Goal: Task Accomplishment & Management: Manage account settings

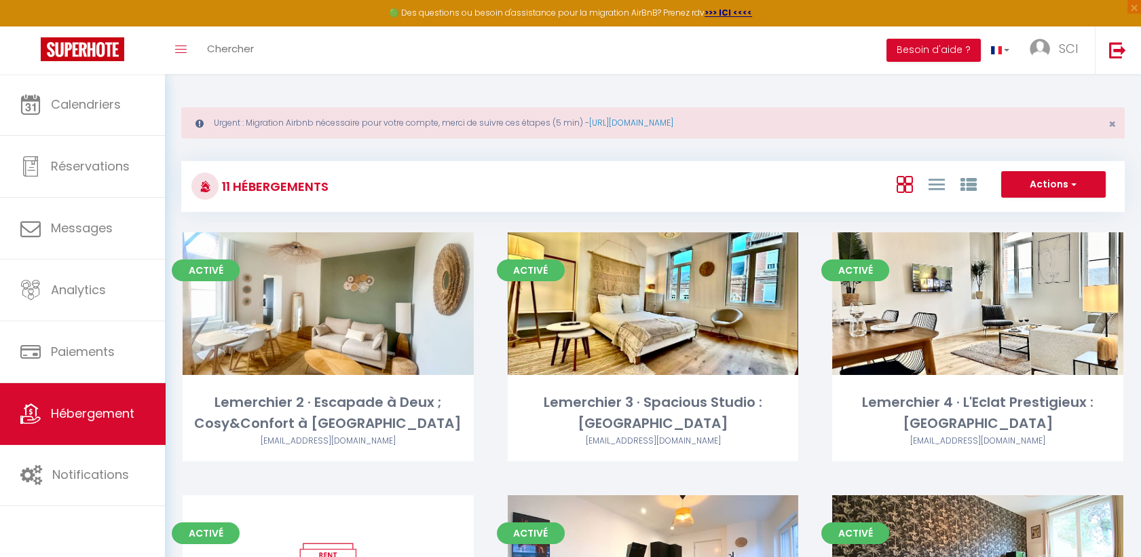
scroll to position [487, 0]
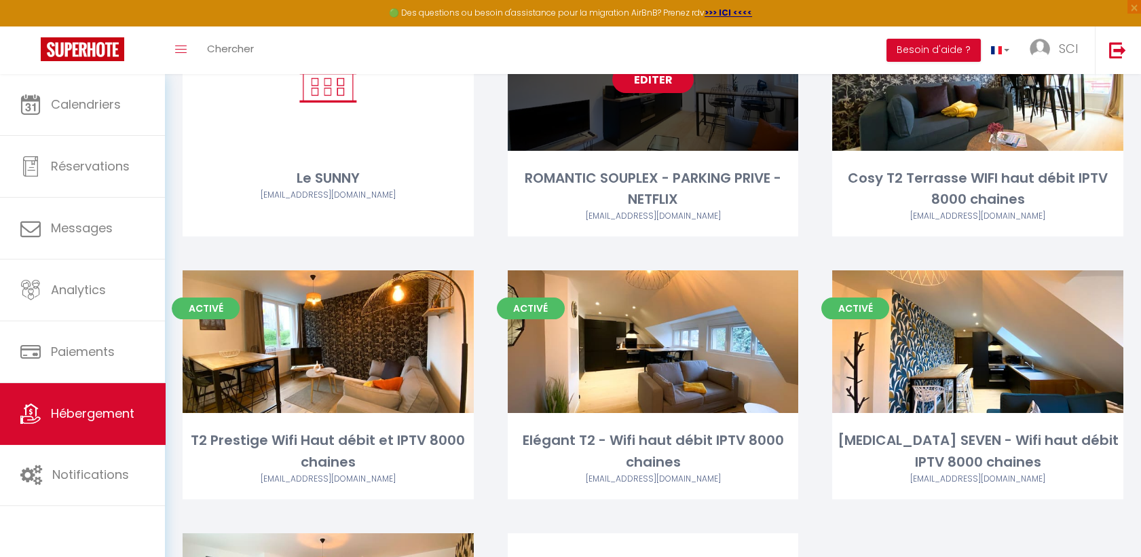
click at [677, 88] on link "Editer" at bounding box center [652, 79] width 81 height 27
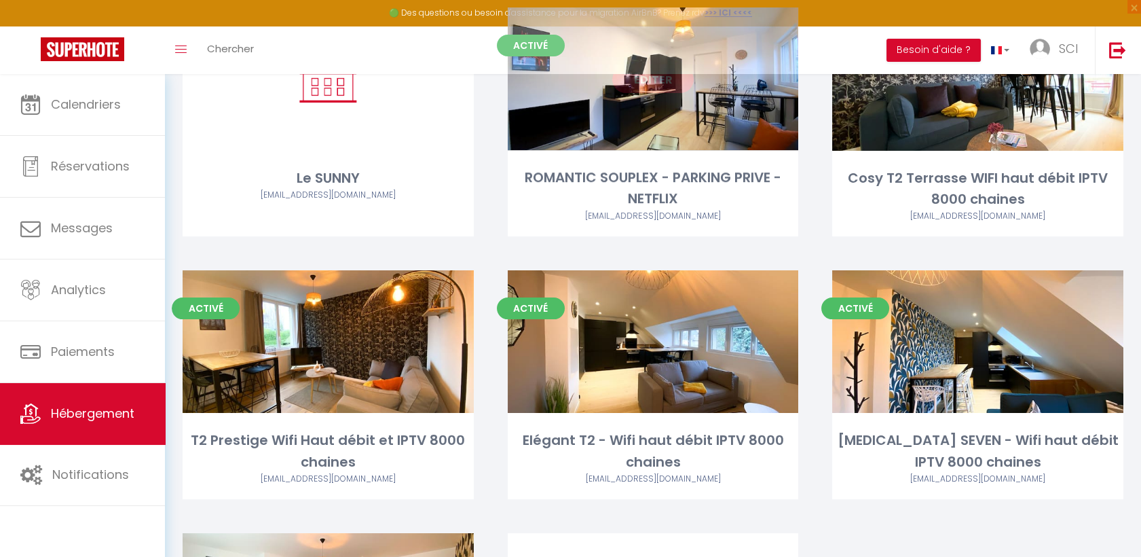
click at [652, 84] on link "Editer" at bounding box center [652, 79] width 81 height 27
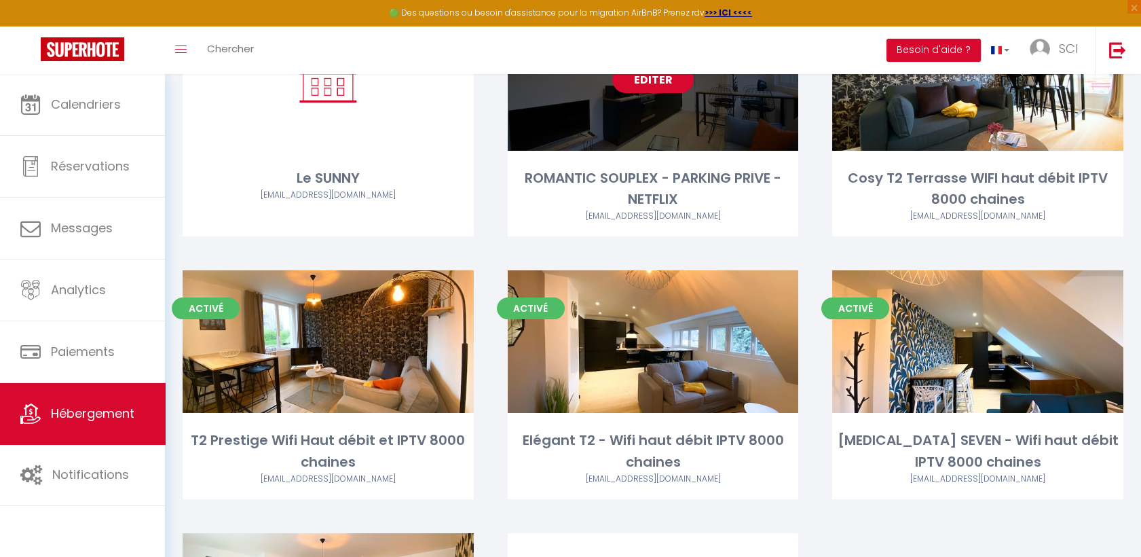
click at [662, 81] on link "Editer" at bounding box center [652, 79] width 81 height 27
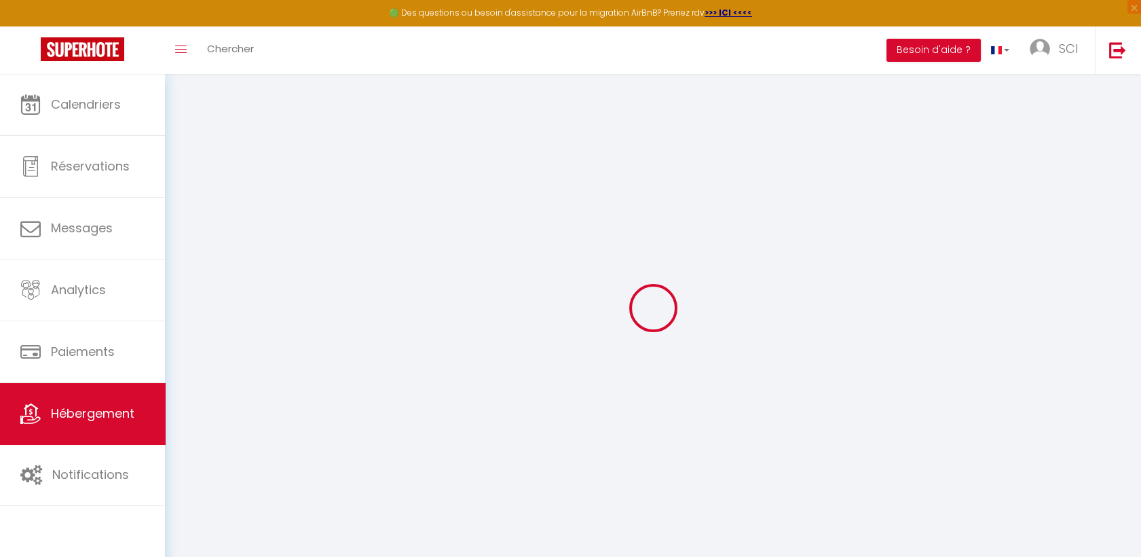
type input "ROMANTIC SOUPLEX - PARKING PRIVE - NETFLIX"
type input "SCI"
type input "NUTS"
type input "[STREET_ADDRESS][PERSON_NAME]"
type input "80470"
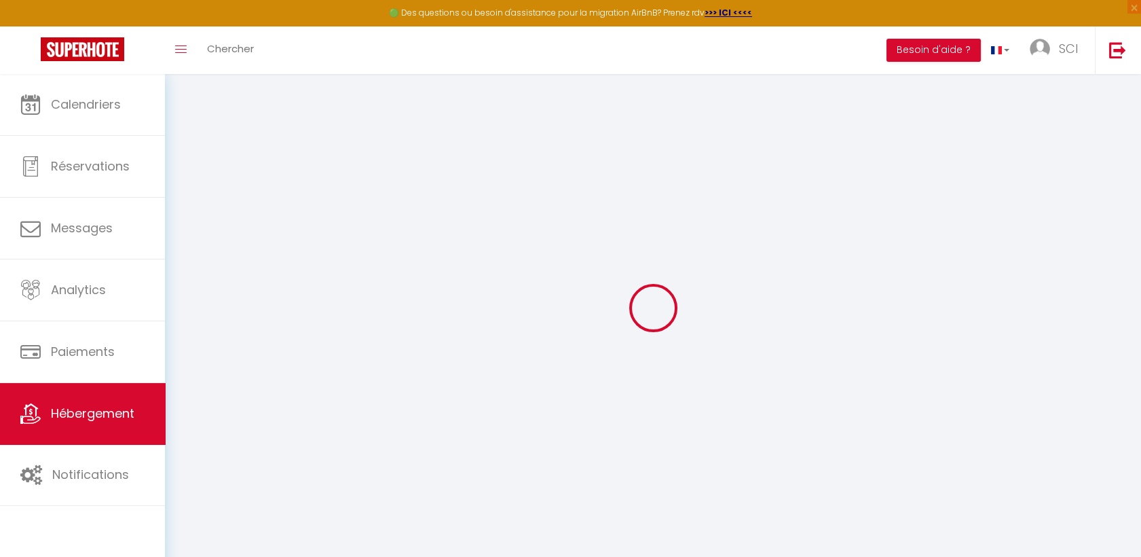
type input "SAUVEUSE"
type input "95"
type input "5"
type input "0"
type input "200"
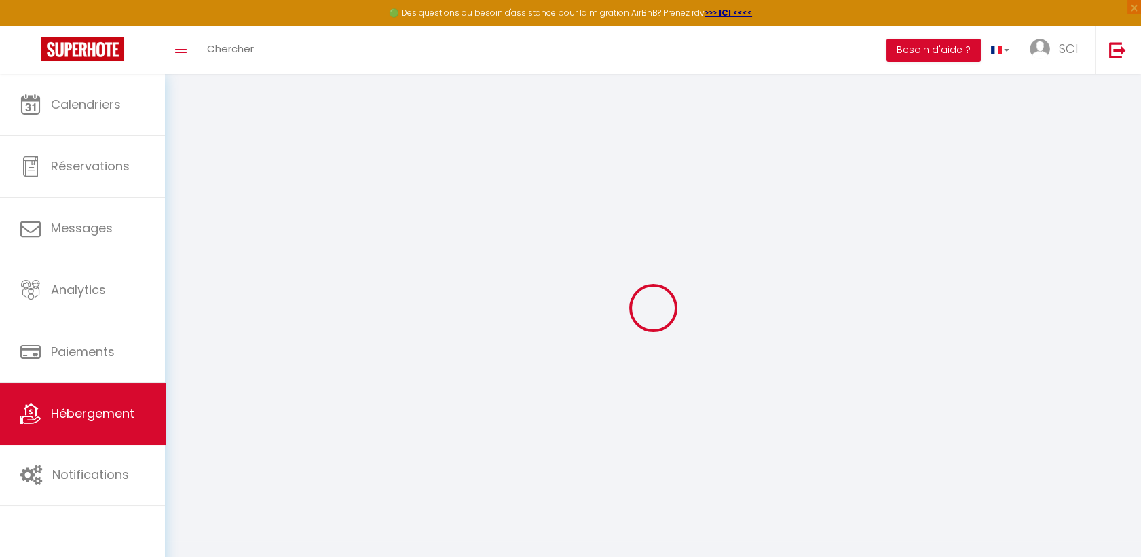
type input "10"
select select
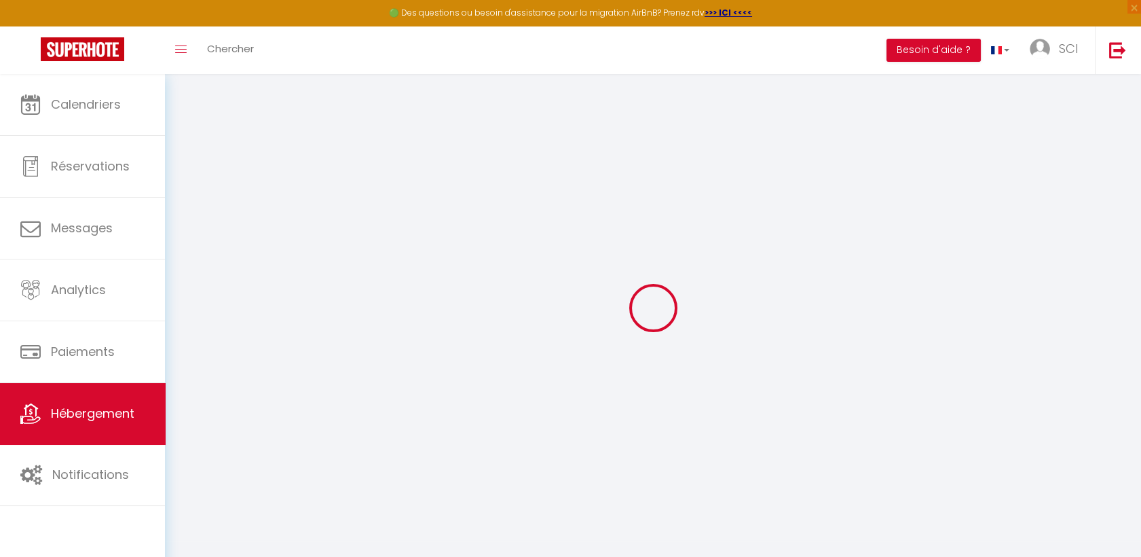
select select
type input "[STREET_ADDRESS]"
type input "80000"
type input "[GEOGRAPHIC_DATA]"
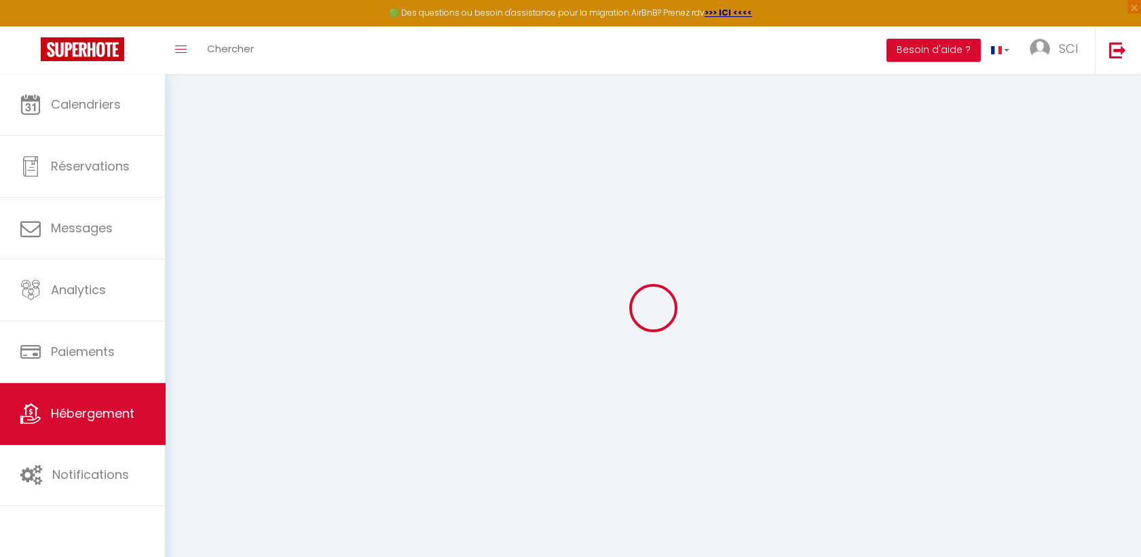
type input "[EMAIL_ADDRESS][DOMAIN_NAME]"
select select
checkbox input "false"
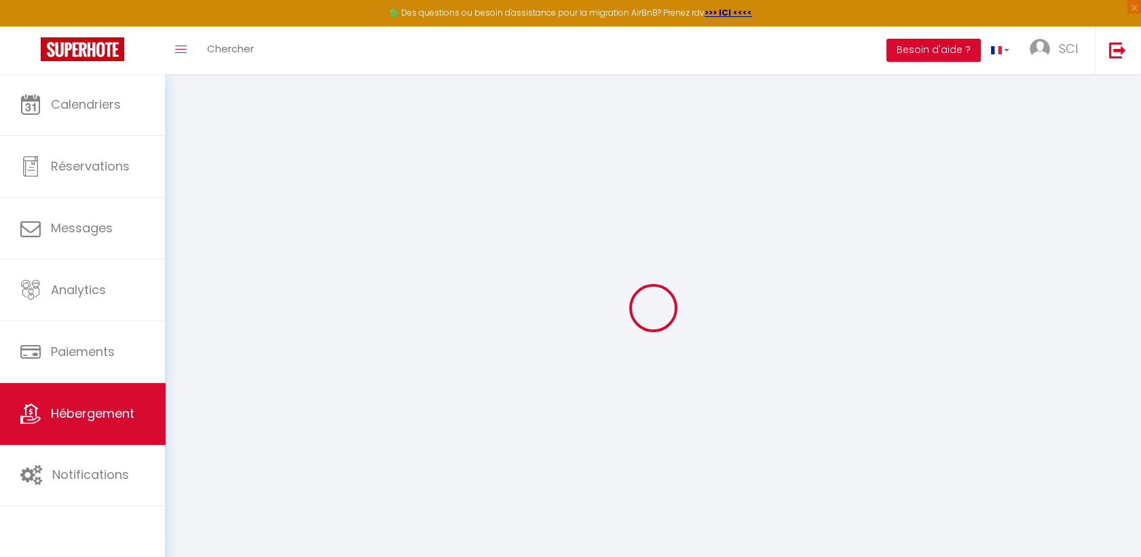
checkbox input "false"
radio input "true"
type input "32"
type input "0"
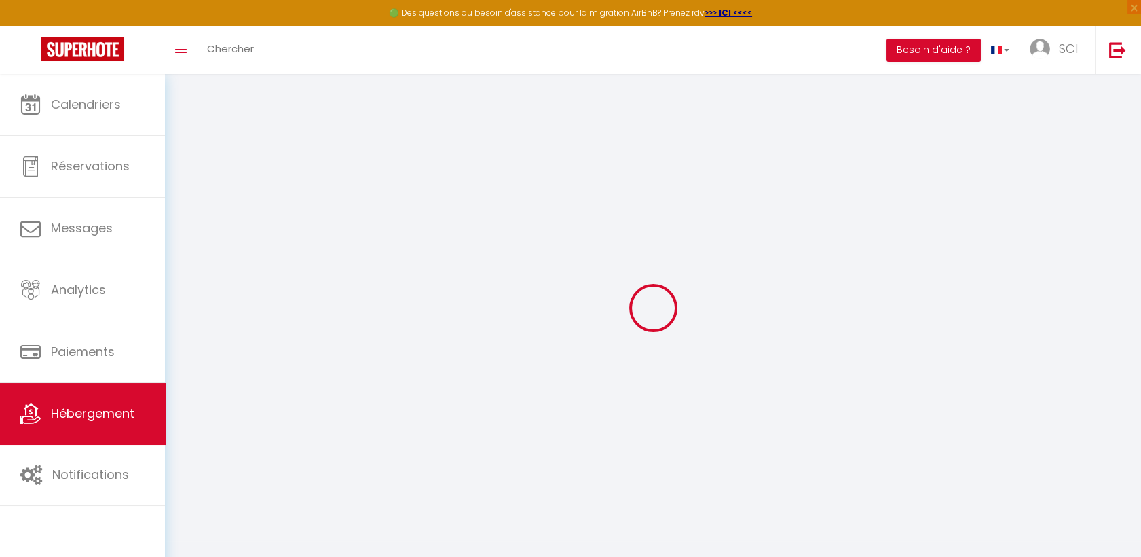
type input "0"
select select
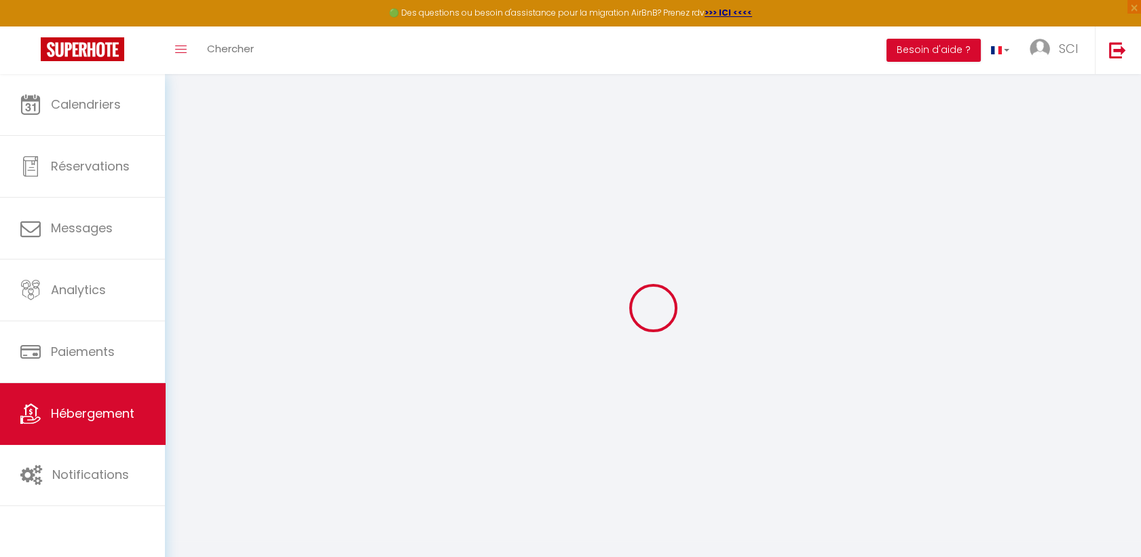
select select
checkbox input "false"
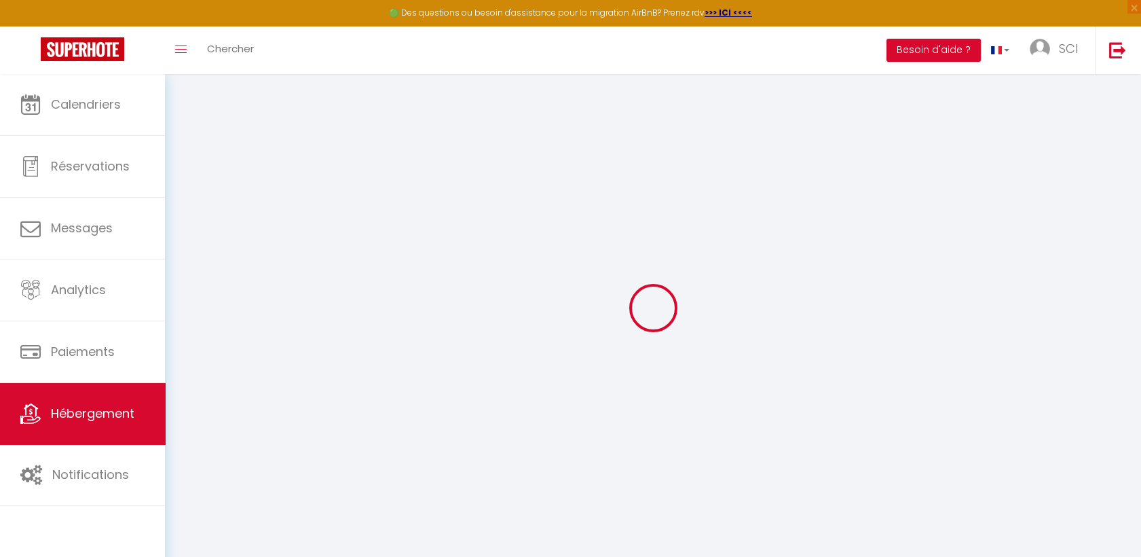
checkbox input "false"
select select
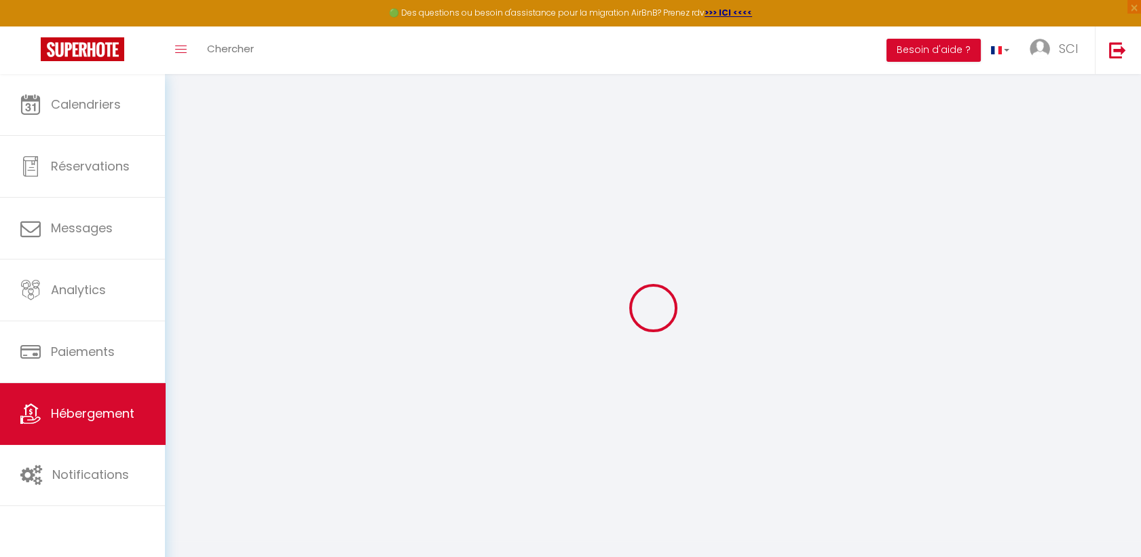
select select
checkbox input "false"
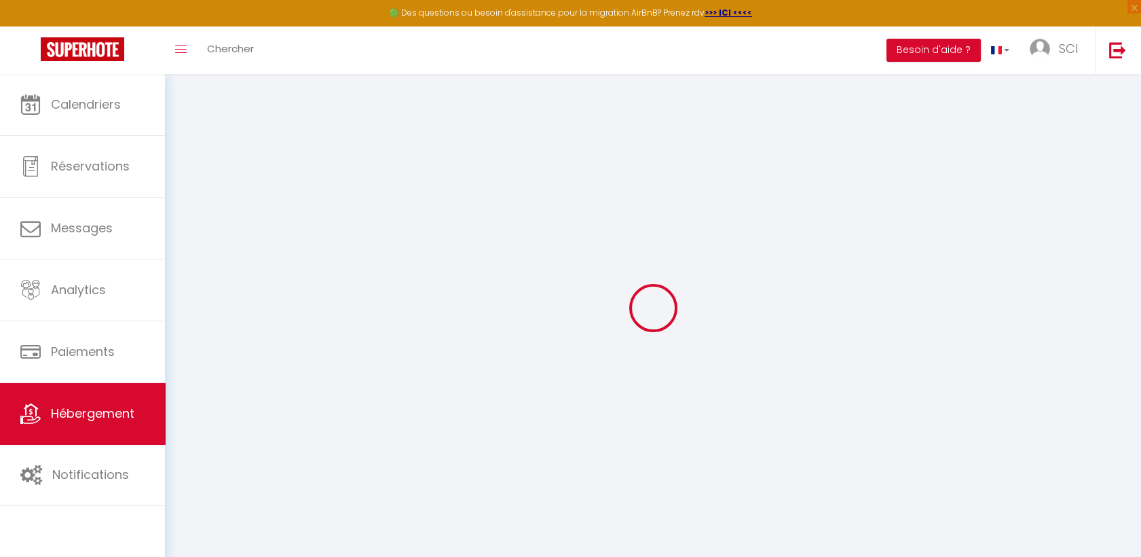
checkbox input "false"
select select
checkbox input "false"
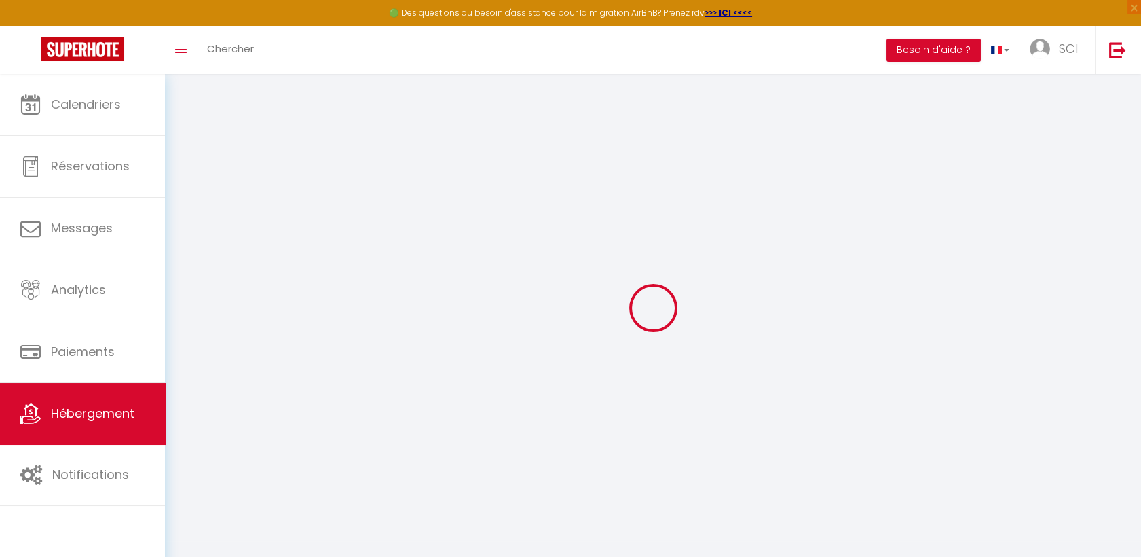
checkbox input "false"
select select "17:00"
select select "21:00"
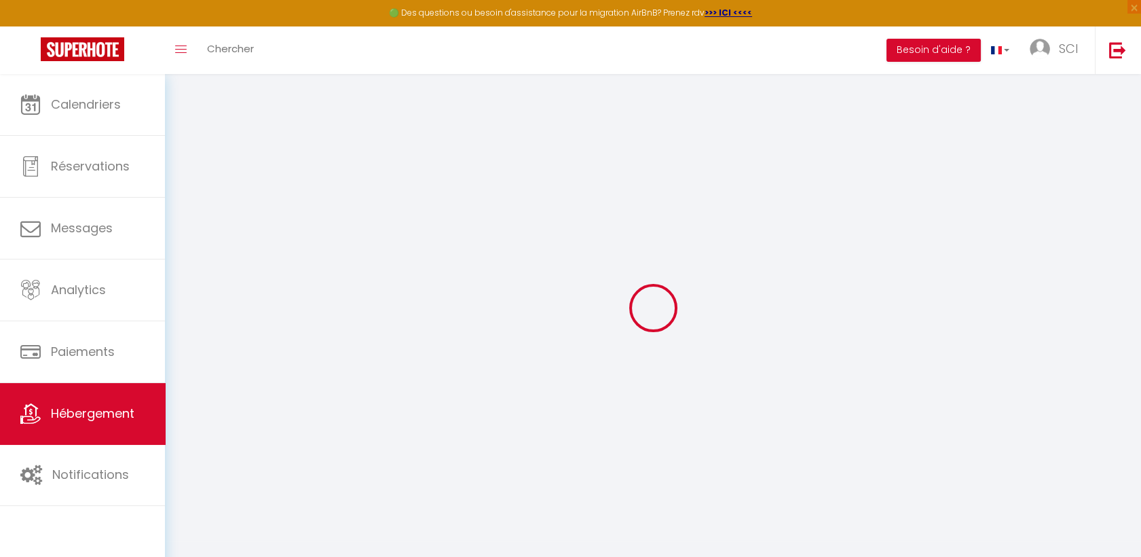
select select "11:00"
select select "30"
select select "120"
select select "21:00"
select select
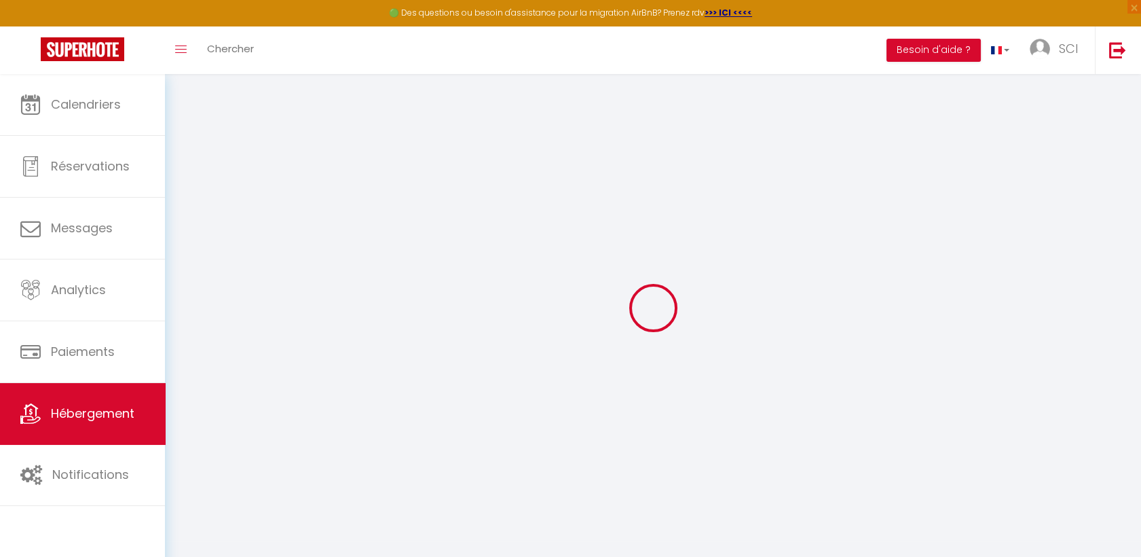
checkbox input "false"
select select
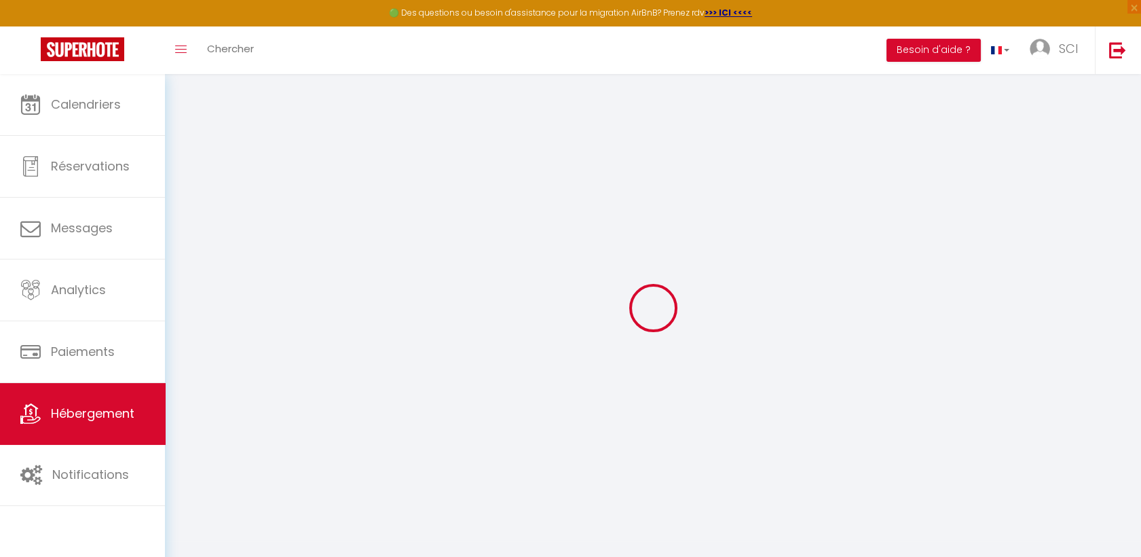
checkbox input "false"
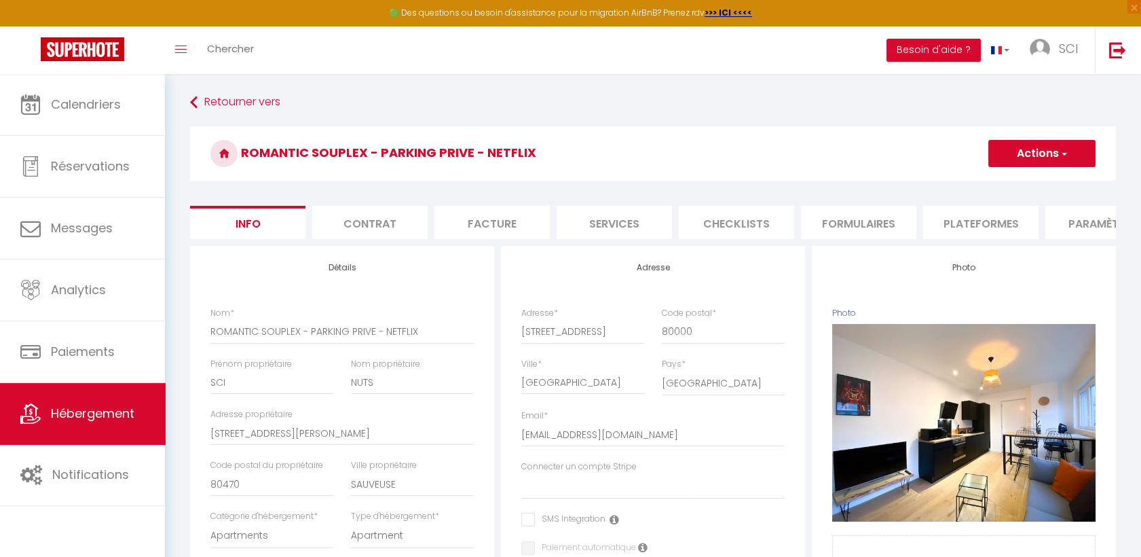
select select
checkbox input "false"
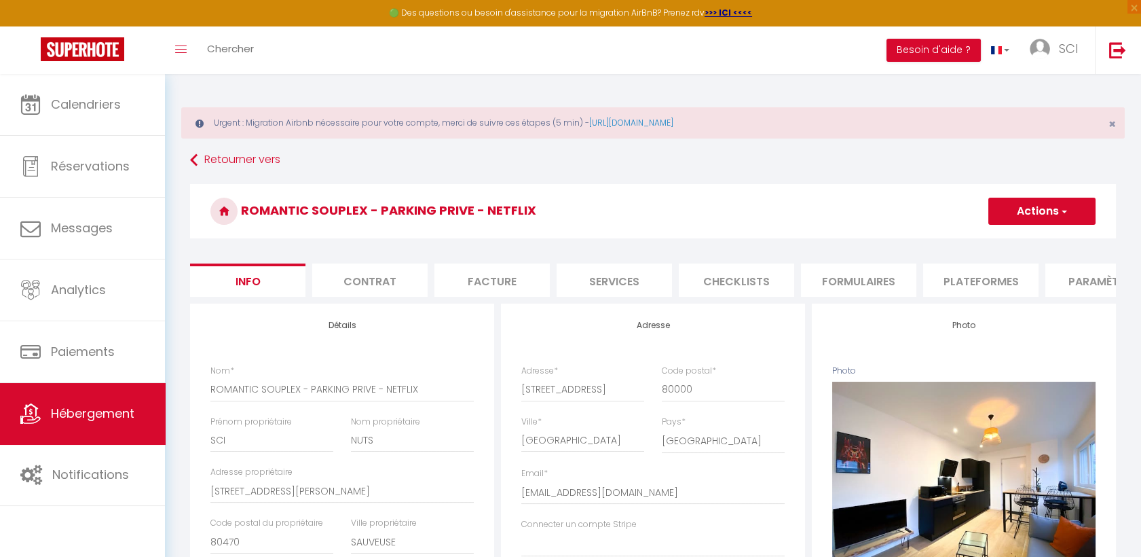
click at [1077, 269] on li "Paramètres" at bounding box center [1102, 279] width 115 height 33
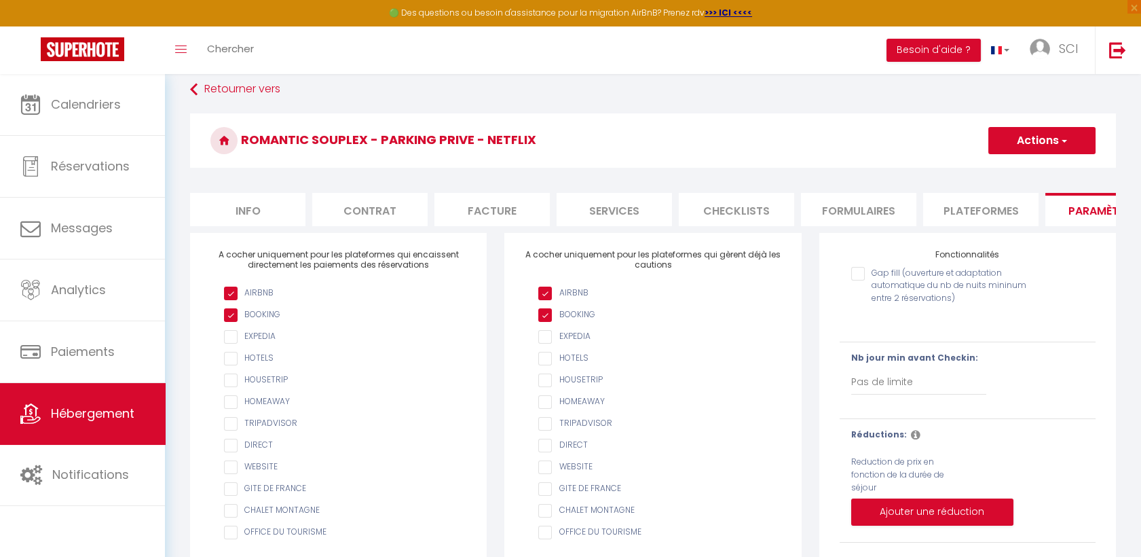
scroll to position [71, 0]
click at [951, 207] on li "Plateformes" at bounding box center [980, 209] width 115 height 33
select select
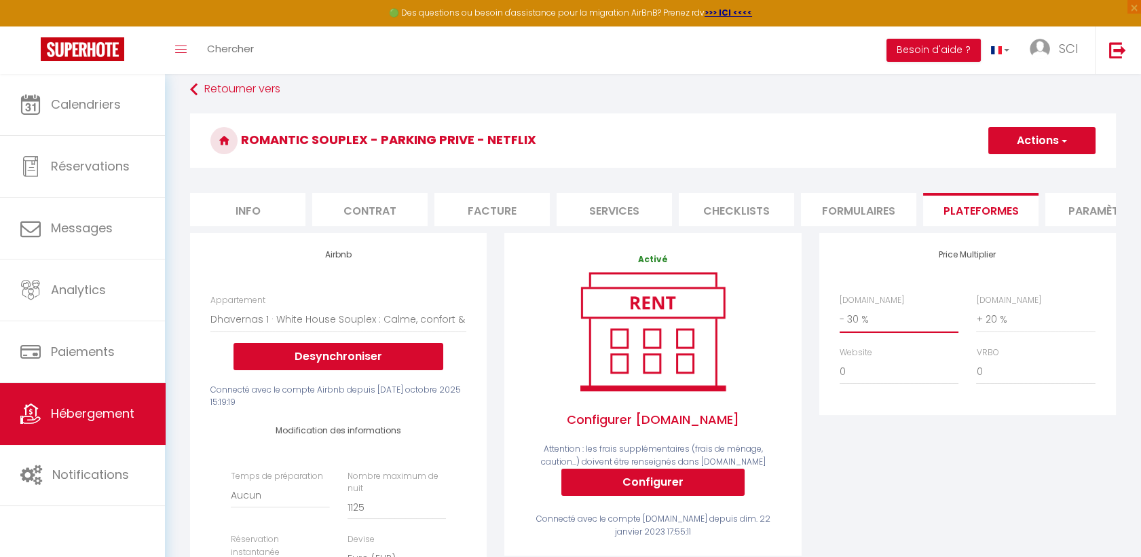
click at [891, 332] on select "0 + 1 % + 2 % + 3 % + 4 % + 5 % + 6 % + 7 % + 8 % + 9 %" at bounding box center [899, 319] width 119 height 26
select select "- 20 %"
click at [840, 316] on select "0 + 1 % + 2 % + 3 % + 4 % + 5 % + 6 % + 7 % + 8 % + 9 %" at bounding box center [899, 319] width 119 height 26
select select
click at [872, 329] on select "0 + 1 % + 2 % + 3 % + 4 % + 5 % + 6 % + 7 % + 8 % + 9 %" at bounding box center [899, 319] width 119 height 26
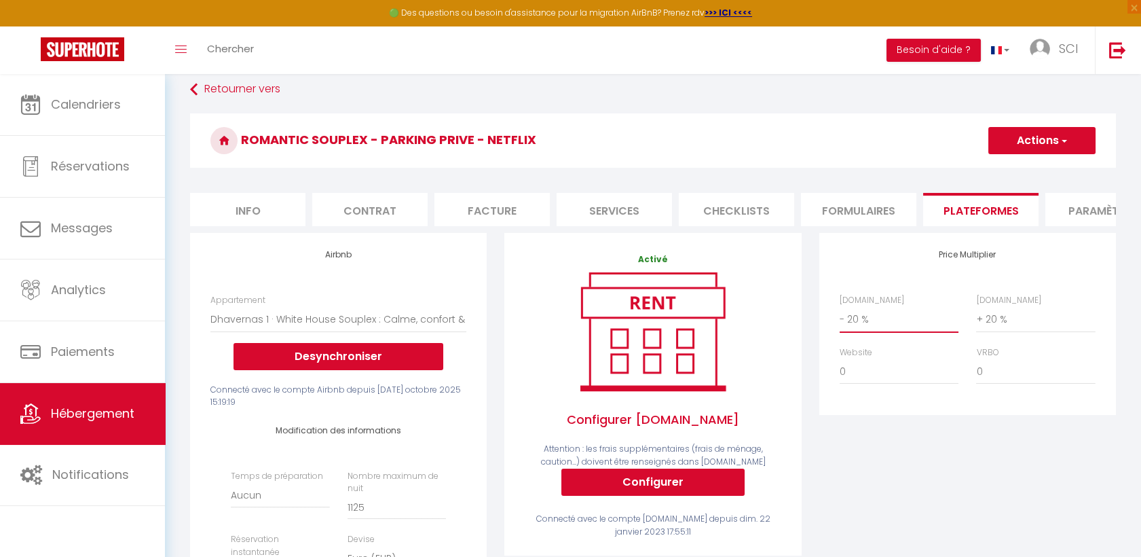
select select "- 25 %"
click at [840, 316] on select "0 + 1 % + 2 % + 3 % + 4 % + 5 % + 6 % + 7 % + 8 % + 9 %" at bounding box center [899, 319] width 119 height 26
select select
click at [1011, 326] on select "0 + 1 % + 2 % + 3 % + 4 % + 5 % + 6 % + 7 % + 8 % + 9 %" at bounding box center [1035, 319] width 119 height 26
click at [976, 316] on select "0 + 1 % + 2 % + 3 % + 4 % + 5 % + 6 % + 7 % + 8 % + 9 %" at bounding box center [1035, 319] width 119 height 26
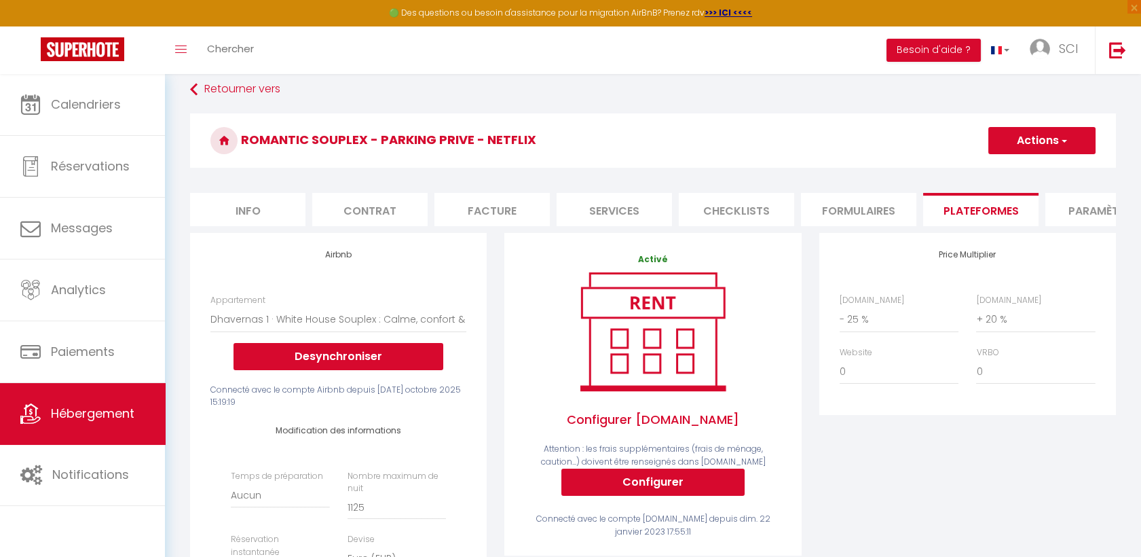
click at [1037, 145] on button "Actions" at bounding box center [1041, 140] width 107 height 27
click at [1030, 172] on link "Enregistrer" at bounding box center [1041, 171] width 107 height 18
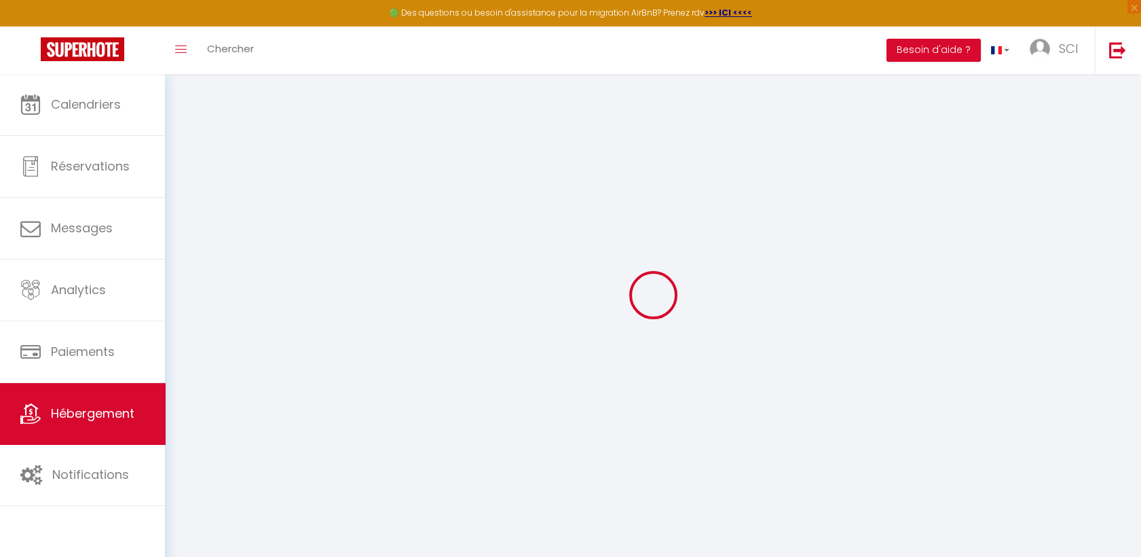
select select "EUR"
select select
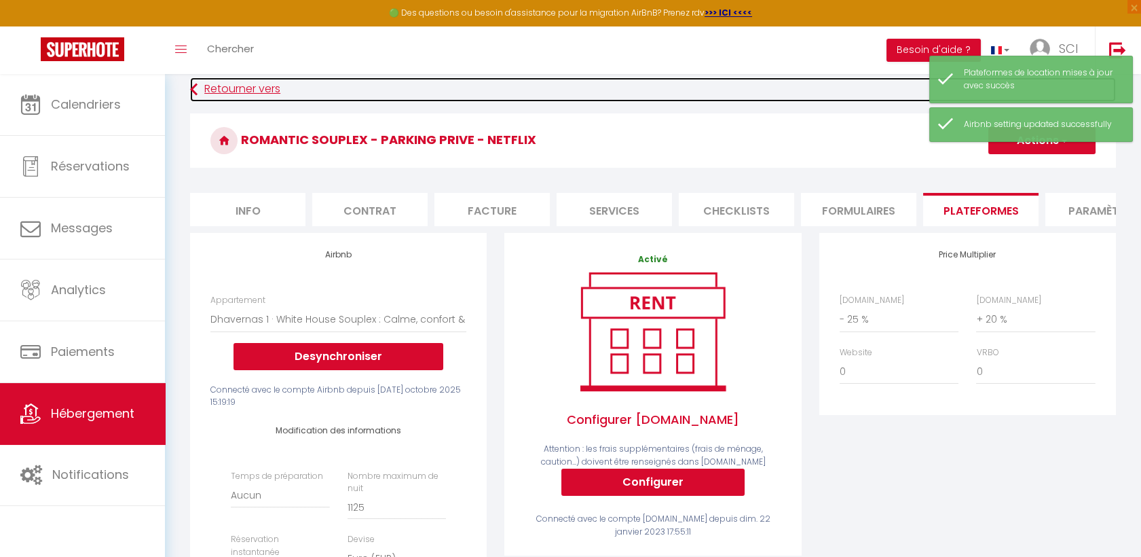
click at [228, 96] on link "Retourner vers" at bounding box center [653, 89] width 926 height 24
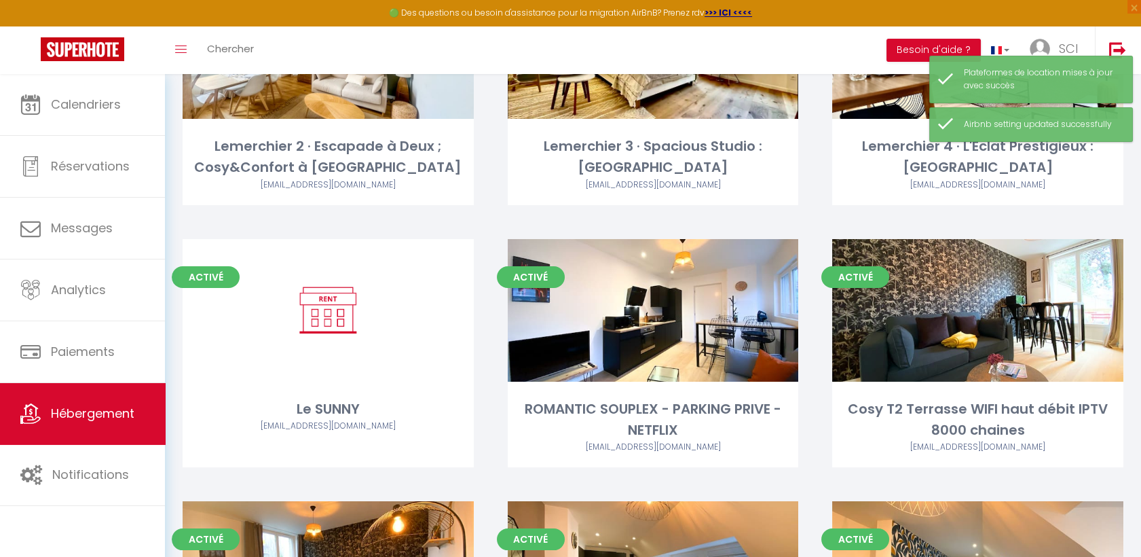
scroll to position [350, 0]
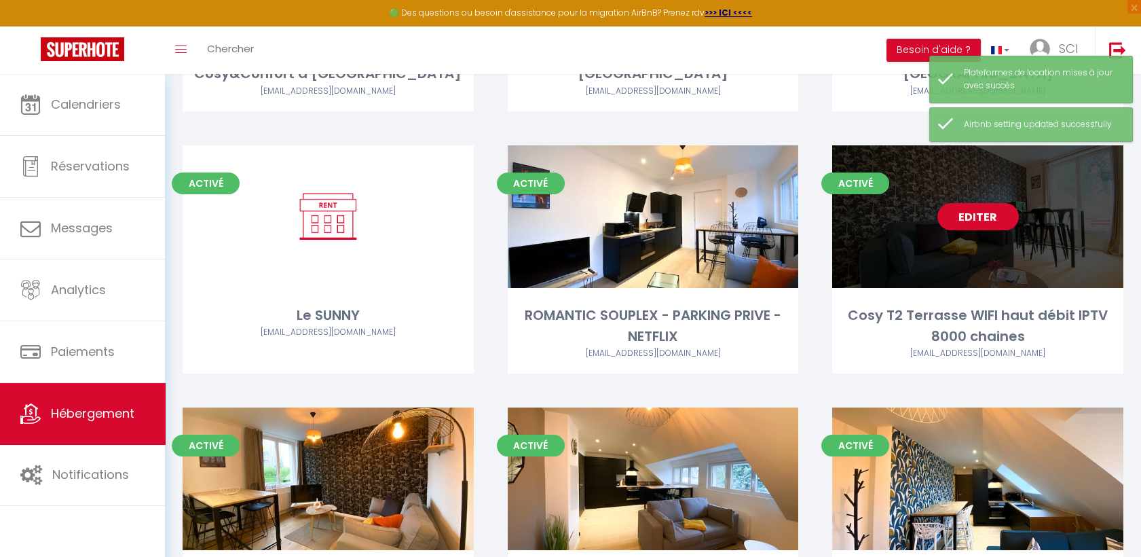
click at [964, 222] on link "Editer" at bounding box center [977, 216] width 81 height 27
select select "3"
select select "2"
select select "1"
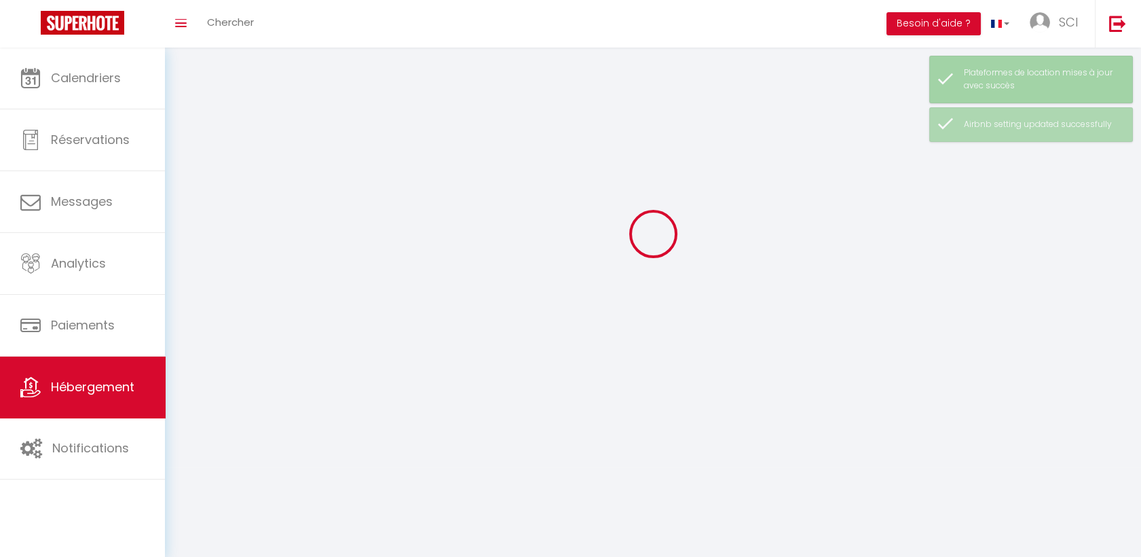
select select
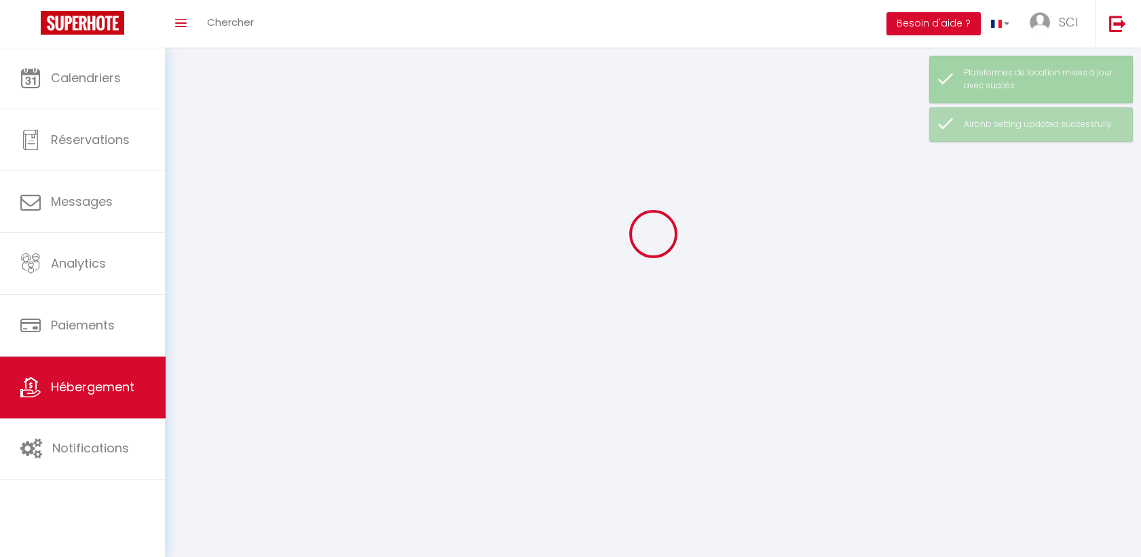
select select
checkbox input "false"
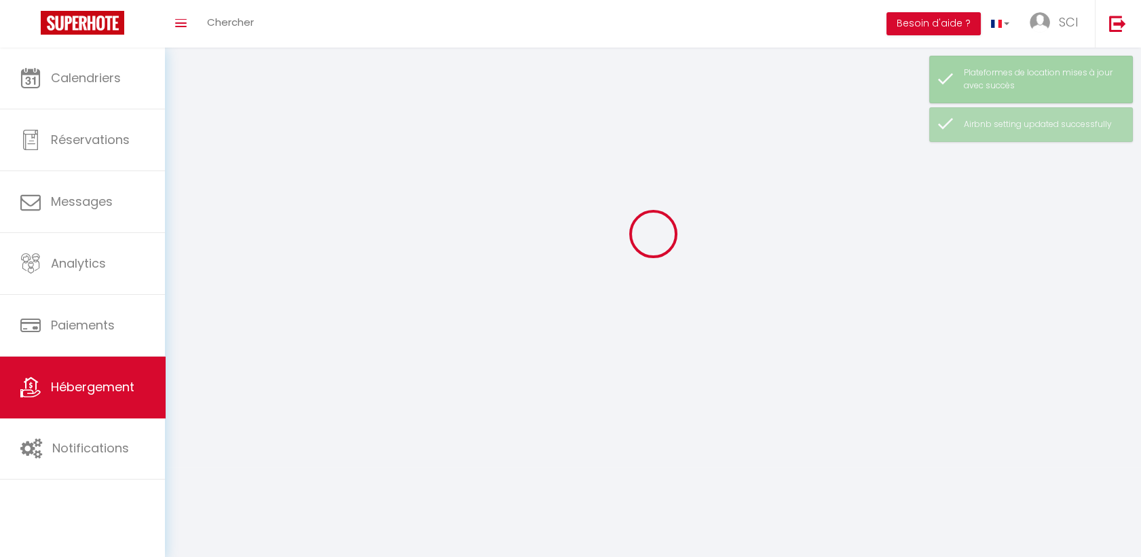
select select
select select "28"
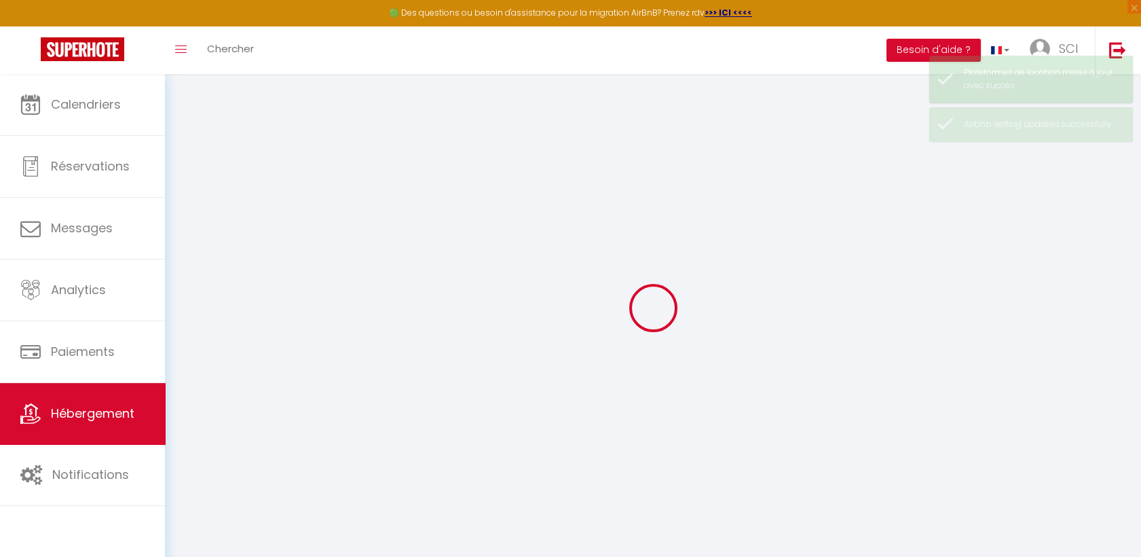
select select
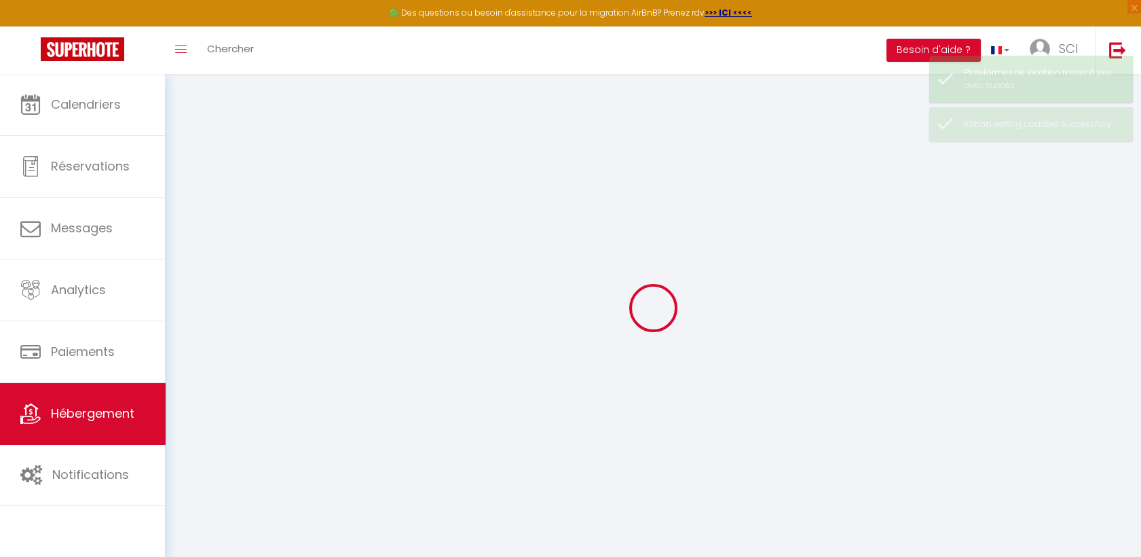
select select
checkbox input "false"
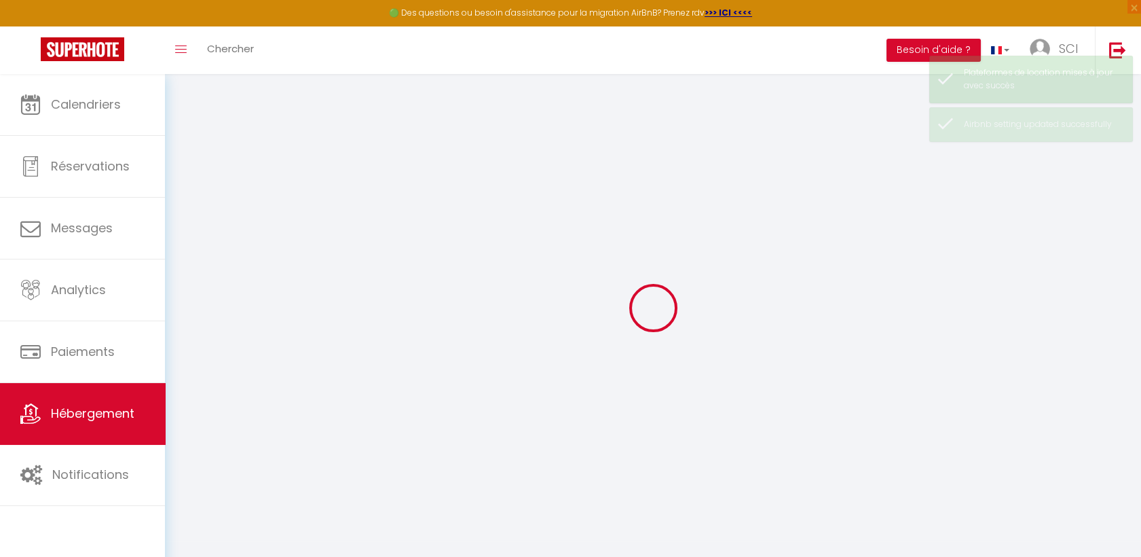
select select
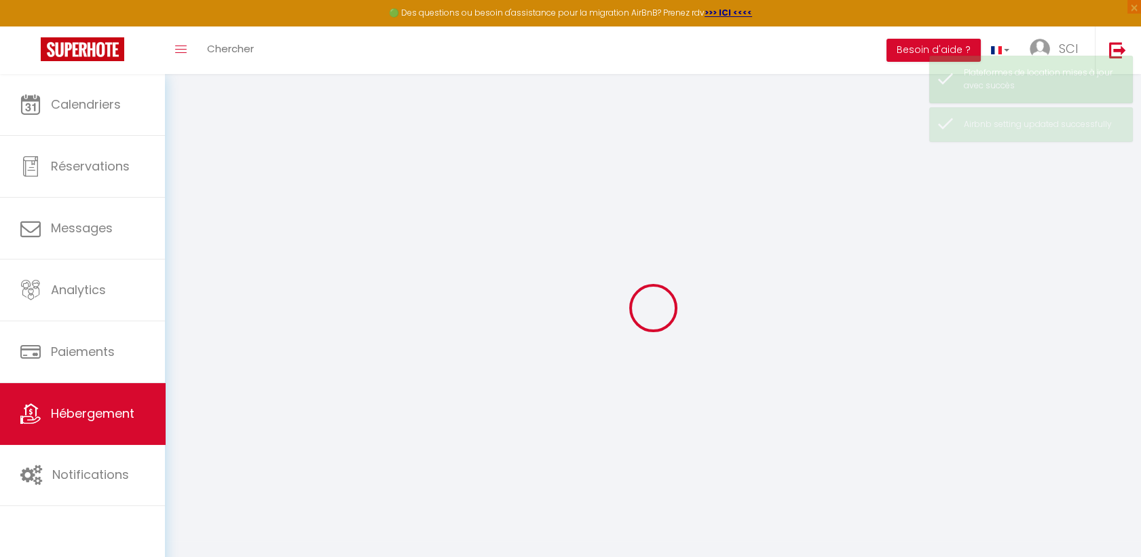
select select
checkbox input "false"
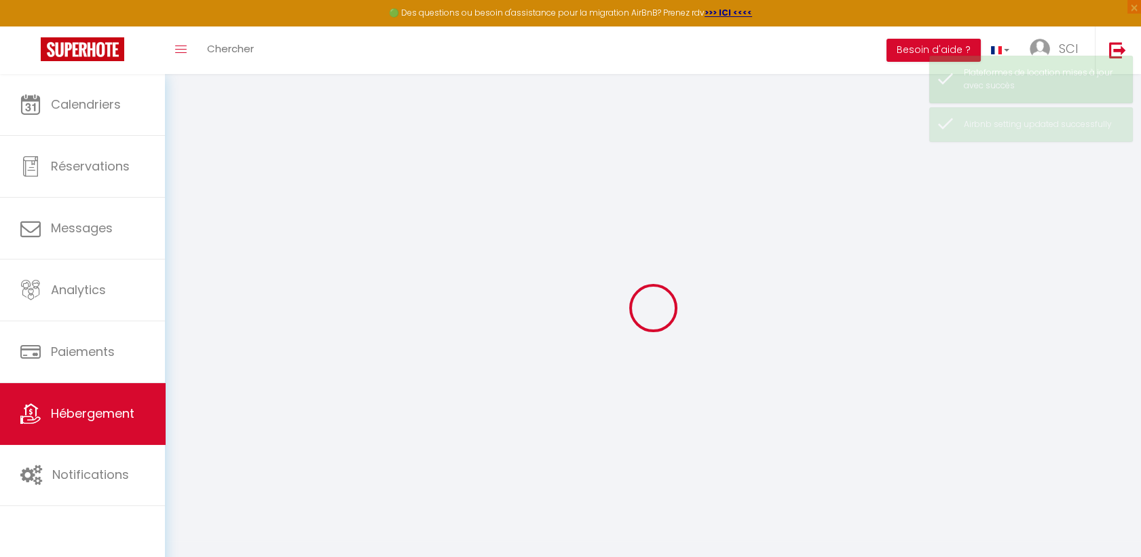
checkbox input "false"
select select
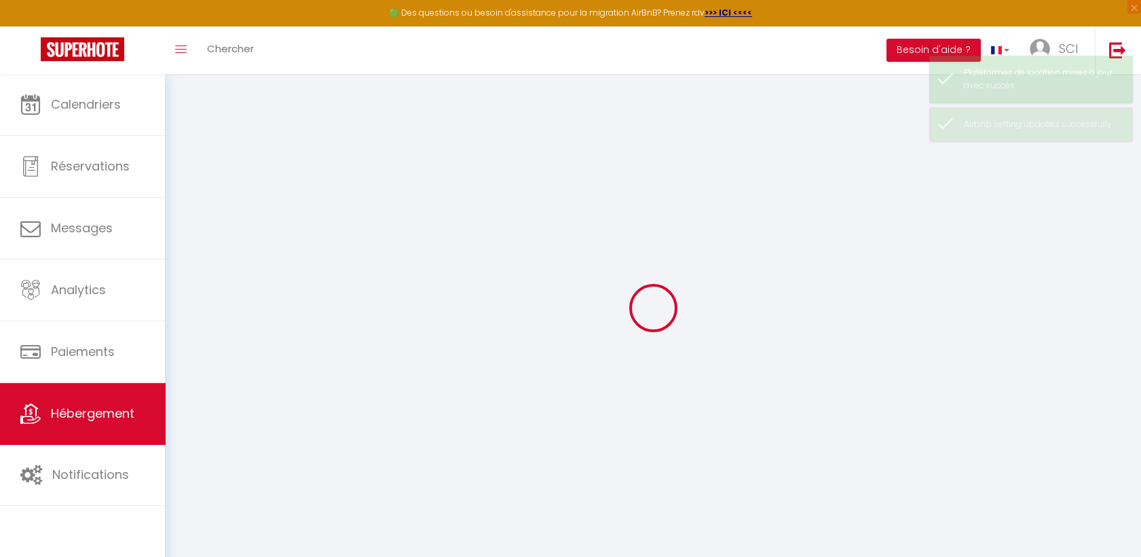
select select
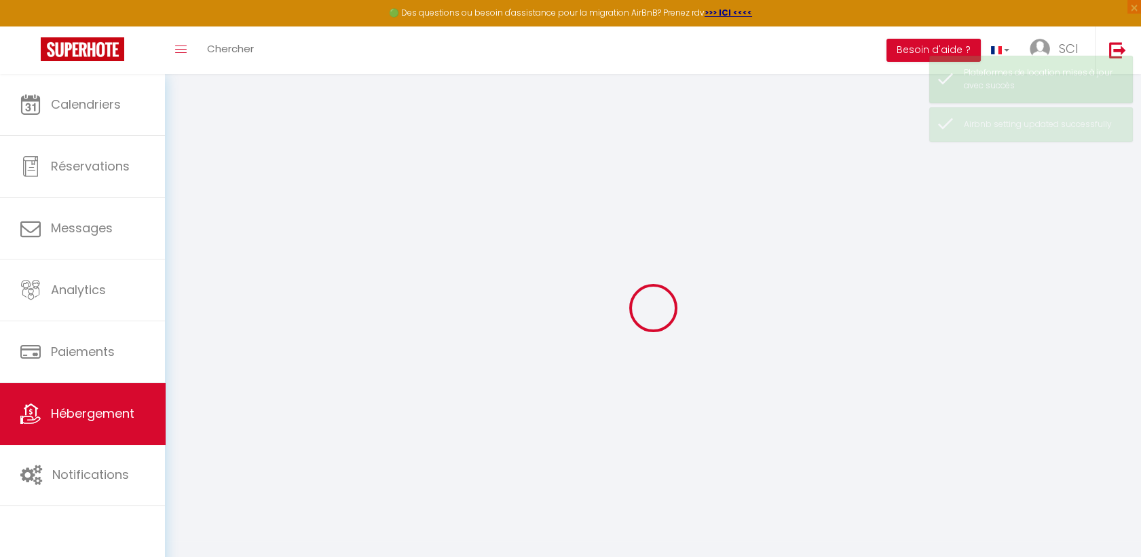
checkbox input "false"
select select
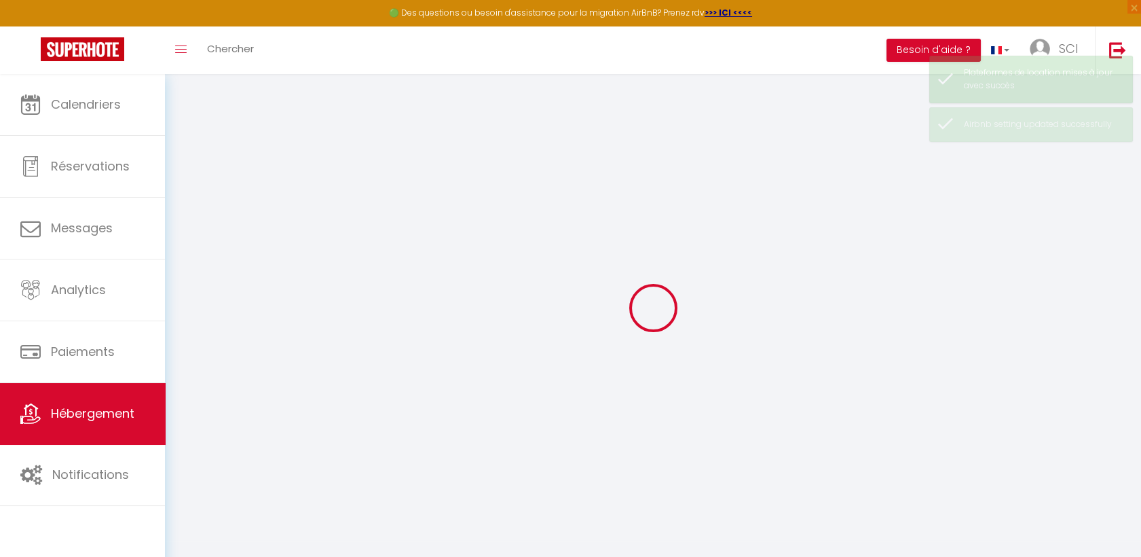
select select
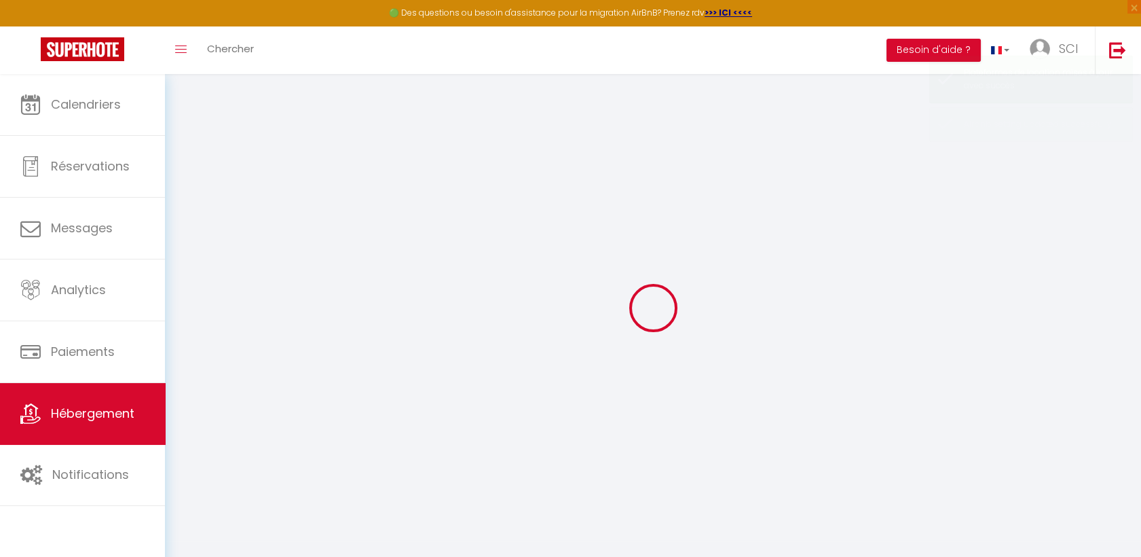
select select
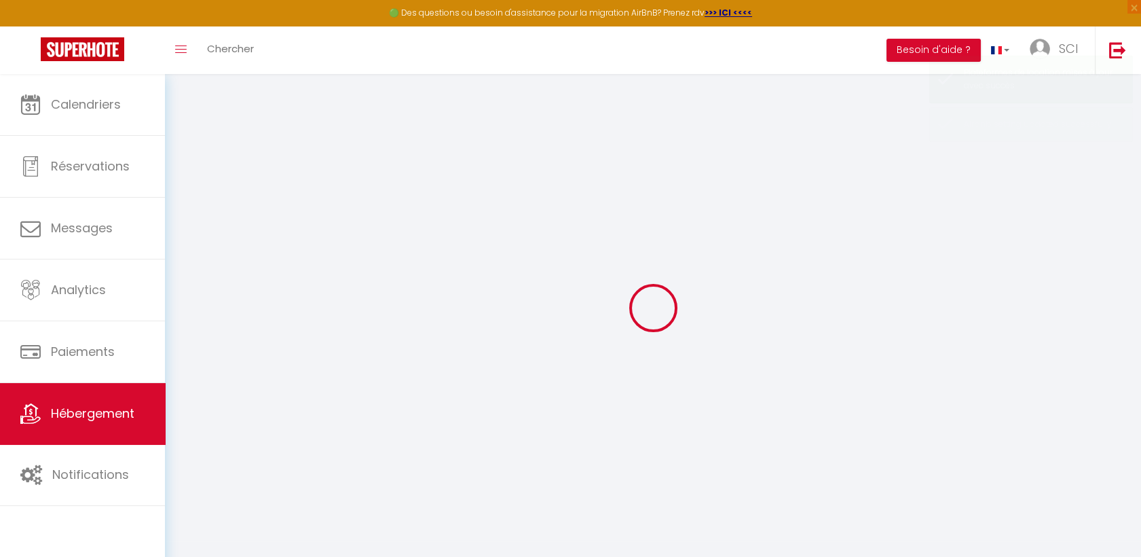
select select
checkbox input "false"
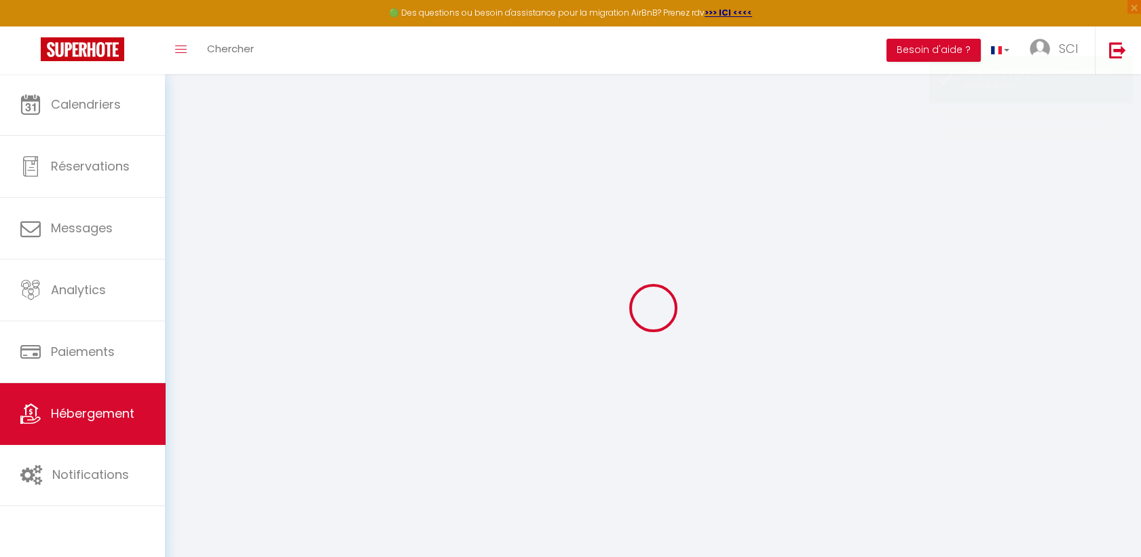
select select
type input "Cosy T2 Terrasse WIFI haut débit IPTV 8000 chaines"
type input "SCI"
type input "NUTS"
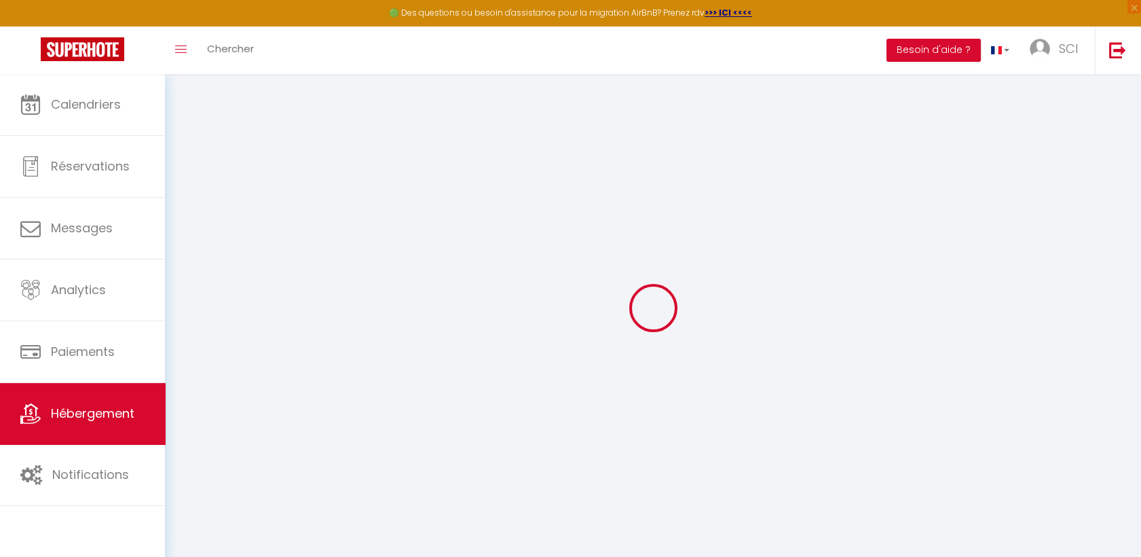
type input "[STREET_ADDRESS][PERSON_NAME]"
type input "80470"
type input "SAUVEUSE"
type input "64"
type input "28"
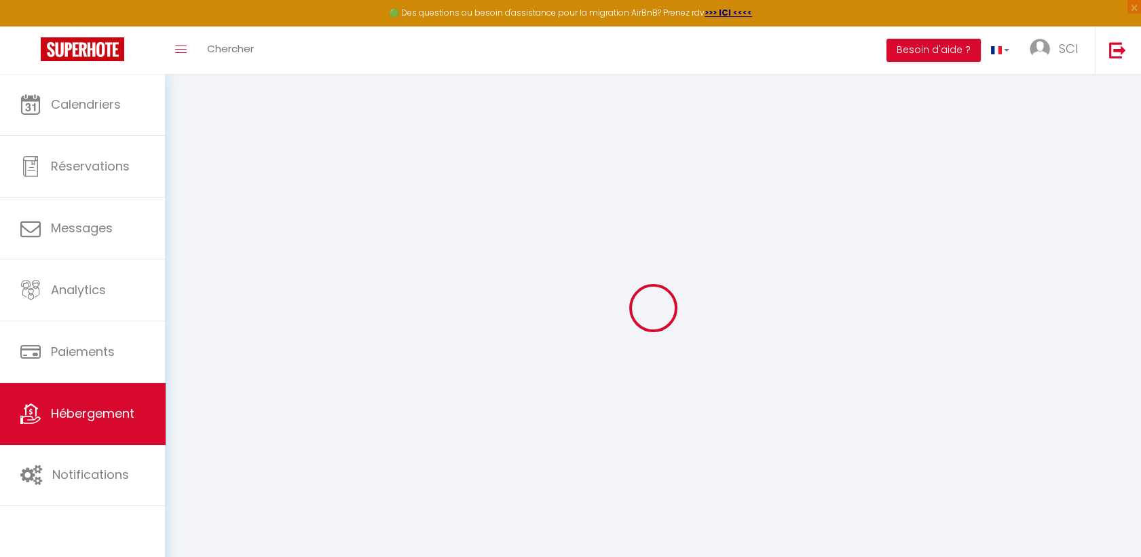
type input "5"
type input "0"
type input "250"
type input "10"
select select
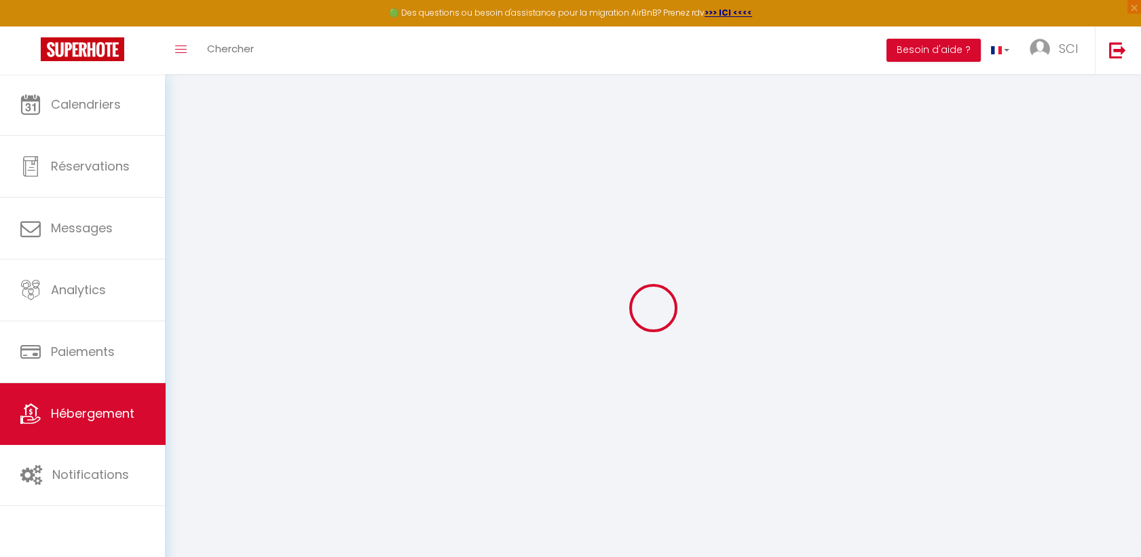
select select
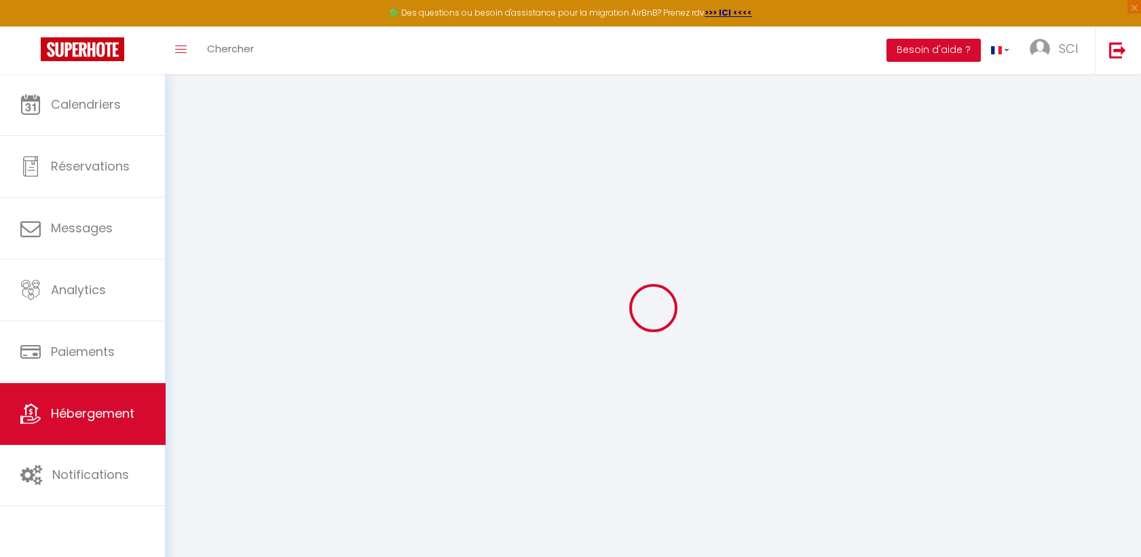
type input "[STREET_ADDRESS]"
type input "80000"
type input "[GEOGRAPHIC_DATA]"
type input "[EMAIL_ADDRESS][DOMAIN_NAME]"
select select
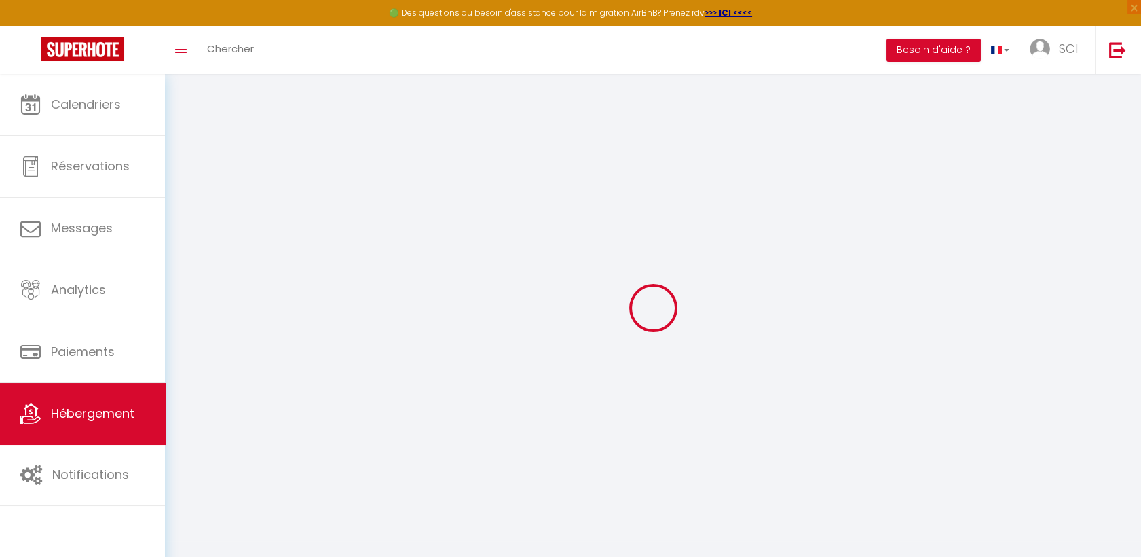
checkbox input "false"
radio input "true"
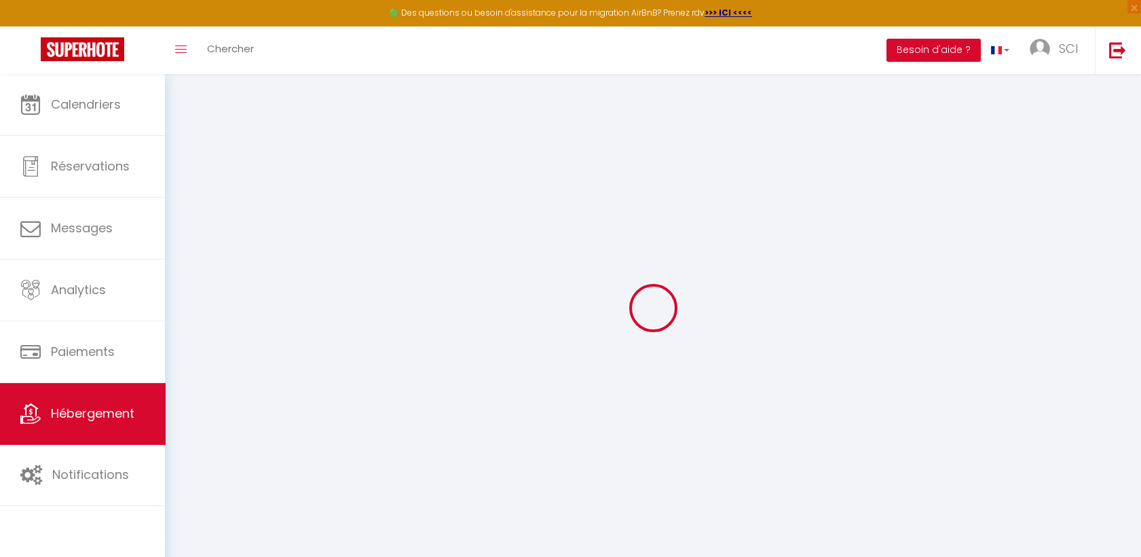
type input "32"
type input "0"
select select
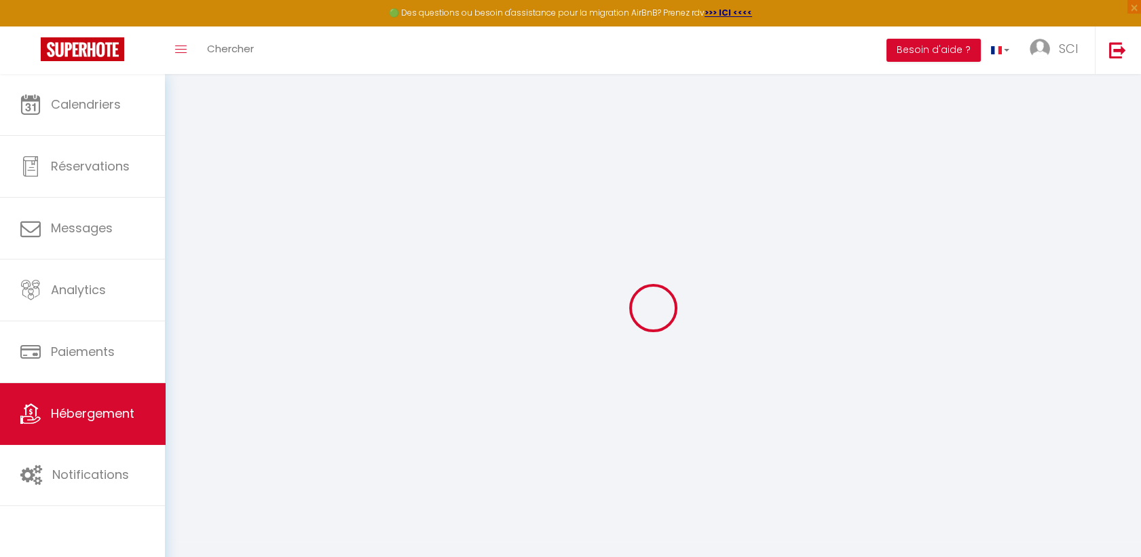
select select
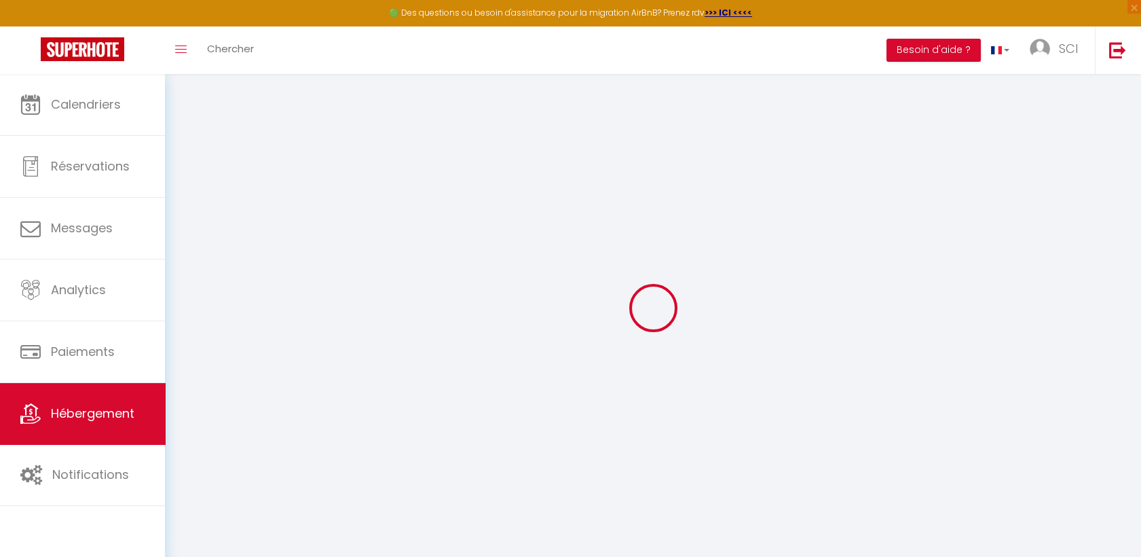
select select
checkbox input "false"
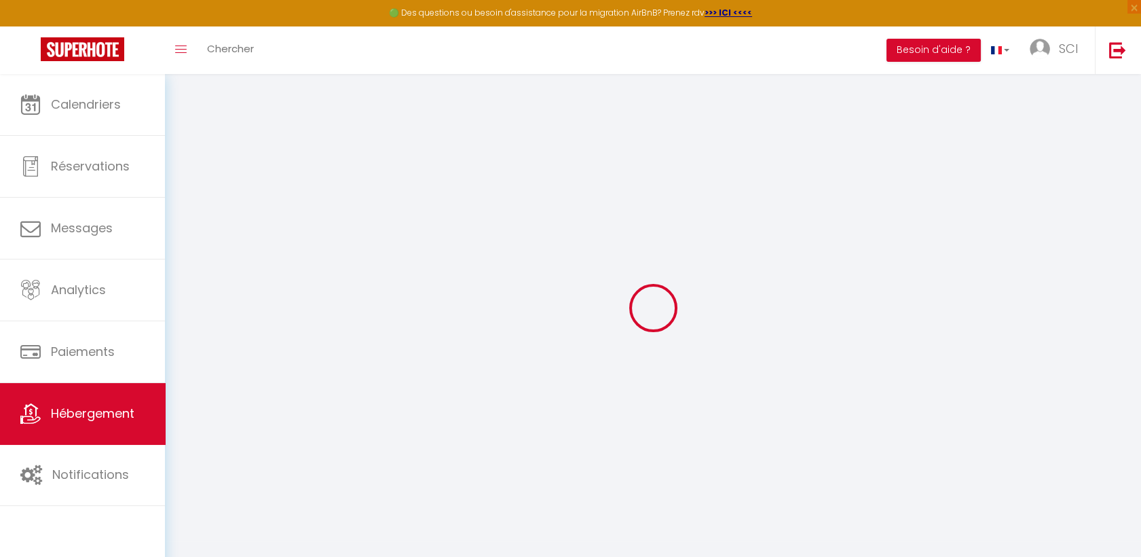
select select
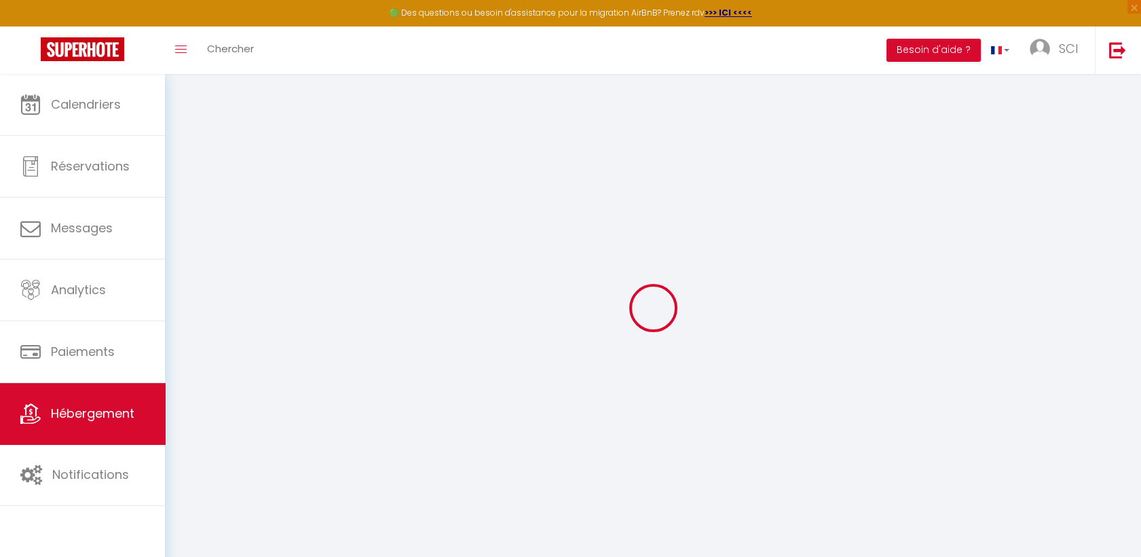
select select
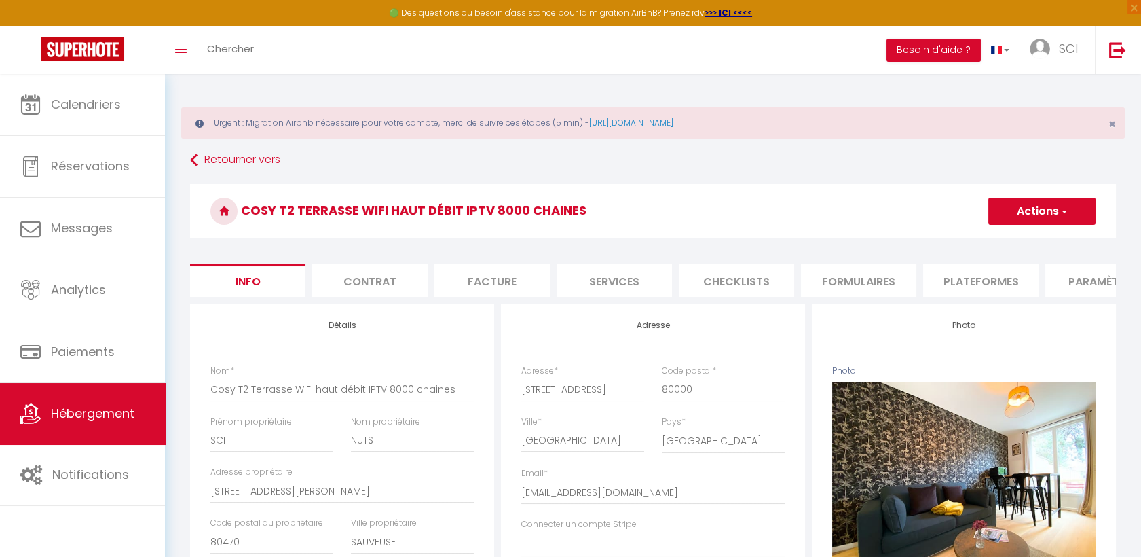
click at [990, 273] on li "Plateformes" at bounding box center [980, 279] width 115 height 33
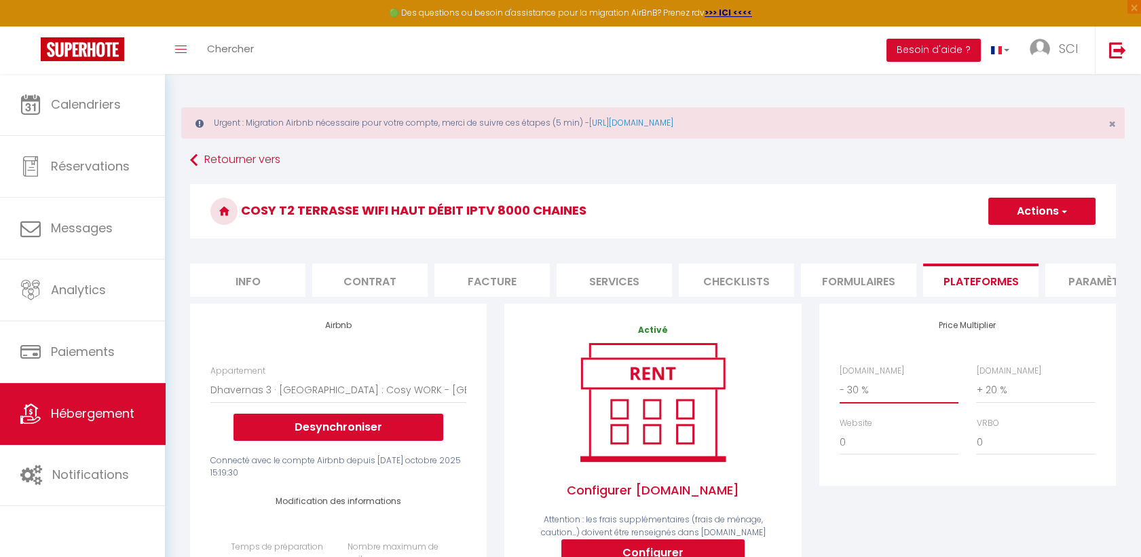
click at [880, 403] on select "0 + 1 % + 2 % + 3 % + 4 % + 5 % + 6 % + 7 % + 8 % + 9 %" at bounding box center [899, 390] width 119 height 26
click at [840, 388] on select "0 + 1 % + 2 % + 3 % + 4 % + 5 % + 6 % + 7 % + 8 % + 9 %" at bounding box center [899, 390] width 119 height 26
click at [1041, 198] on button "Actions" at bounding box center [1041, 211] width 107 height 27
click at [1041, 232] on link "Enregistrer" at bounding box center [1041, 241] width 107 height 18
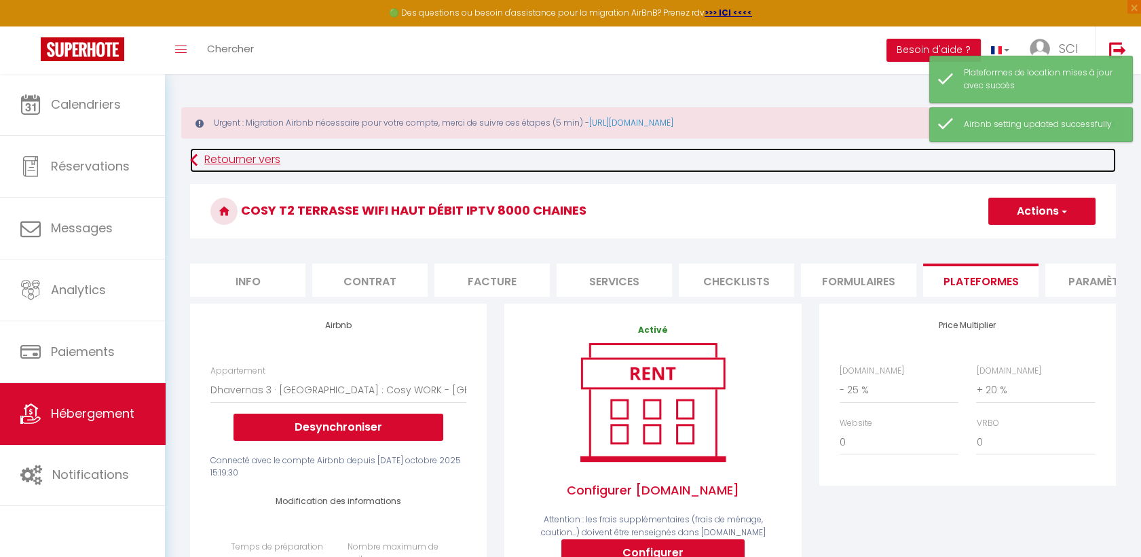
click at [253, 167] on link "Retourner vers" at bounding box center [653, 160] width 926 height 24
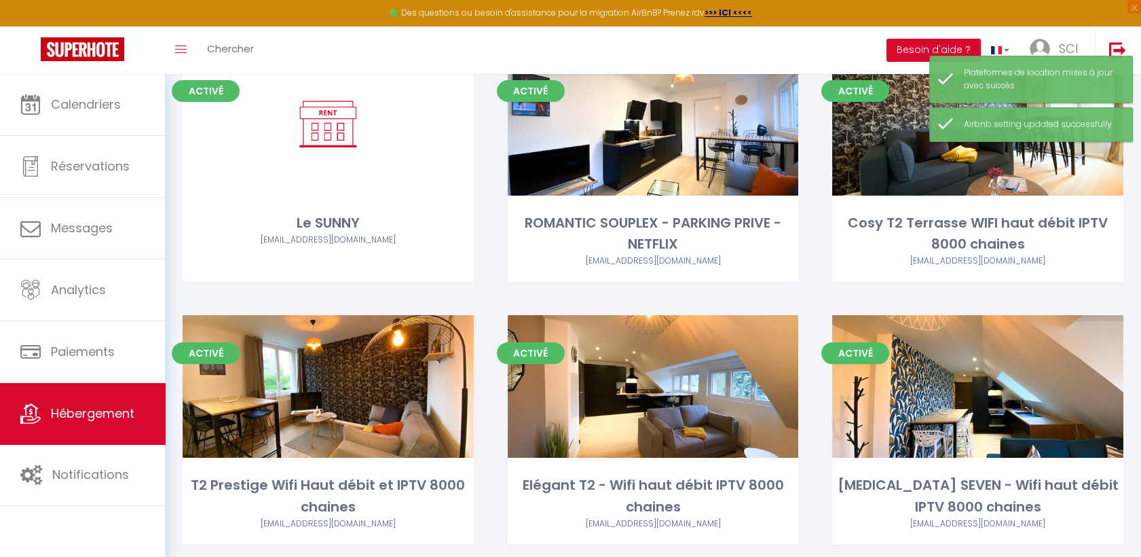
scroll to position [388, 0]
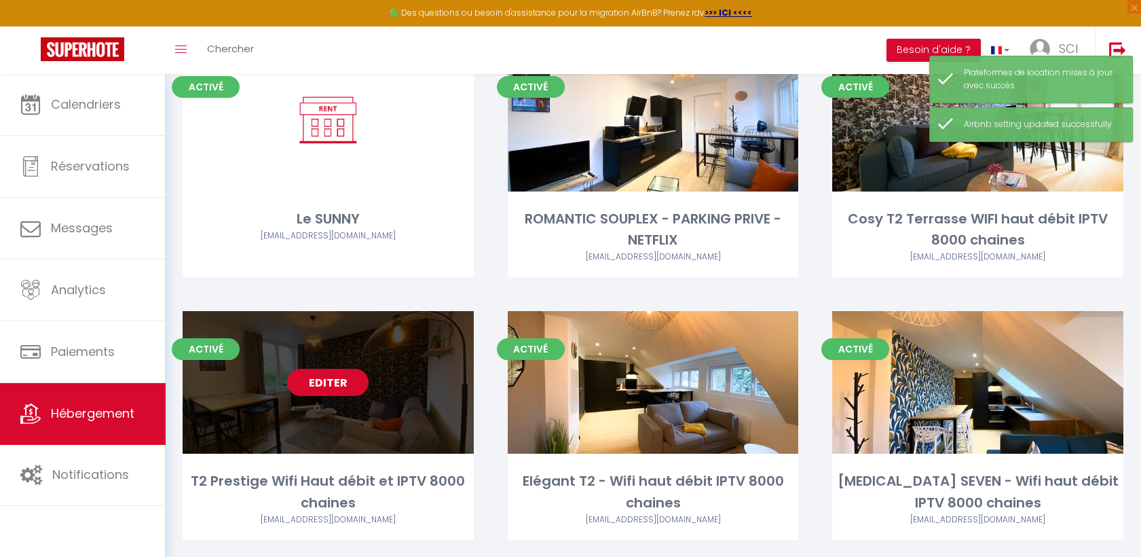
click at [314, 391] on link "Editer" at bounding box center [327, 382] width 81 height 27
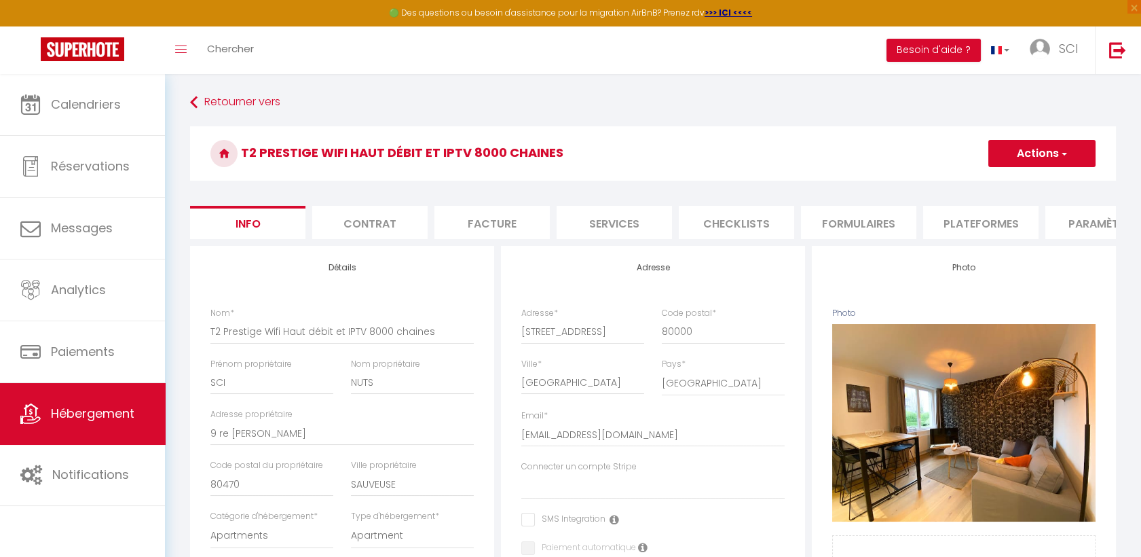
click at [969, 219] on li "Plateformes" at bounding box center [980, 222] width 115 height 33
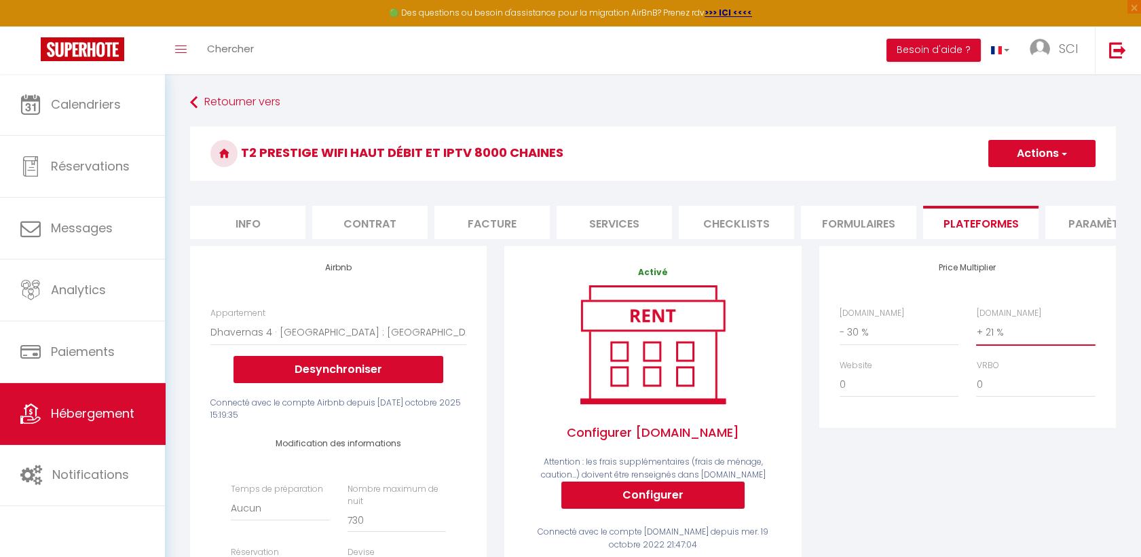
click at [1000, 342] on select "0 + 1 % + 2 % + 3 % + 4 % + 5 % + 6 % + 7 % + 8 % + 9 %" at bounding box center [1035, 332] width 119 height 26
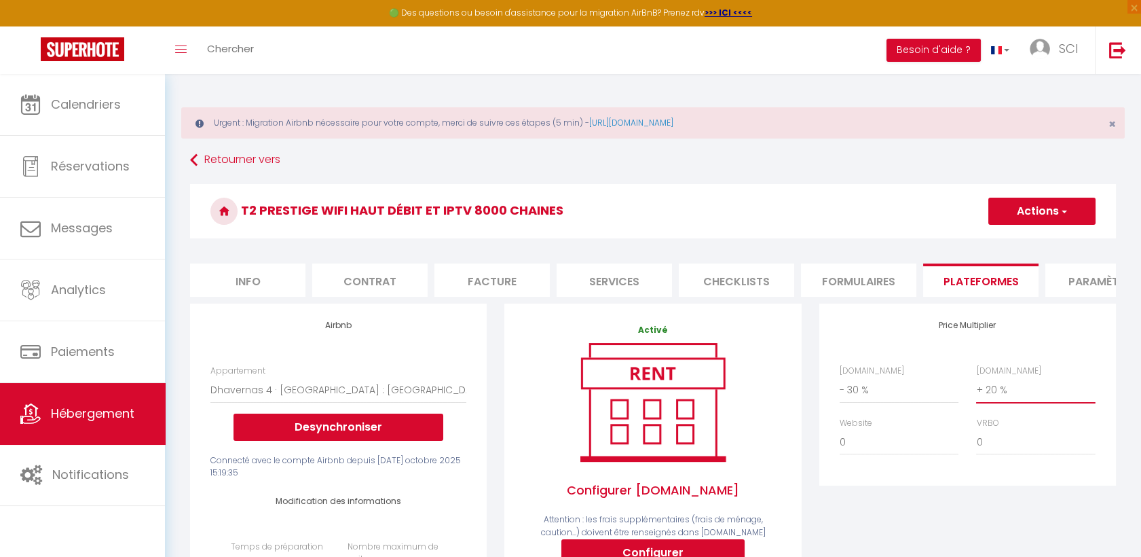
click at [976, 388] on select "0 + 1 % + 2 % + 3 % + 4 % + 5 % + 6 % + 7 % + 8 % + 9 %" at bounding box center [1035, 390] width 119 height 26
click at [906, 403] on select "0 + 1 % + 2 % + 3 % + 4 % + 5 % + 6 % + 7 % + 8 % + 9 %" at bounding box center [899, 390] width 119 height 26
click at [840, 388] on select "0 + 1 % + 2 % + 3 % + 4 % + 5 % + 6 % + 7 % + 8 % + 9 %" at bounding box center [899, 390] width 119 height 26
click at [1038, 206] on button "Actions" at bounding box center [1041, 211] width 107 height 27
click at [1032, 242] on link "Enregistrer" at bounding box center [1041, 241] width 107 height 18
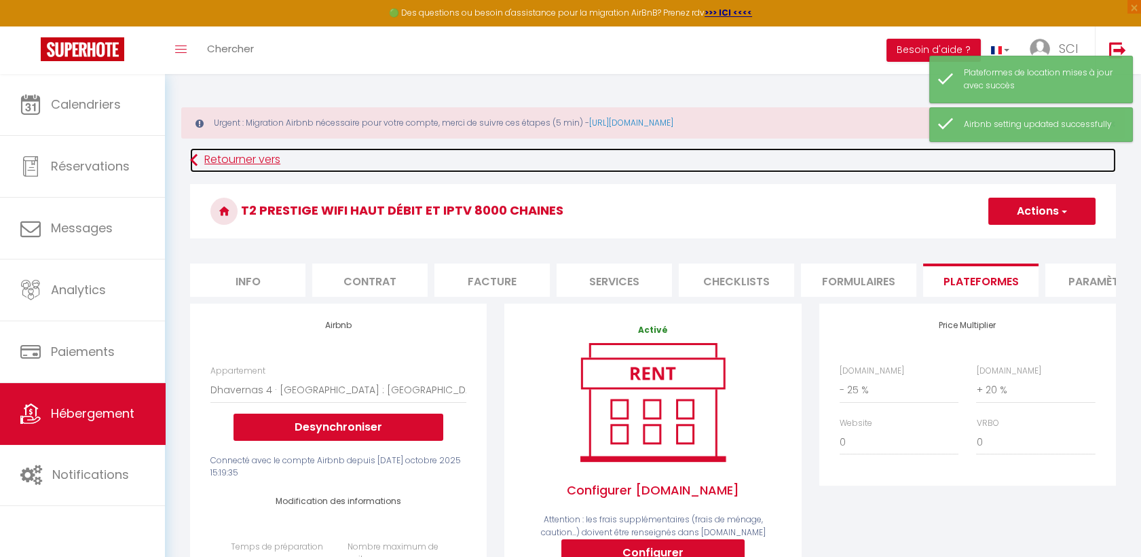
click at [252, 170] on link "Retourner vers" at bounding box center [653, 160] width 926 height 24
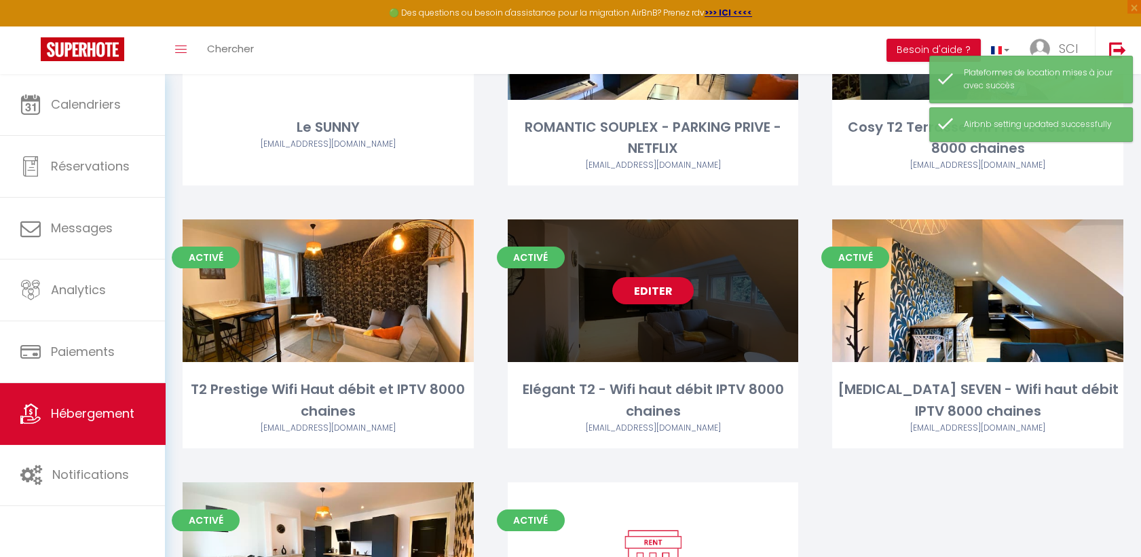
scroll to position [595, 0]
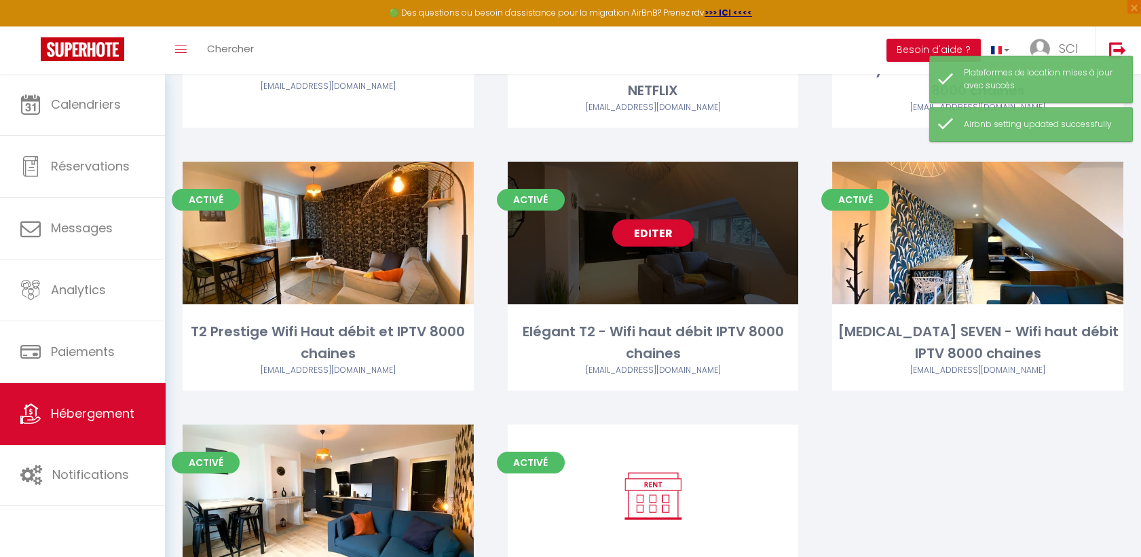
click at [630, 233] on link "Editer" at bounding box center [652, 232] width 81 height 27
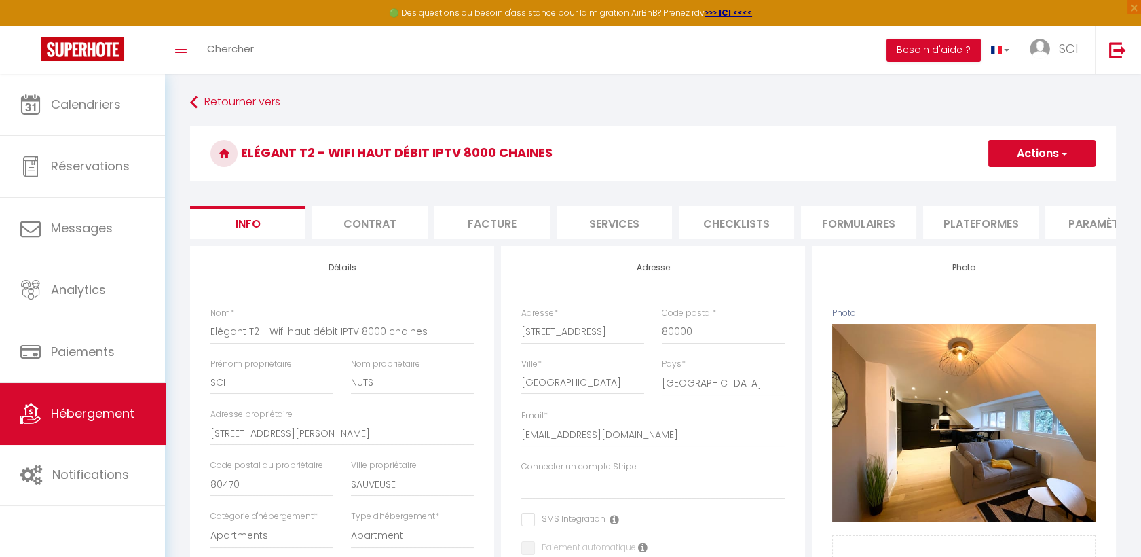
click at [1000, 210] on li "Plateformes" at bounding box center [980, 222] width 115 height 33
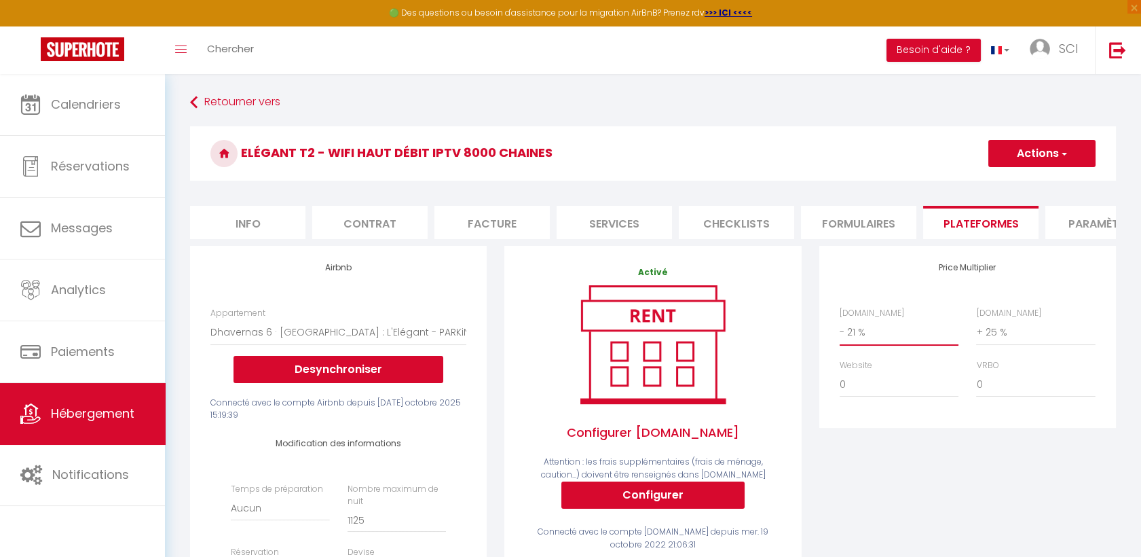
click at [903, 345] on select "0 + 1 % + 2 % + 3 % + 4 % + 5 % + 6 % + 7 % + 8 % + 9 %" at bounding box center [899, 332] width 119 height 26
click at [840, 330] on select "0 + 1 % + 2 % + 3 % + 4 % + 5 % + 6 % + 7 % + 8 % + 9 %" at bounding box center [899, 332] width 119 height 26
click at [1009, 339] on select "0 + 1 % + 2 % + 3 % + 4 % + 5 % + 6 % + 7 % + 8 % + 9 %" at bounding box center [1035, 332] width 119 height 26
click at [976, 330] on select "0 + 1 % + 2 % + 3 % + 4 % + 5 % + 6 % + 7 % + 8 % + 9 %" at bounding box center [1035, 332] width 119 height 26
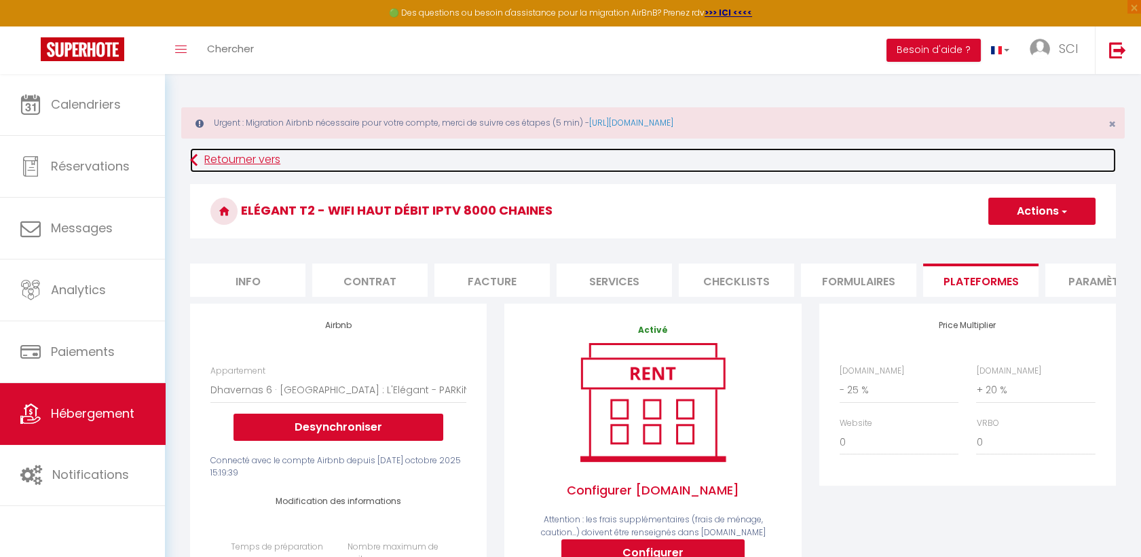
click at [1021, 148] on link "Retourner vers" at bounding box center [653, 160] width 926 height 24
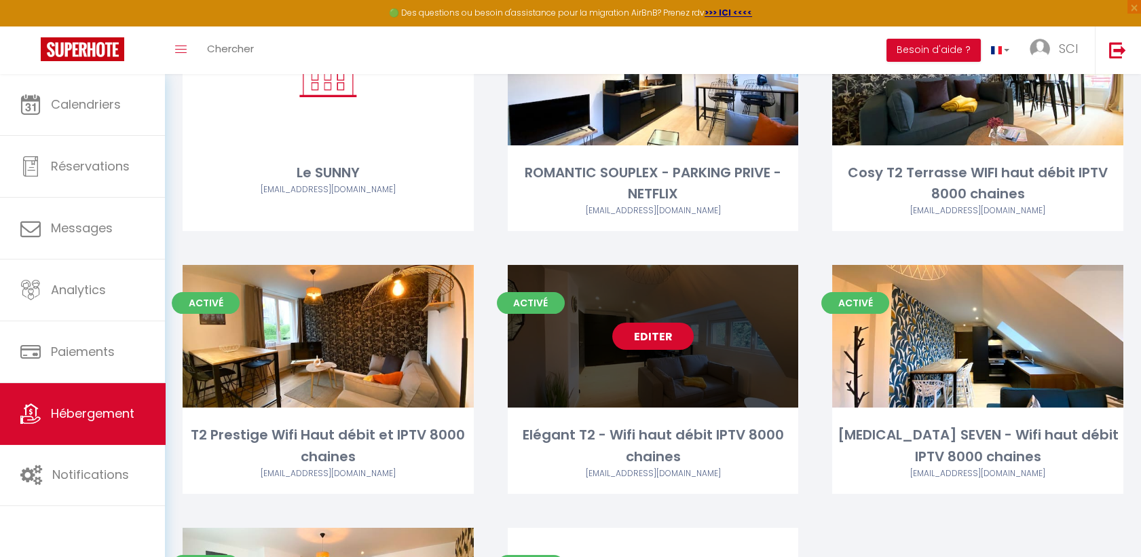
scroll to position [491, 0]
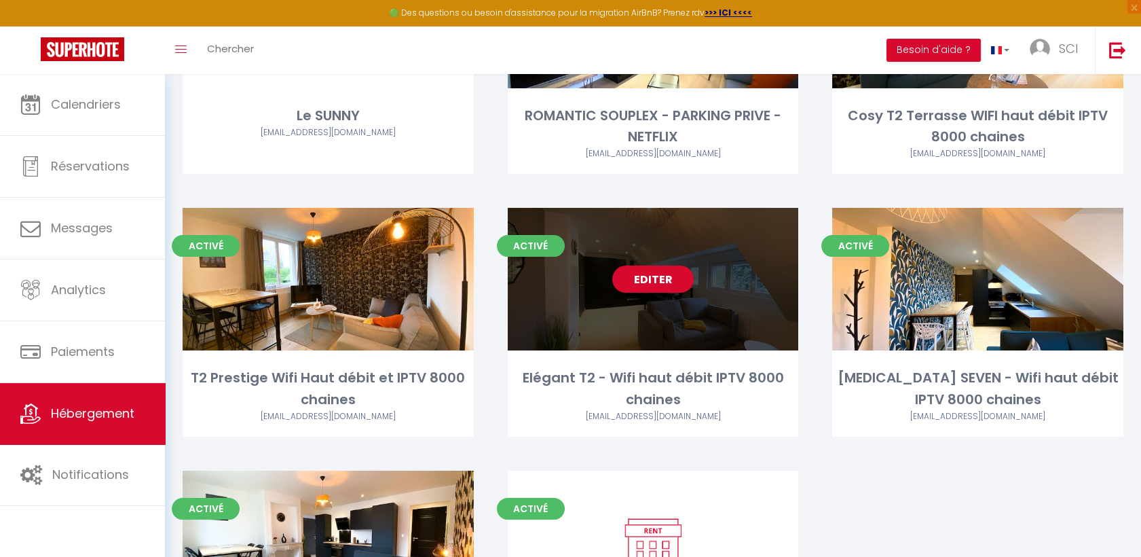
click at [660, 293] on link "Editer" at bounding box center [652, 278] width 81 height 27
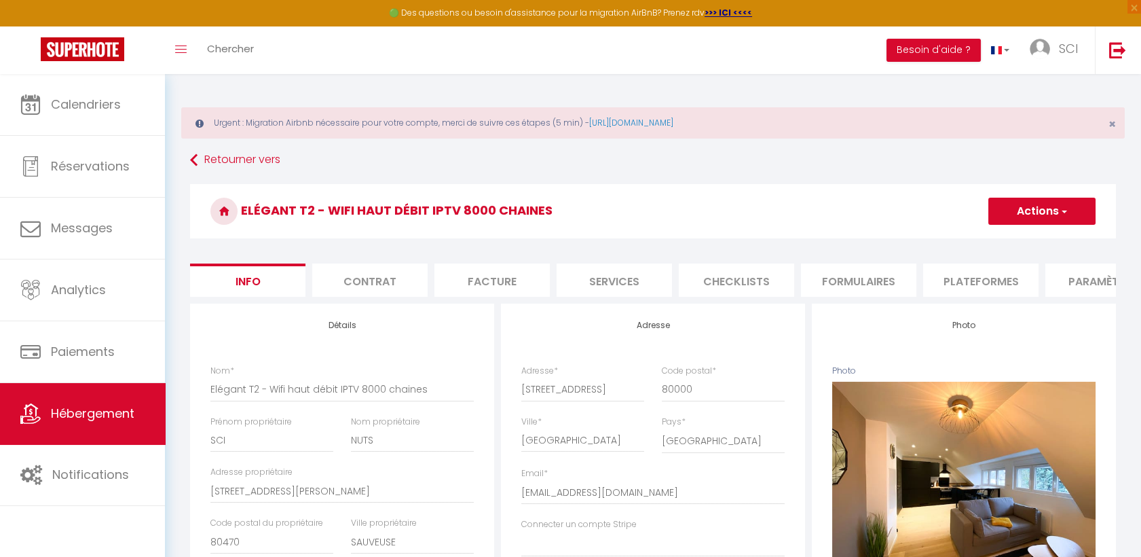
click at [993, 223] on button "Actions" at bounding box center [1041, 211] width 107 height 27
click at [943, 280] on li "Plateformes" at bounding box center [980, 279] width 115 height 33
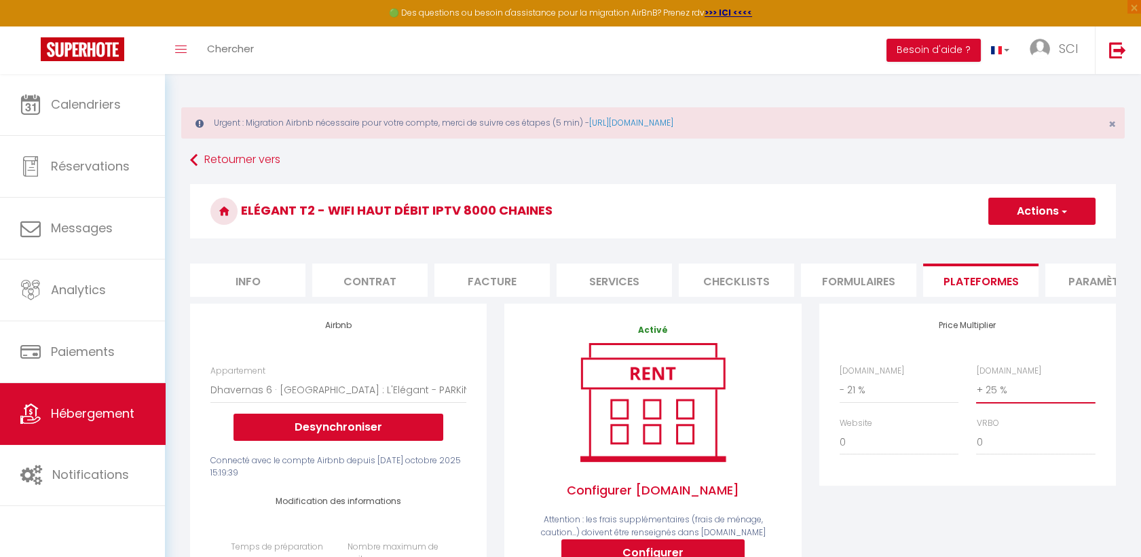
click at [995, 403] on select "0 + 1 % + 2 % + 3 % + 4 % + 5 % + 6 % + 7 % + 8 % + 9 %" at bounding box center [1035, 390] width 119 height 26
click at [976, 388] on select "0 + 1 % + 2 % + 3 % + 4 % + 5 % + 6 % + 7 % + 8 % + 9 %" at bounding box center [1035, 390] width 119 height 26
click at [1038, 217] on button "Actions" at bounding box center [1041, 211] width 107 height 27
click at [1031, 241] on link "Enregistrer" at bounding box center [1041, 241] width 107 height 18
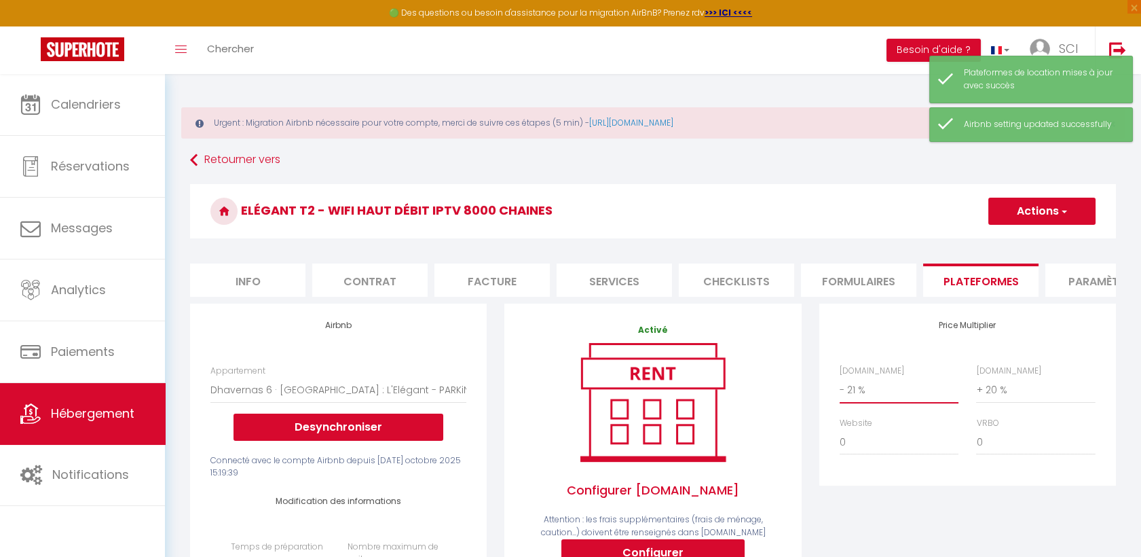
click at [912, 389] on select "0 + 1 % + 2 % + 3 % + 4 % + 5 % + 6 % + 7 % + 8 % + 9 %" at bounding box center [899, 390] width 119 height 26
click at [840, 388] on select "0 + 1 % + 2 % + 3 % + 4 % + 5 % + 6 % + 7 % + 8 % + 9 %" at bounding box center [899, 390] width 119 height 26
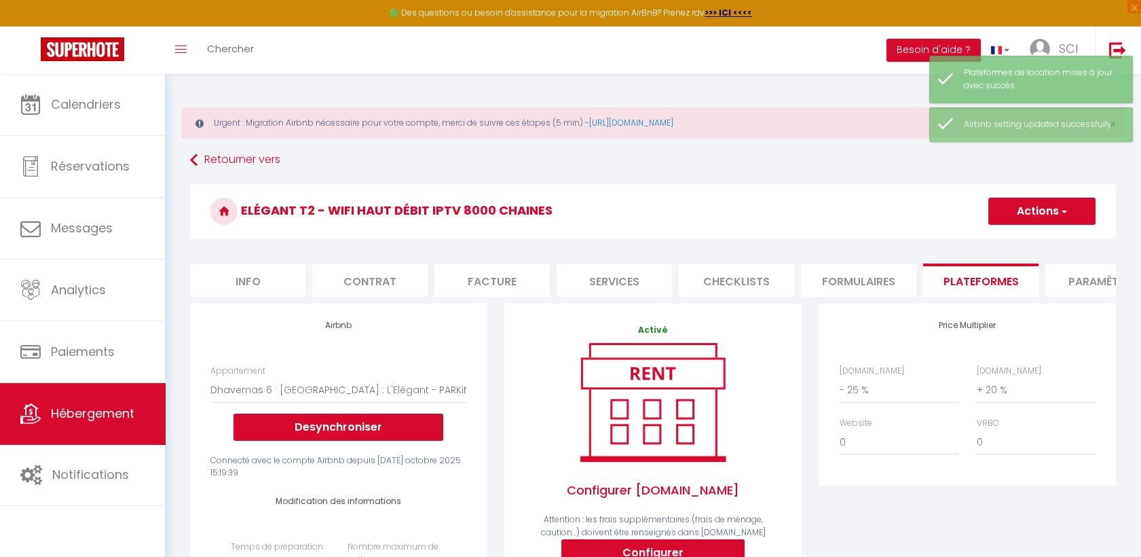
click at [1052, 223] on button "Actions" at bounding box center [1041, 211] width 107 height 27
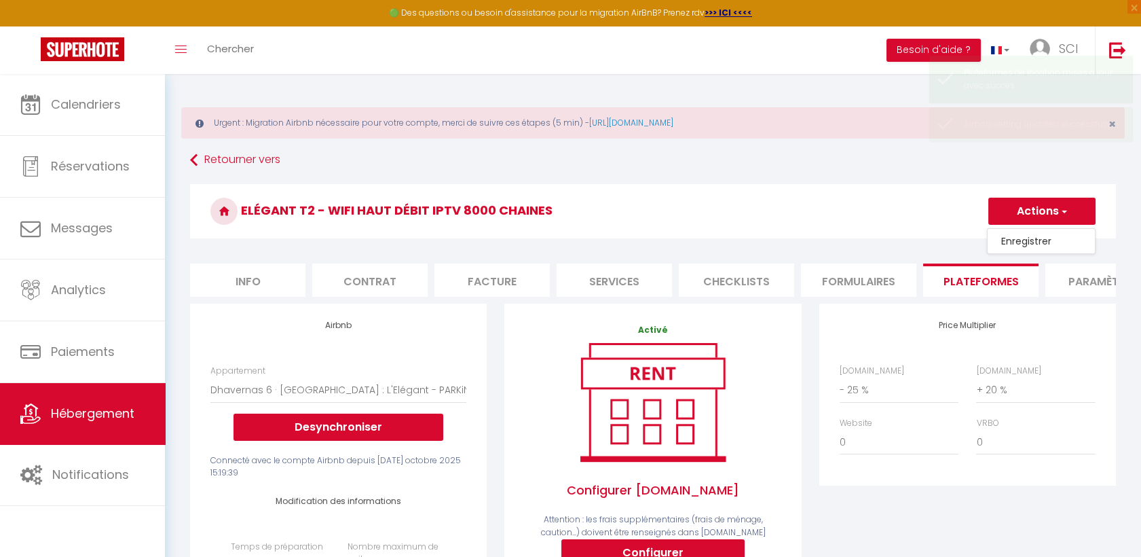
click at [1045, 247] on link "Enregistrer" at bounding box center [1041, 241] width 107 height 18
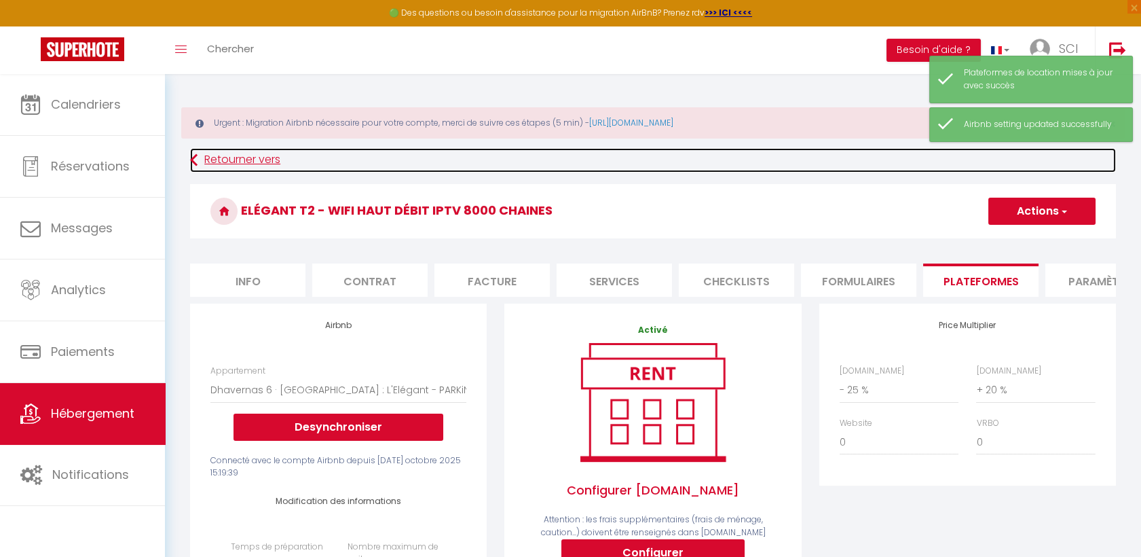
click at [240, 159] on link "Retourner vers" at bounding box center [653, 160] width 926 height 24
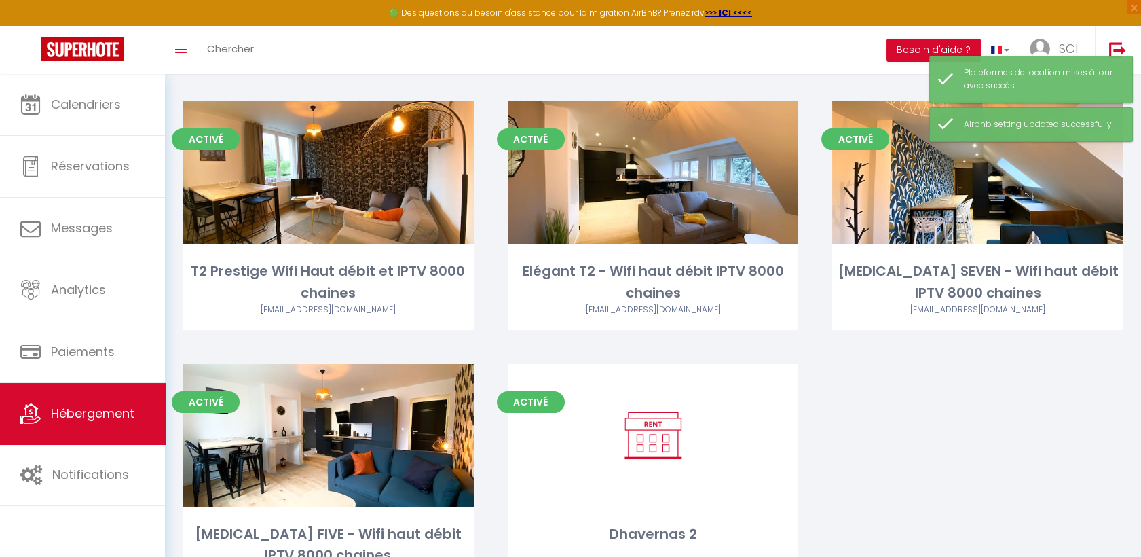
scroll to position [594, 0]
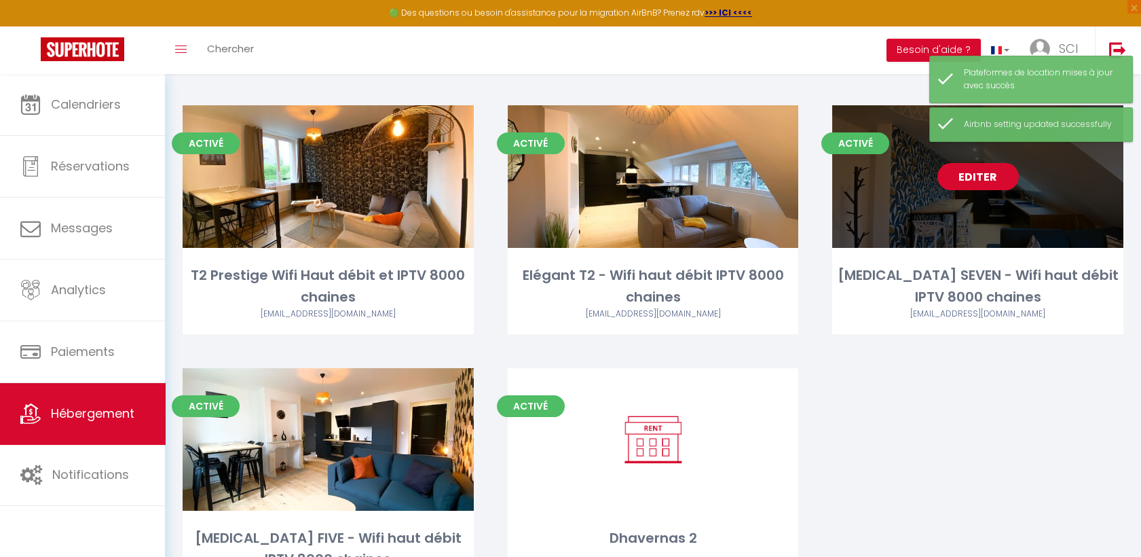
click at [971, 181] on link "Editer" at bounding box center [977, 176] width 81 height 27
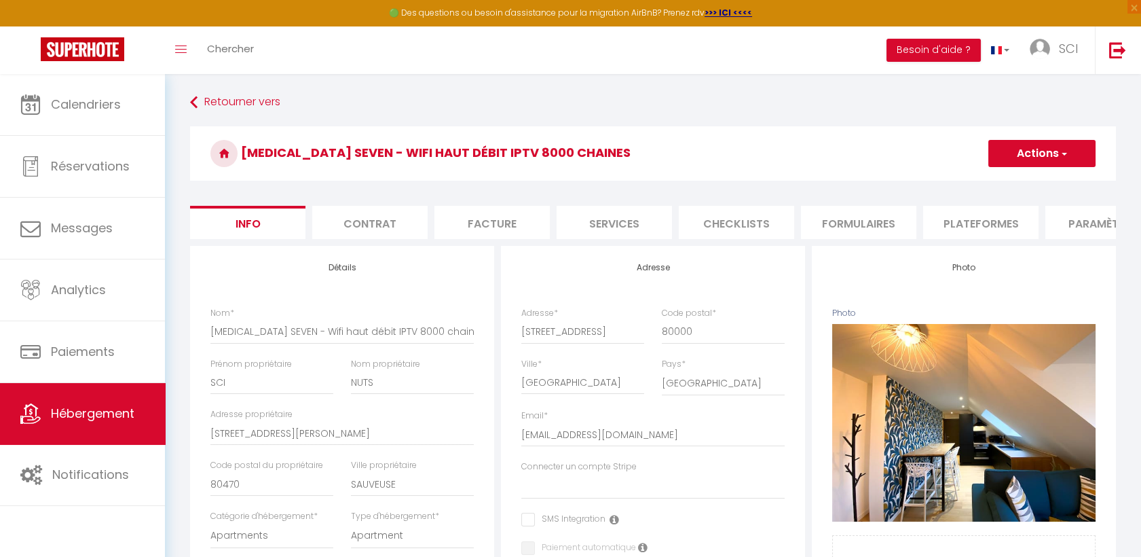
click at [976, 211] on li "Plateformes" at bounding box center [980, 222] width 115 height 33
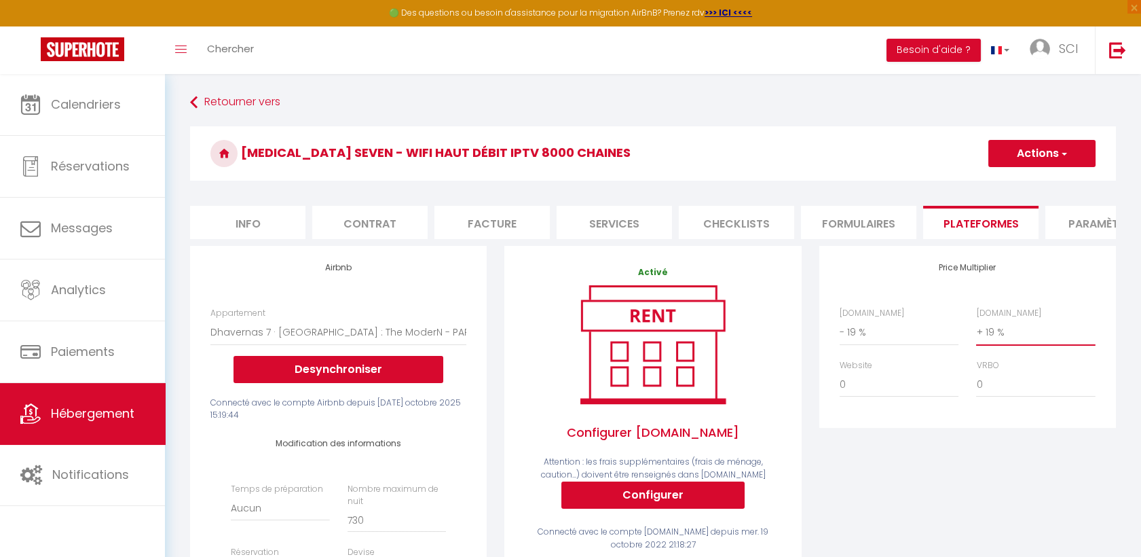
click at [1021, 345] on select "0 + 1 % + 2 % + 3 % + 4 % + 5 % + 6 % + 7 % + 8 % + 9 %" at bounding box center [1035, 332] width 119 height 26
click at [976, 330] on select "0 + 1 % + 2 % + 3 % + 4 % + 5 % + 6 % + 7 % + 8 % + 9 %" at bounding box center [1035, 332] width 119 height 26
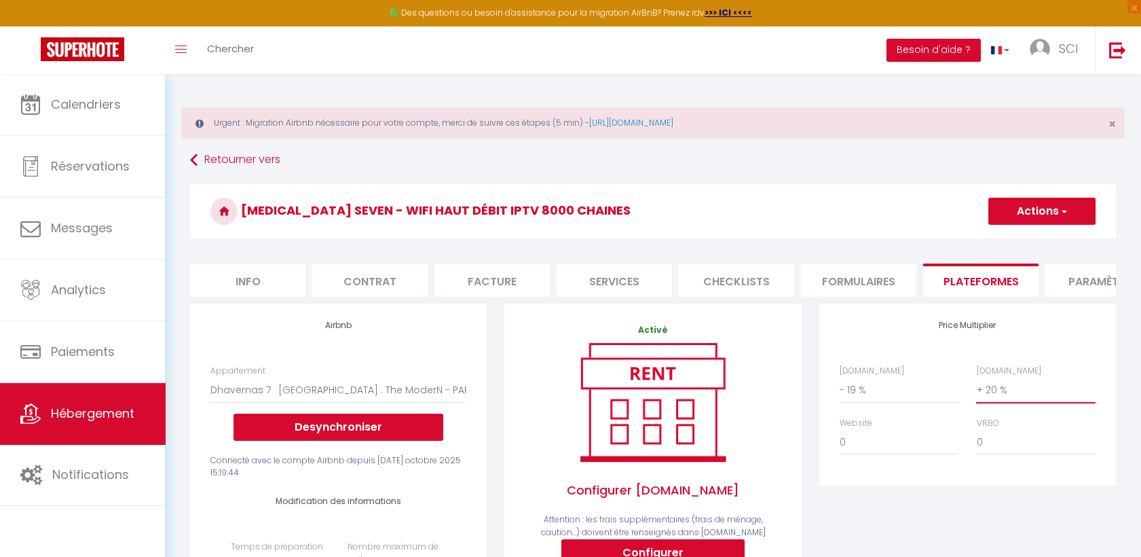
click at [1002, 403] on select "0 + 1 % + 2 % + 3 % + 4 % + 5 % + 6 % + 7 % + 8 % + 9 %" at bounding box center [1035, 390] width 119 height 26
click at [1096, 379] on div "[DOMAIN_NAME] 0 + 1 % + 2 % + 3 % + 4 % + 5 % + 6 % + 7 % + 8 %" at bounding box center [1035, 383] width 137 height 39
click at [1035, 403] on select "0 + 1 % + 2 % + 3 % + 4 % + 5 % + 6 % + 7 % + 8 % + 9 %" at bounding box center [1035, 390] width 119 height 26
click at [976, 388] on select "0 + 1 % + 2 % + 3 % + 4 % + 5 % + 6 % + 7 % + 8 % + 9 %" at bounding box center [1035, 390] width 119 height 26
click at [923, 402] on select "0 + 1 % + 2 % + 3 % + 4 % + 5 % + 6 % + 7 % + 8 % + 9 %" at bounding box center [899, 390] width 119 height 26
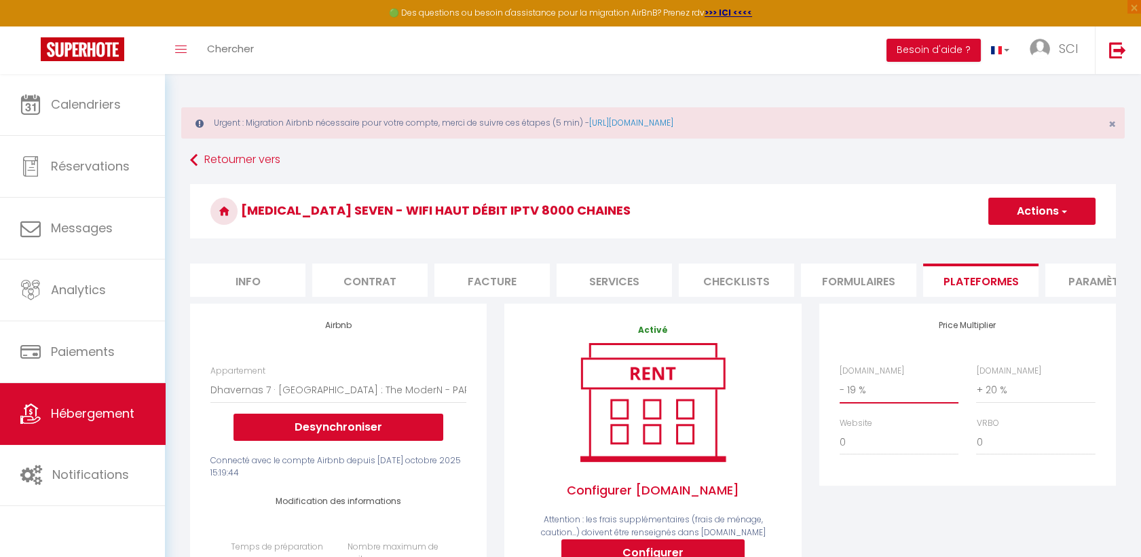
click at [840, 388] on select "0 + 1 % + 2 % + 3 % + 4 % + 5 % + 6 % + 7 % + 8 % + 9 %" at bounding box center [899, 390] width 119 height 26
click at [1057, 214] on button "Actions" at bounding box center [1041, 211] width 107 height 27
click at [1048, 237] on link "Enregistrer" at bounding box center [1041, 241] width 107 height 18
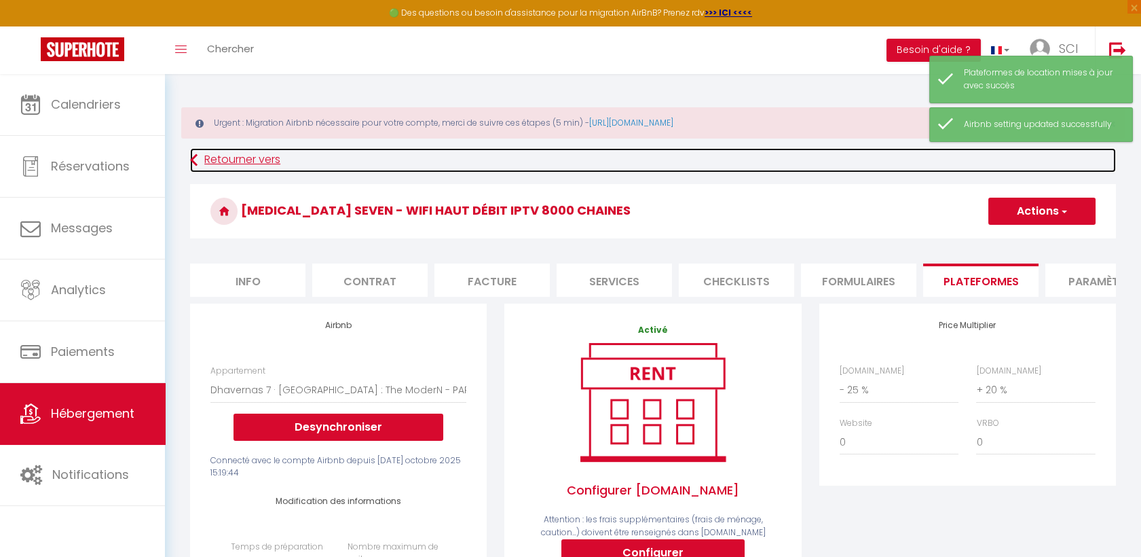
click at [250, 166] on link "Retourner vers" at bounding box center [653, 160] width 926 height 24
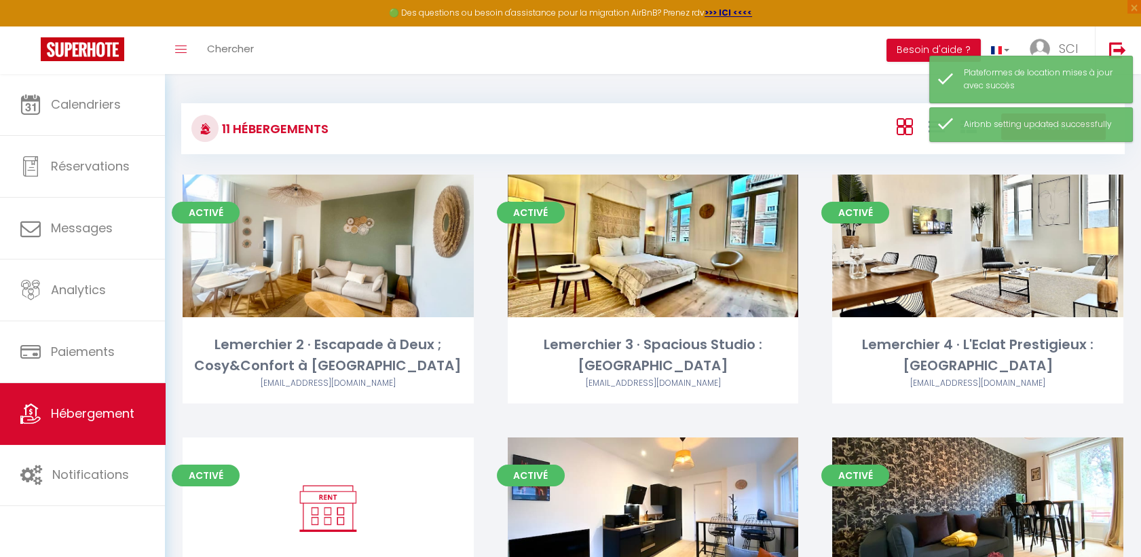
scroll to position [487, 0]
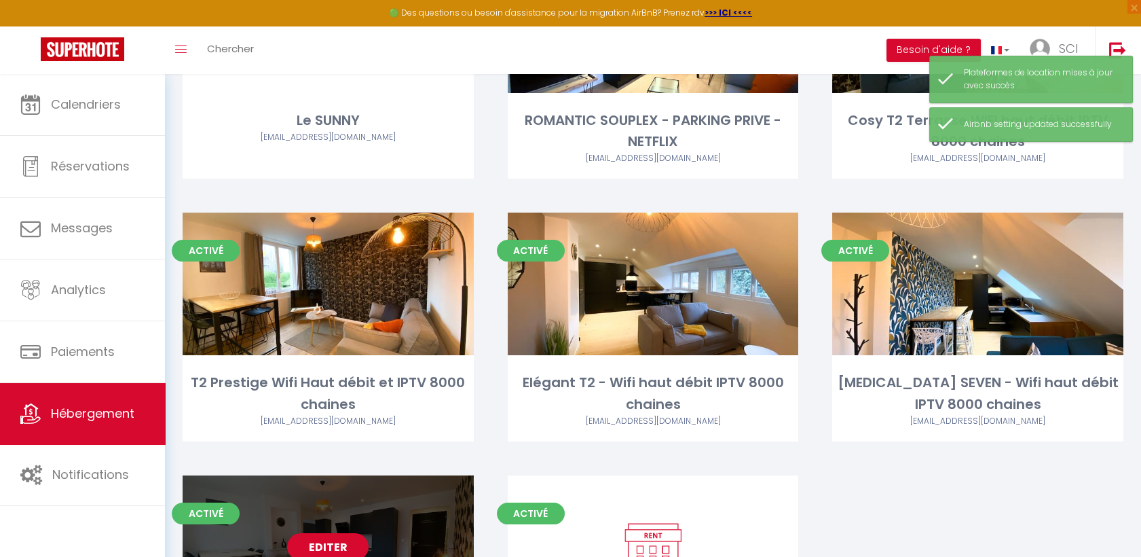
click at [303, 525] on div "Editer" at bounding box center [328, 546] width 291 height 143
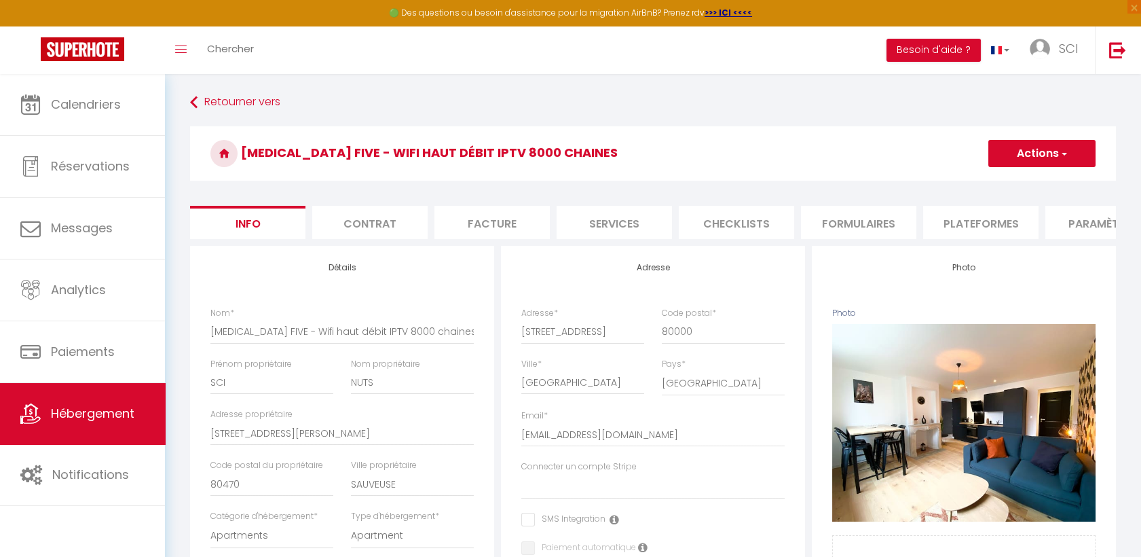
click at [952, 227] on li "Plateformes" at bounding box center [980, 222] width 115 height 33
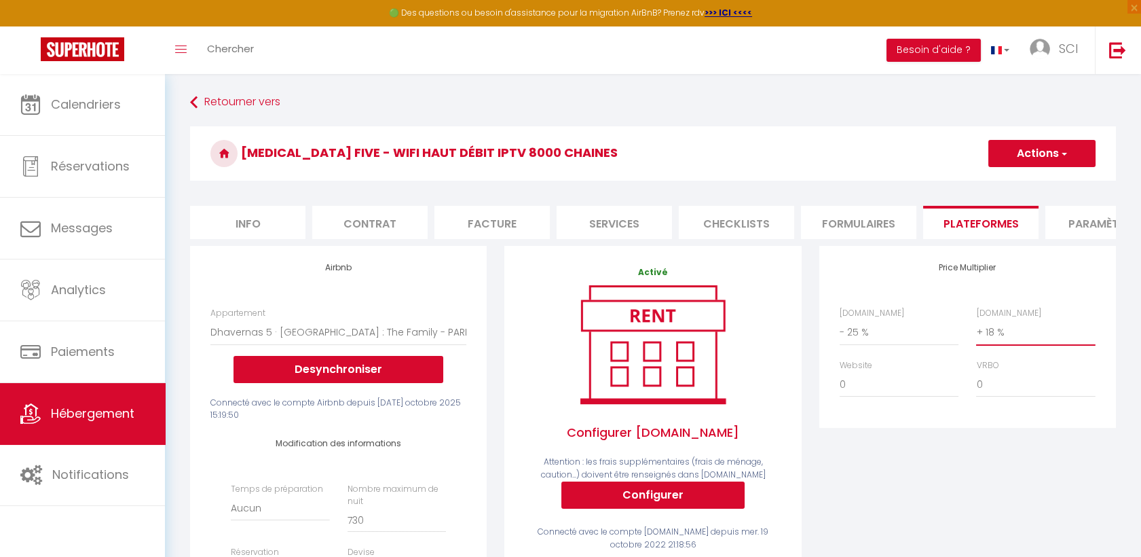
click at [1024, 343] on select "0 + 1 % + 2 % + 3 % + 4 % + 5 % + 6 % + 7 % + 8 % + 9 %" at bounding box center [1035, 332] width 119 height 26
click at [976, 330] on select "0 + 1 % + 2 % + 3 % + 4 % + 5 % + 6 % + 7 % + 8 % + 9 %" at bounding box center [1035, 332] width 119 height 26
click at [1036, 163] on button "Actions" at bounding box center [1041, 153] width 107 height 27
click at [1034, 184] on link "Enregistrer" at bounding box center [1041, 183] width 107 height 18
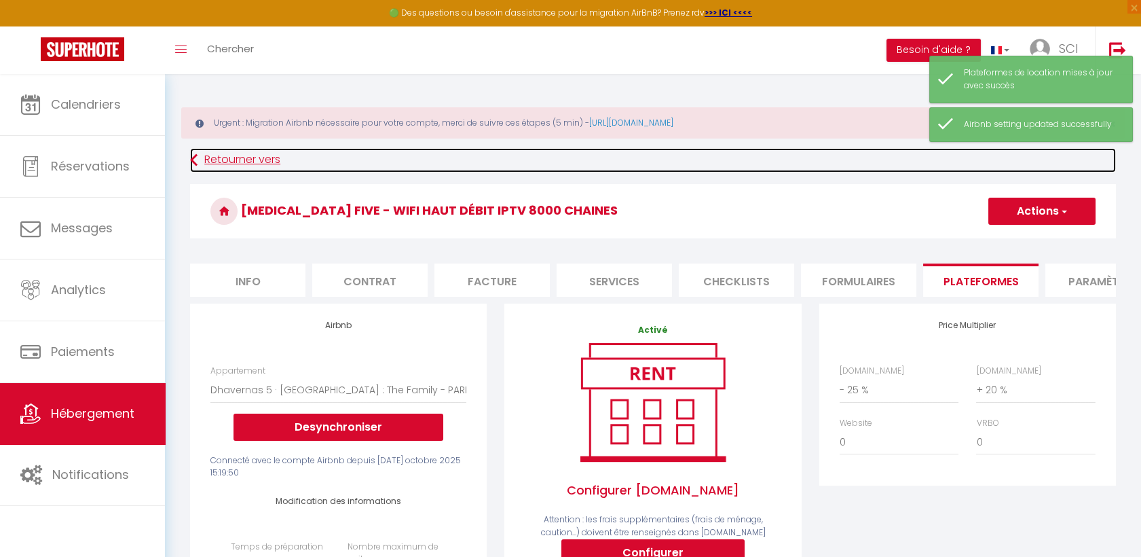
click at [260, 154] on link "Retourner vers" at bounding box center [653, 160] width 926 height 24
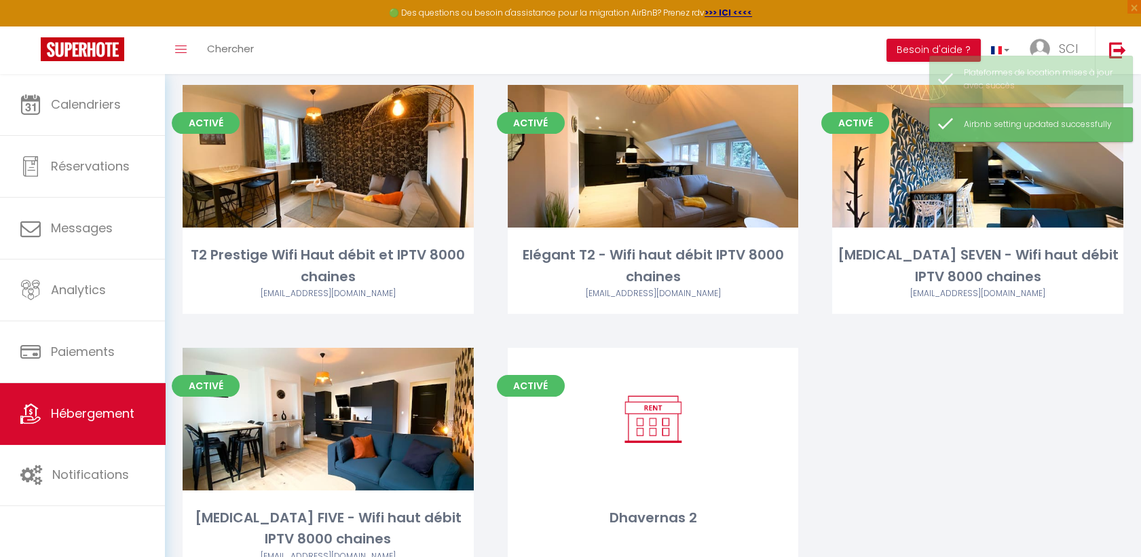
scroll to position [662, 0]
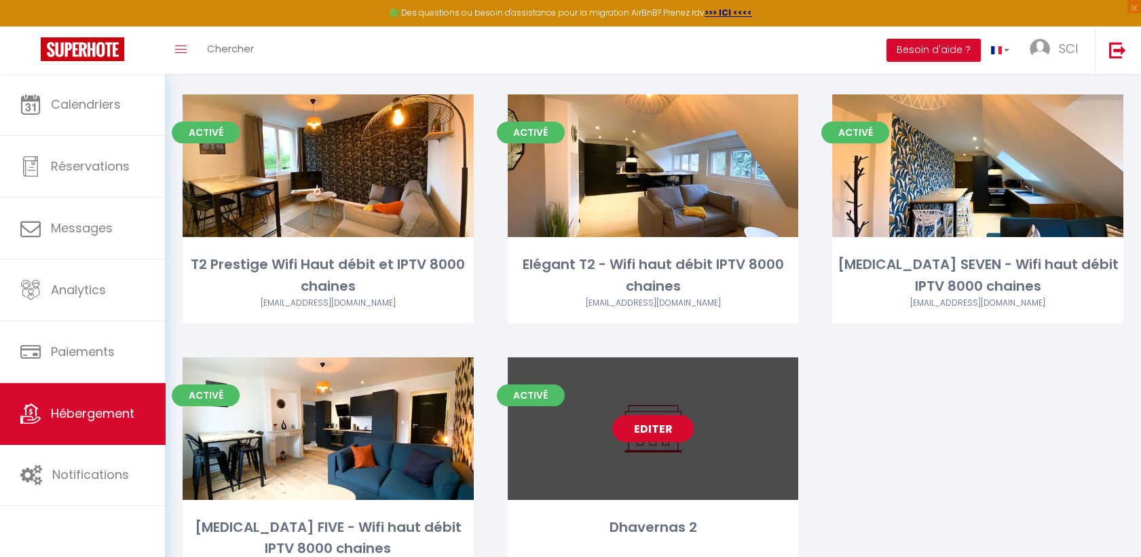
drag, startPoint x: 638, startPoint y: 417, endPoint x: 643, endPoint y: 432, distance: 15.0
click at [643, 432] on link "Editer" at bounding box center [652, 428] width 81 height 27
click at [653, 426] on link "Editer" at bounding box center [652, 428] width 81 height 27
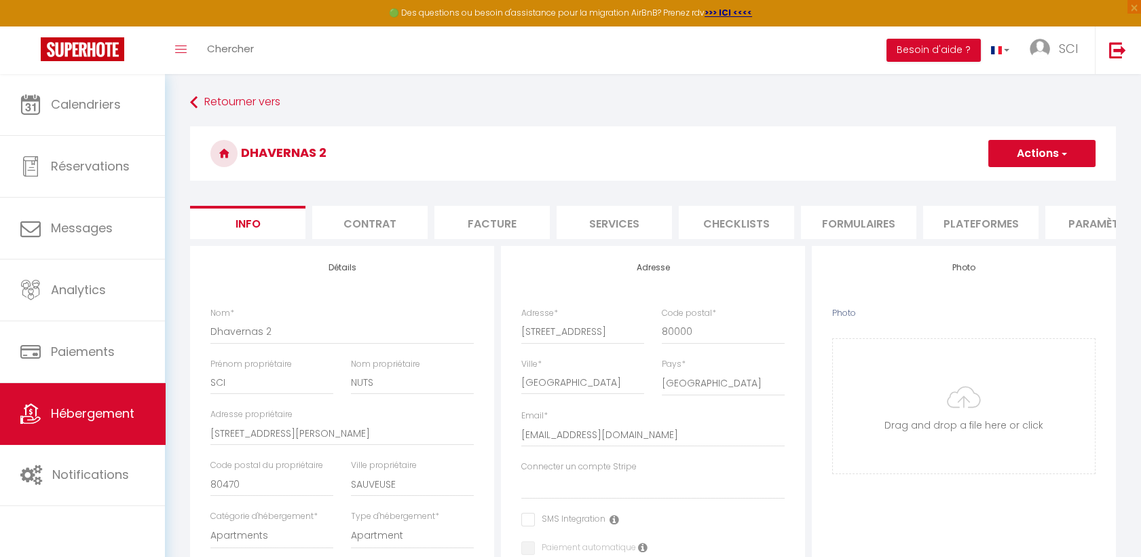
drag, startPoint x: 991, startPoint y: 236, endPoint x: 1007, endPoint y: 225, distance: 19.6
click at [1007, 225] on li "Plateformes" at bounding box center [980, 222] width 115 height 33
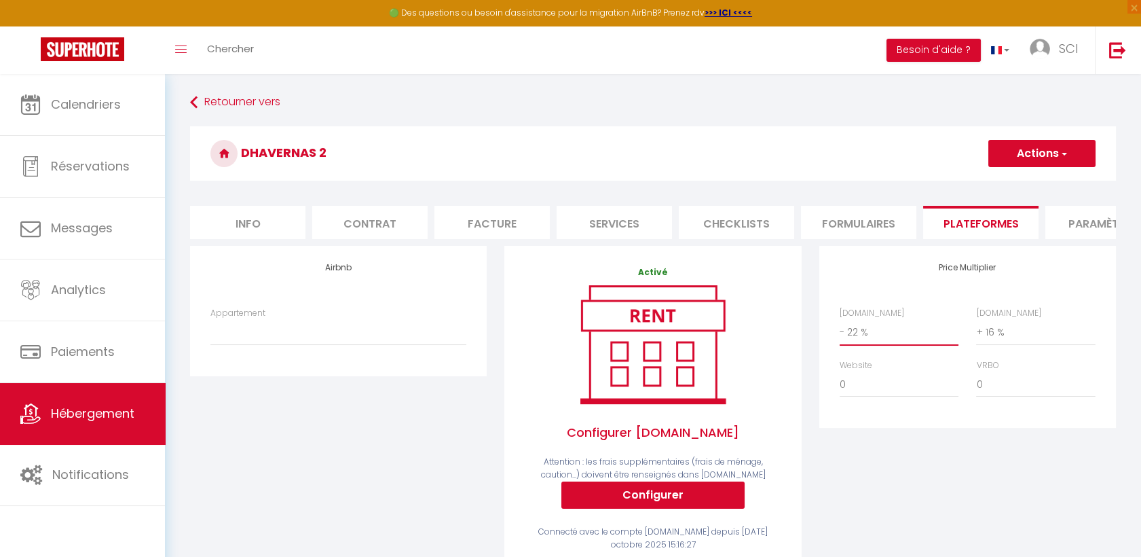
click at [927, 345] on select "0 + 1 % + 2 % + 3 % + 4 % + 5 % + 6 % + 7 % + 8 % + 9 %" at bounding box center [899, 332] width 119 height 26
click at [840, 330] on select "0 + 1 % + 2 % + 3 % + 4 % + 5 % + 6 % + 7 % + 8 % + 9 %" at bounding box center [899, 332] width 119 height 26
click at [930, 345] on select "0 + 1 % + 2 % + 3 % + 4 % + 5 % + 6 % + 7 % + 8 % + 9 %" at bounding box center [899, 332] width 119 height 26
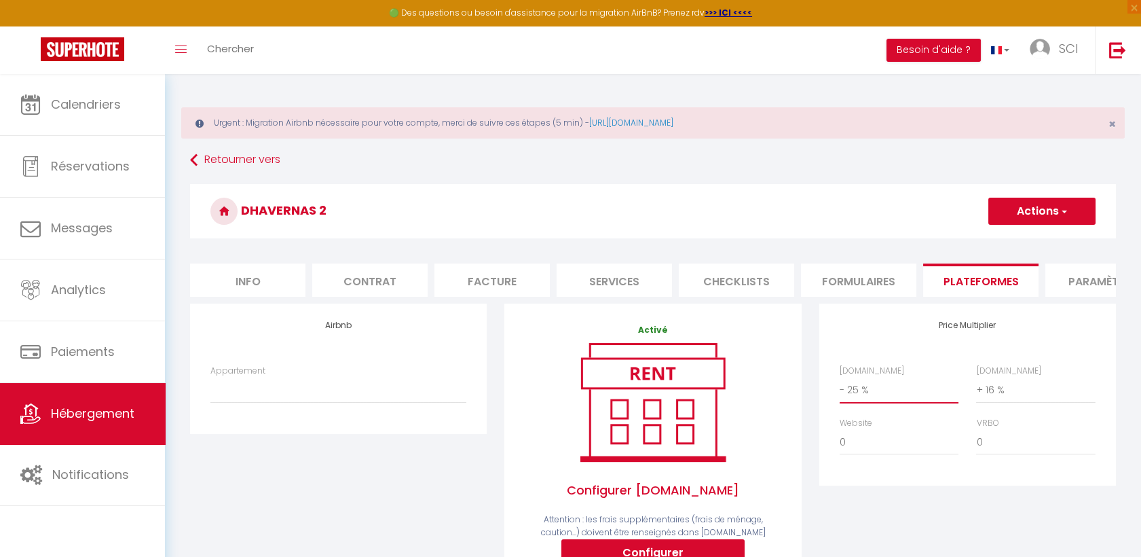
click at [840, 388] on select "0 + 1 % + 2 % + 3 % + 4 % + 5 % + 6 % + 7 % + 8 % + 9 %" at bounding box center [899, 390] width 119 height 26
click at [981, 403] on select "0 + 1 % + 2 % + 3 % + 4 % + 5 % + 6 % + 7 % + 8 % + 9 %" at bounding box center [1035, 390] width 119 height 26
click at [976, 388] on select "0 + 1 % + 2 % + 3 % + 4 % + 5 % + 6 % + 7 % + 8 % + 9 %" at bounding box center [1035, 390] width 119 height 26
click at [1064, 207] on span "button" at bounding box center [1063, 211] width 9 height 14
click at [1057, 236] on link "Enregistrer" at bounding box center [1041, 241] width 107 height 18
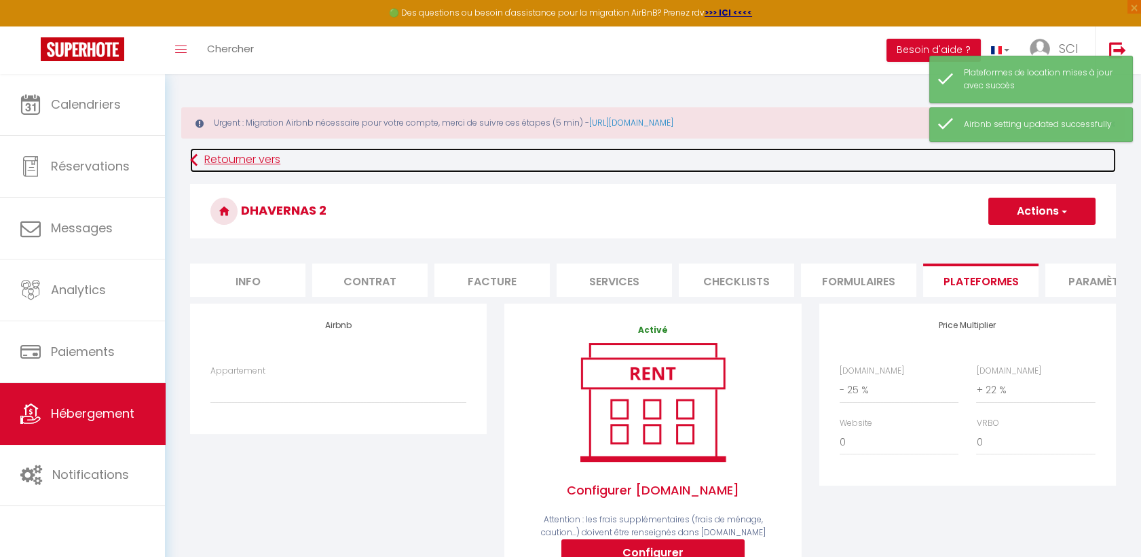
click at [223, 166] on link "Retourner vers" at bounding box center [653, 160] width 926 height 24
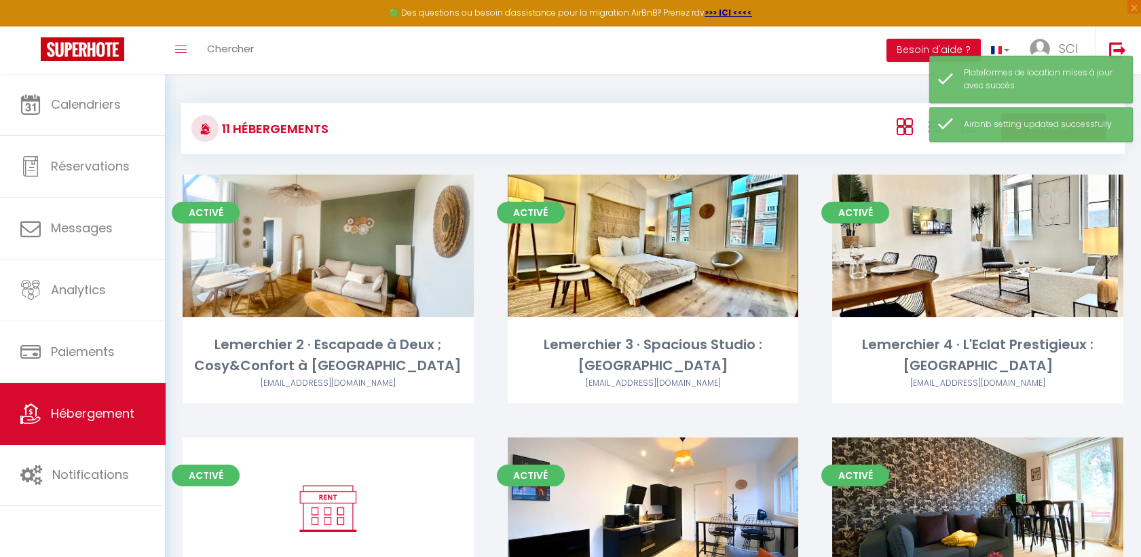
scroll to position [487, 0]
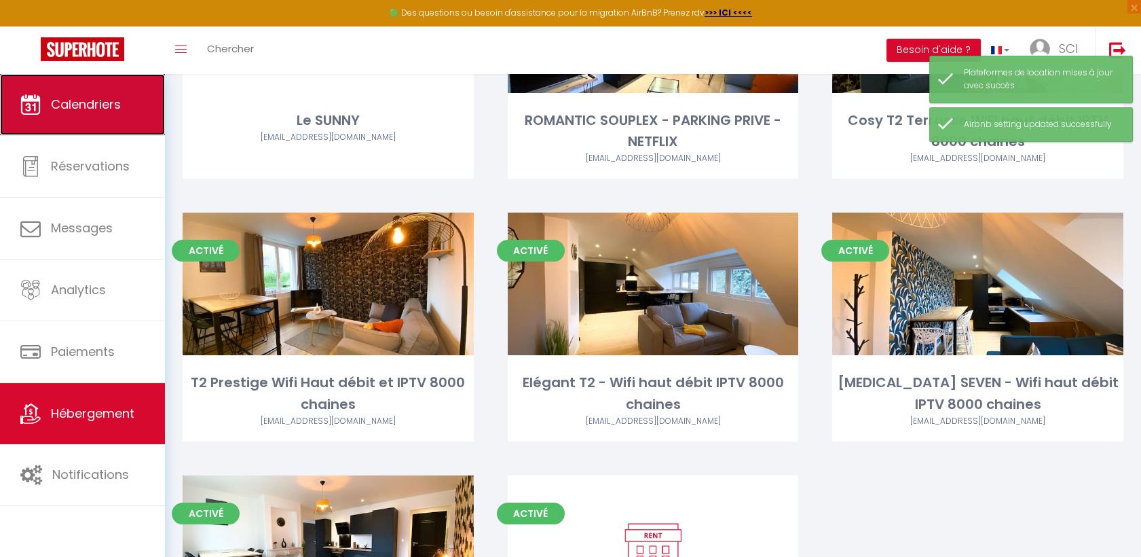
click at [136, 104] on link "Calendriers" at bounding box center [82, 104] width 165 height 61
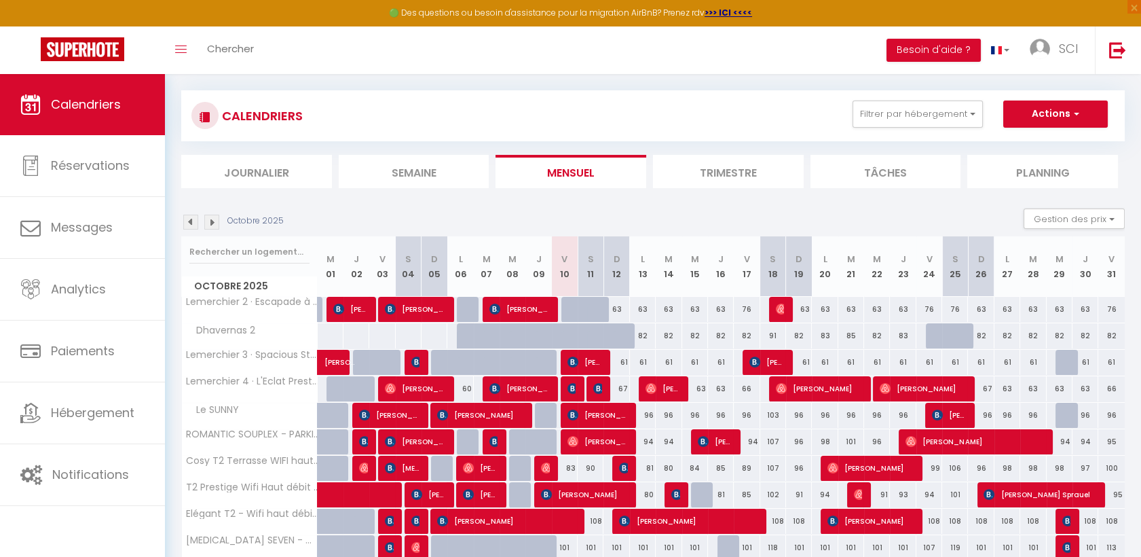
scroll to position [155, 0]
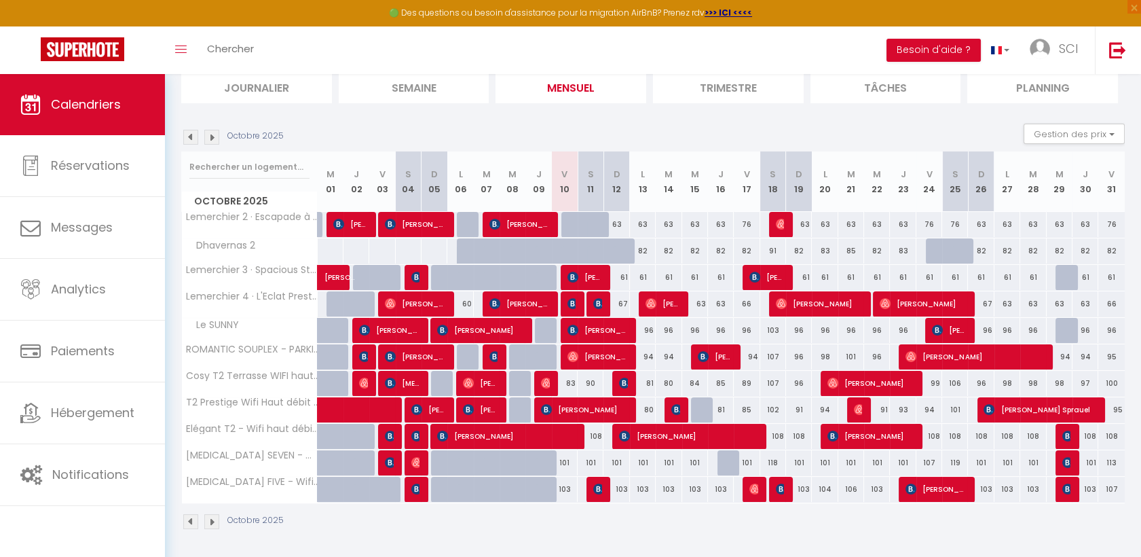
click at [206, 138] on img at bounding box center [211, 137] width 15 height 15
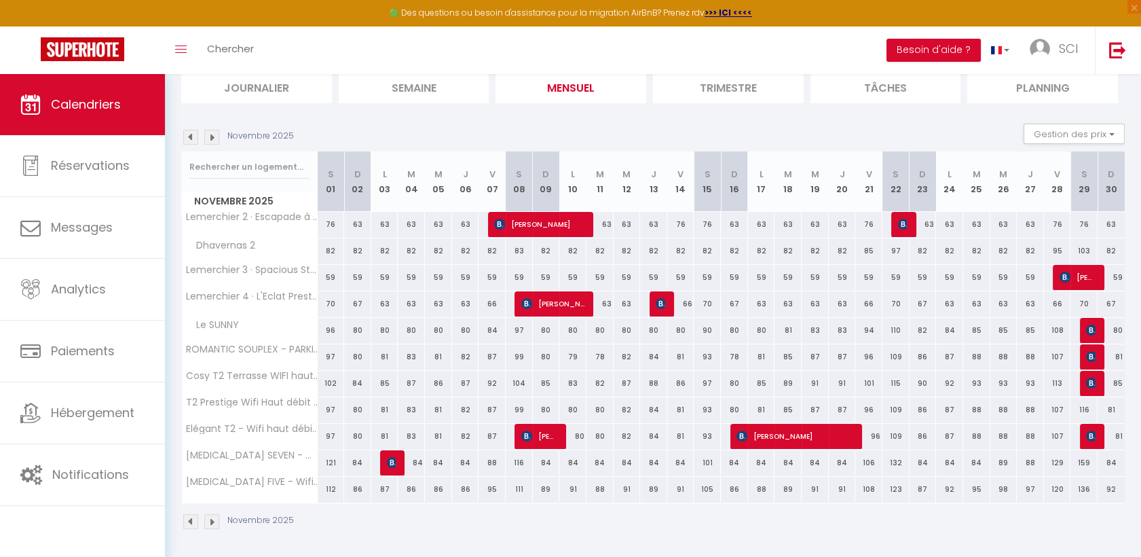
click at [211, 141] on img at bounding box center [211, 137] width 15 height 15
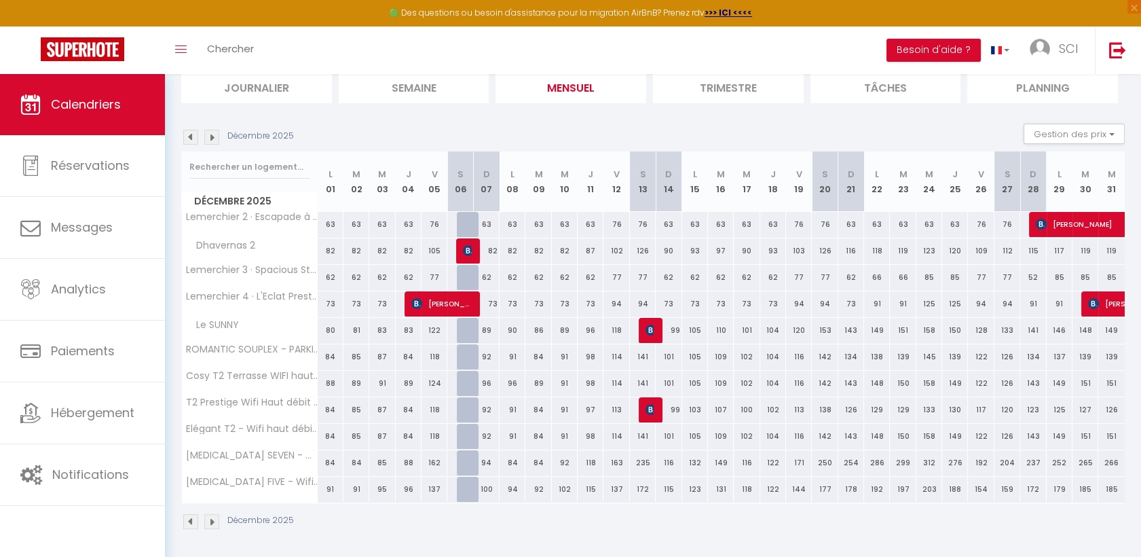
click at [465, 320] on div at bounding box center [470, 331] width 26 height 26
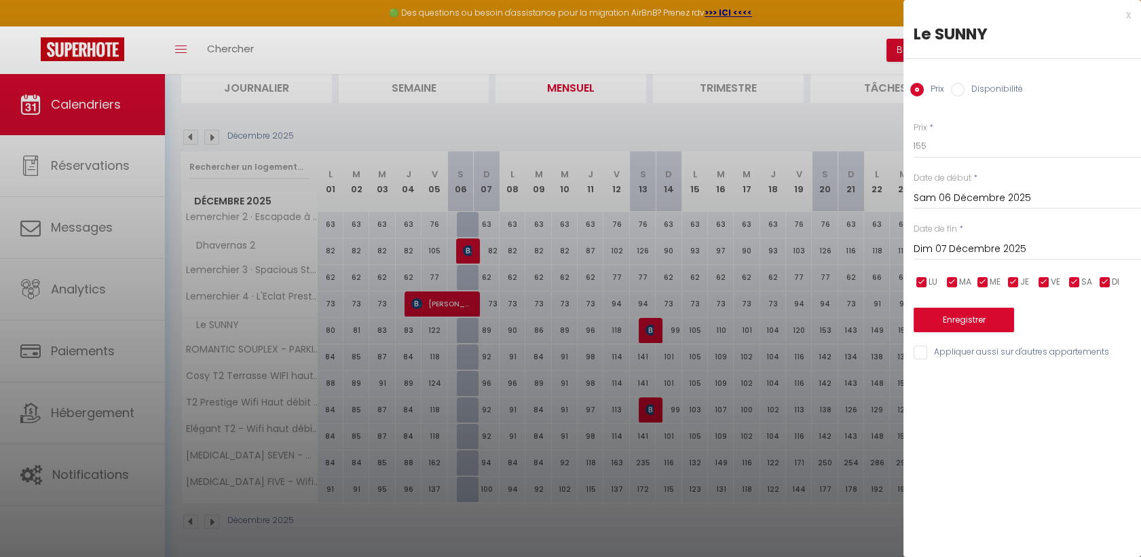
click at [966, 87] on label "Disponibilité" at bounding box center [994, 90] width 58 height 15
click at [965, 87] on input "Disponibilité" at bounding box center [958, 90] width 14 height 14
drag, startPoint x: 991, startPoint y: 317, endPoint x: 965, endPoint y: 331, distance: 30.1
click at [965, 331] on button "Enregistrer" at bounding box center [964, 321] width 100 height 24
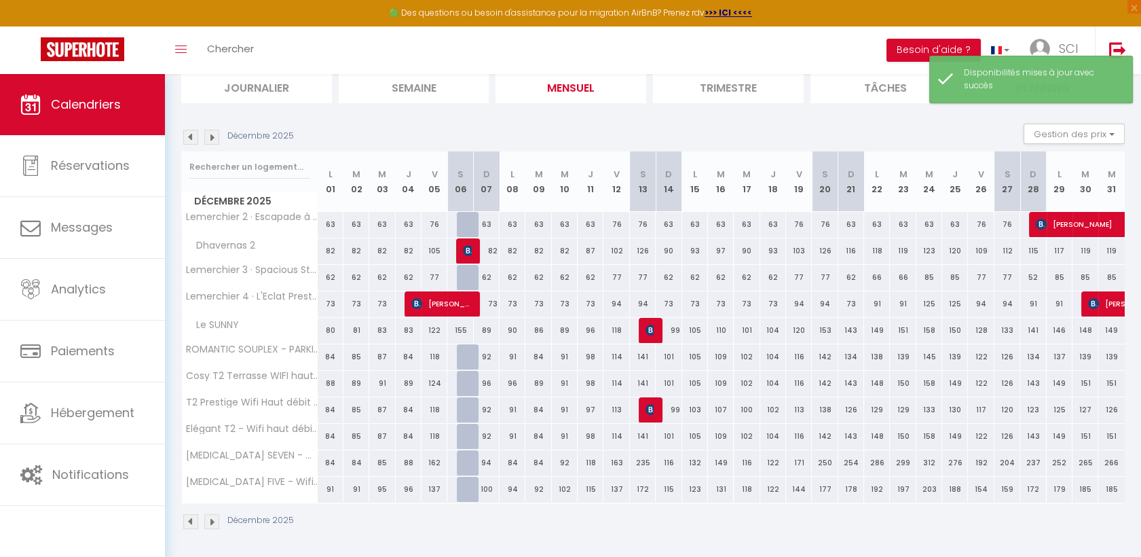
click at [463, 326] on div "155" at bounding box center [460, 330] width 26 height 25
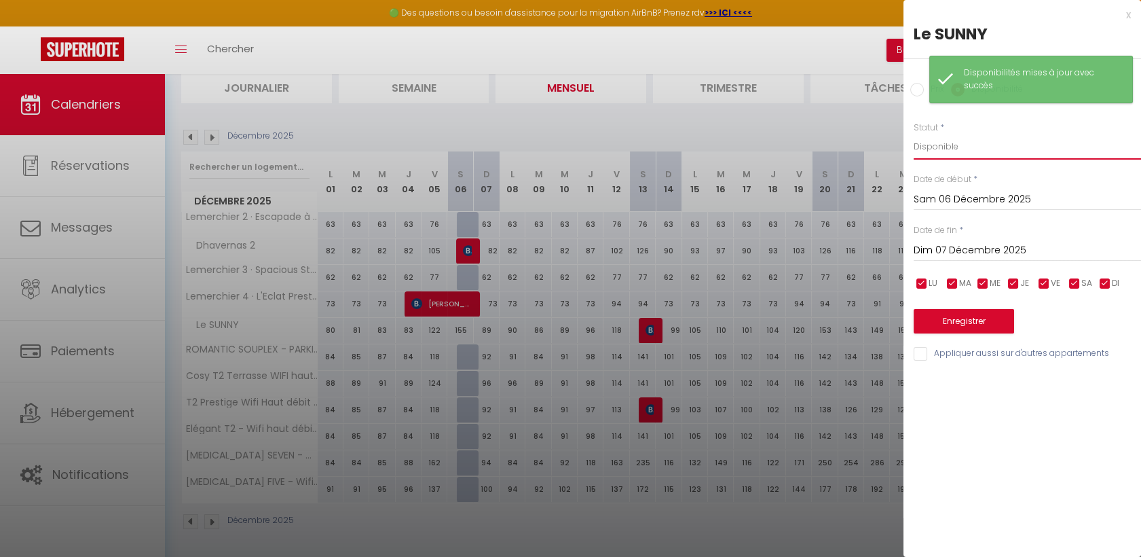
click at [1032, 146] on select "Disponible Indisponible" at bounding box center [1027, 147] width 227 height 26
click at [914, 134] on select "Disponible Indisponible" at bounding box center [1027, 147] width 227 height 26
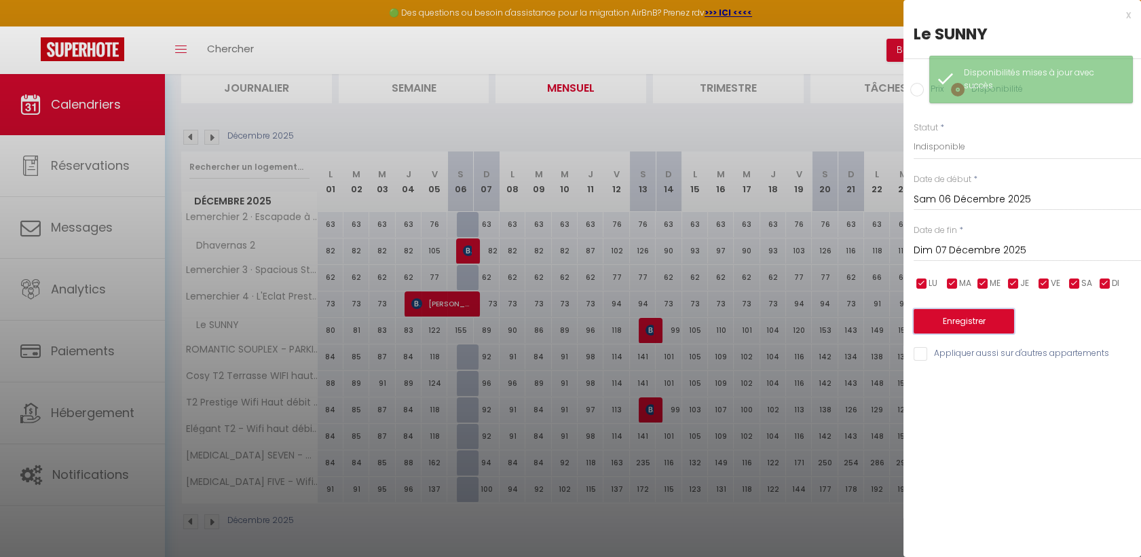
click at [1000, 320] on button "Enregistrer" at bounding box center [964, 321] width 100 height 24
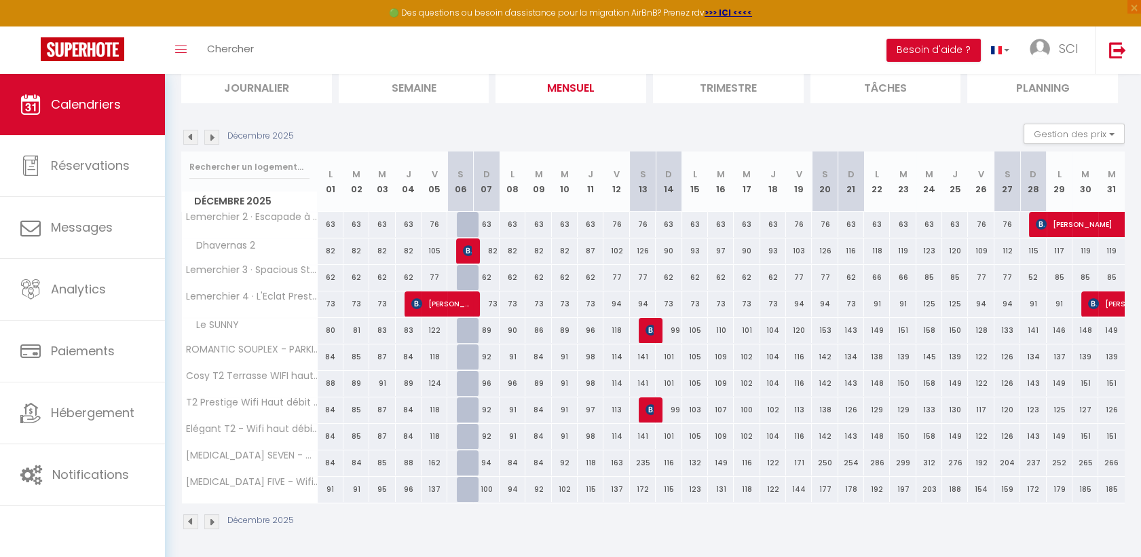
click at [189, 138] on img at bounding box center [190, 137] width 15 height 15
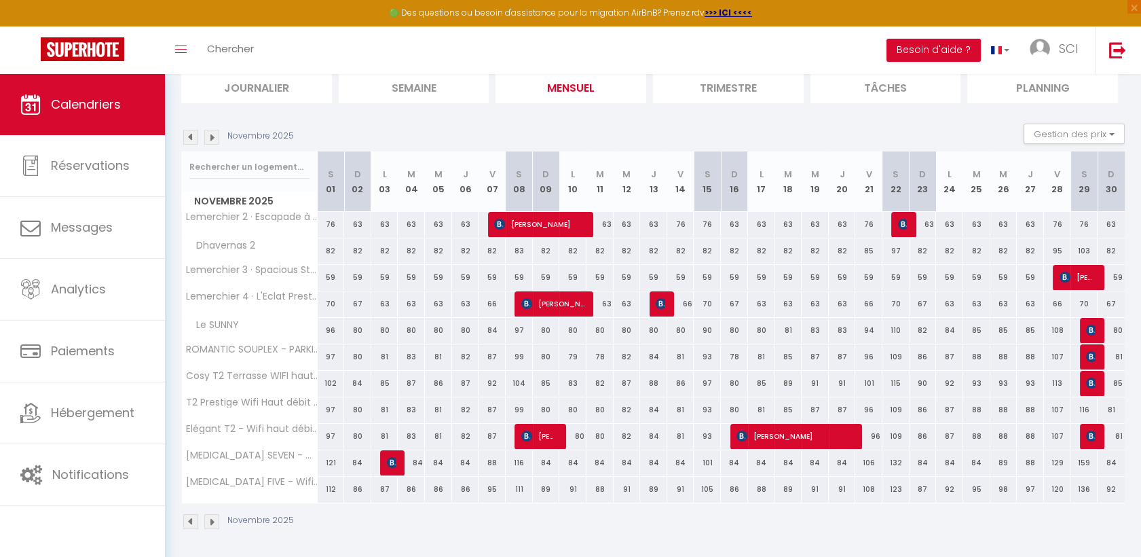
click at [212, 139] on img at bounding box center [211, 137] width 15 height 15
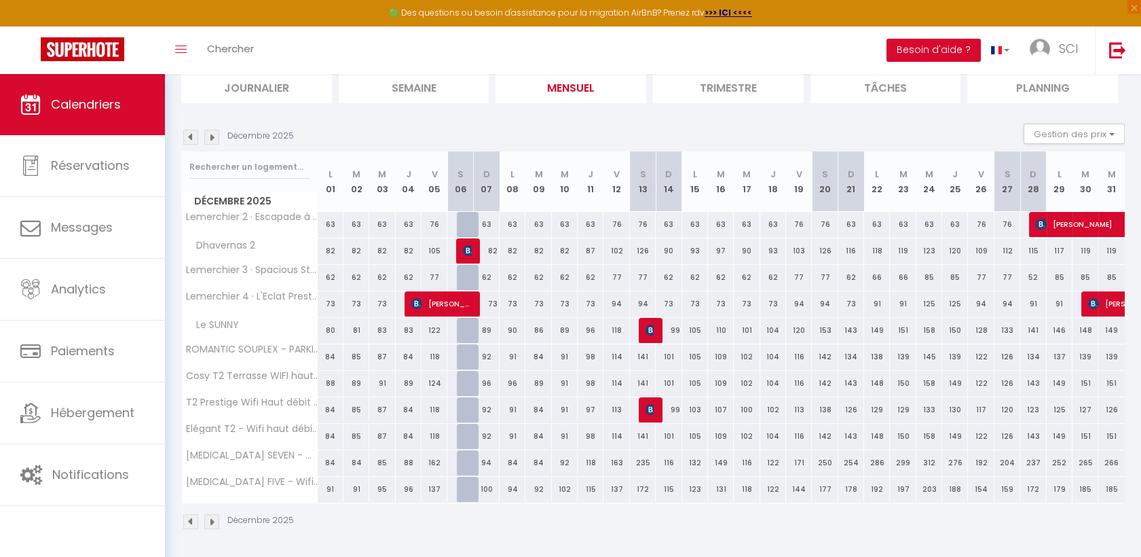
click at [212, 139] on img at bounding box center [211, 137] width 15 height 15
